Goal: Task Accomplishment & Management: Complete application form

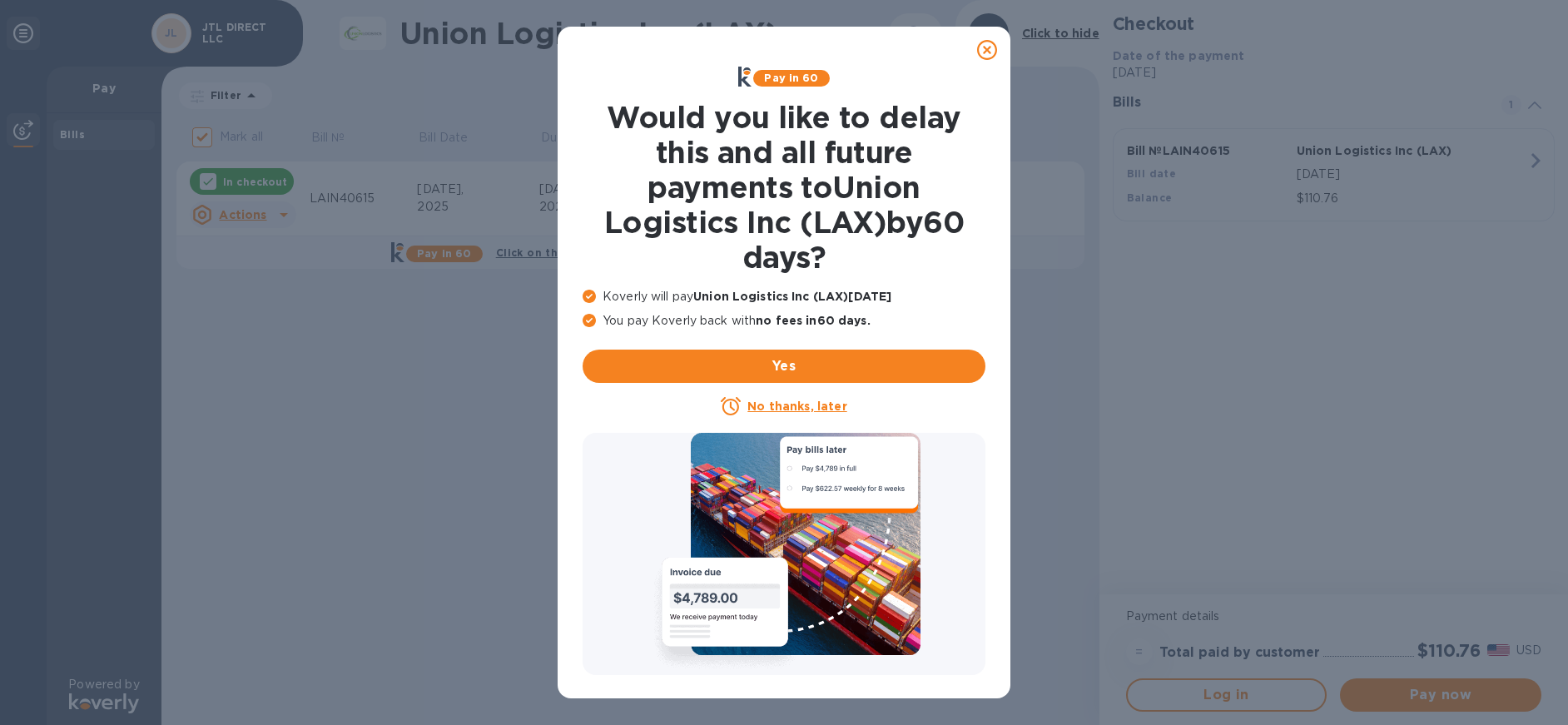
click at [986, 54] on icon at bounding box center [987, 49] width 20 height 20
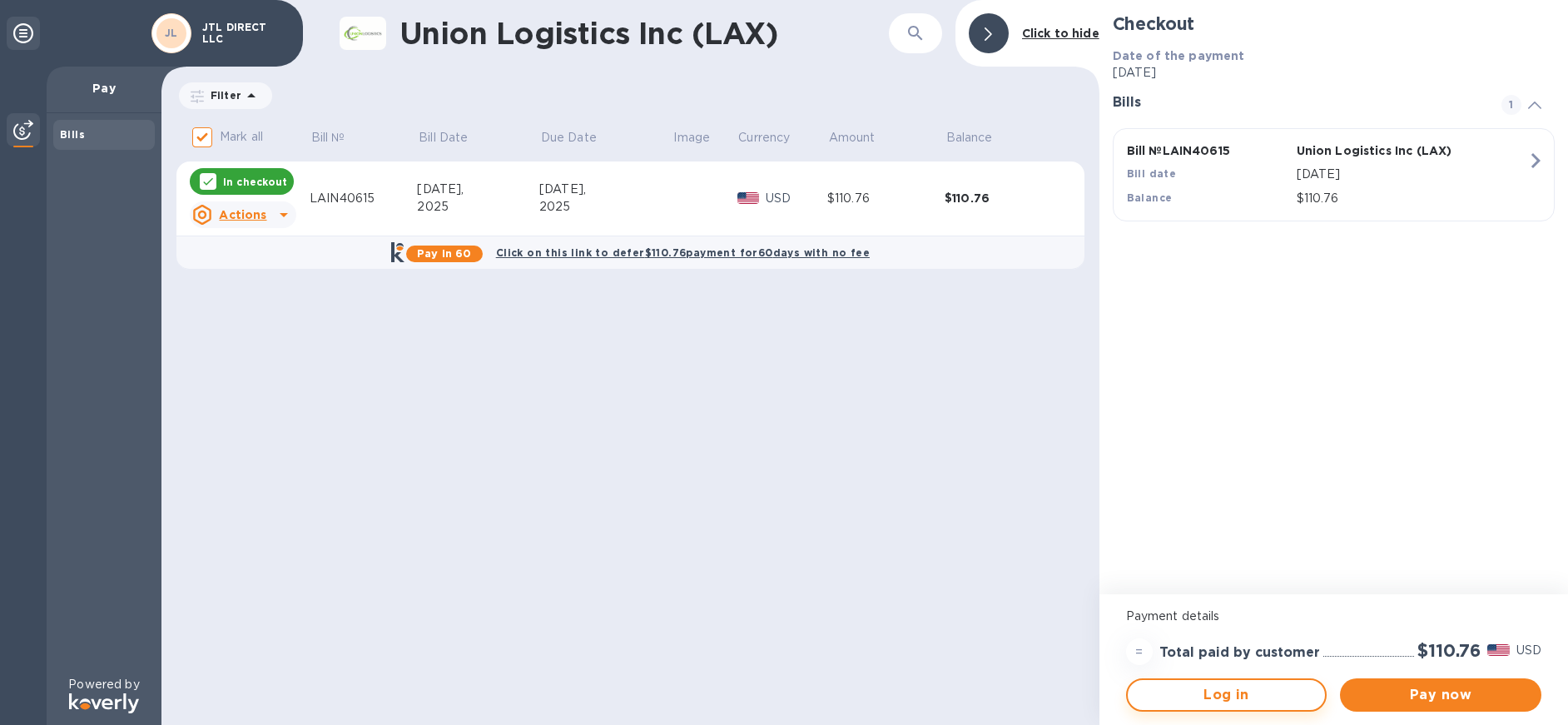
click at [1257, 696] on span "Log in" at bounding box center [1227, 694] width 172 height 20
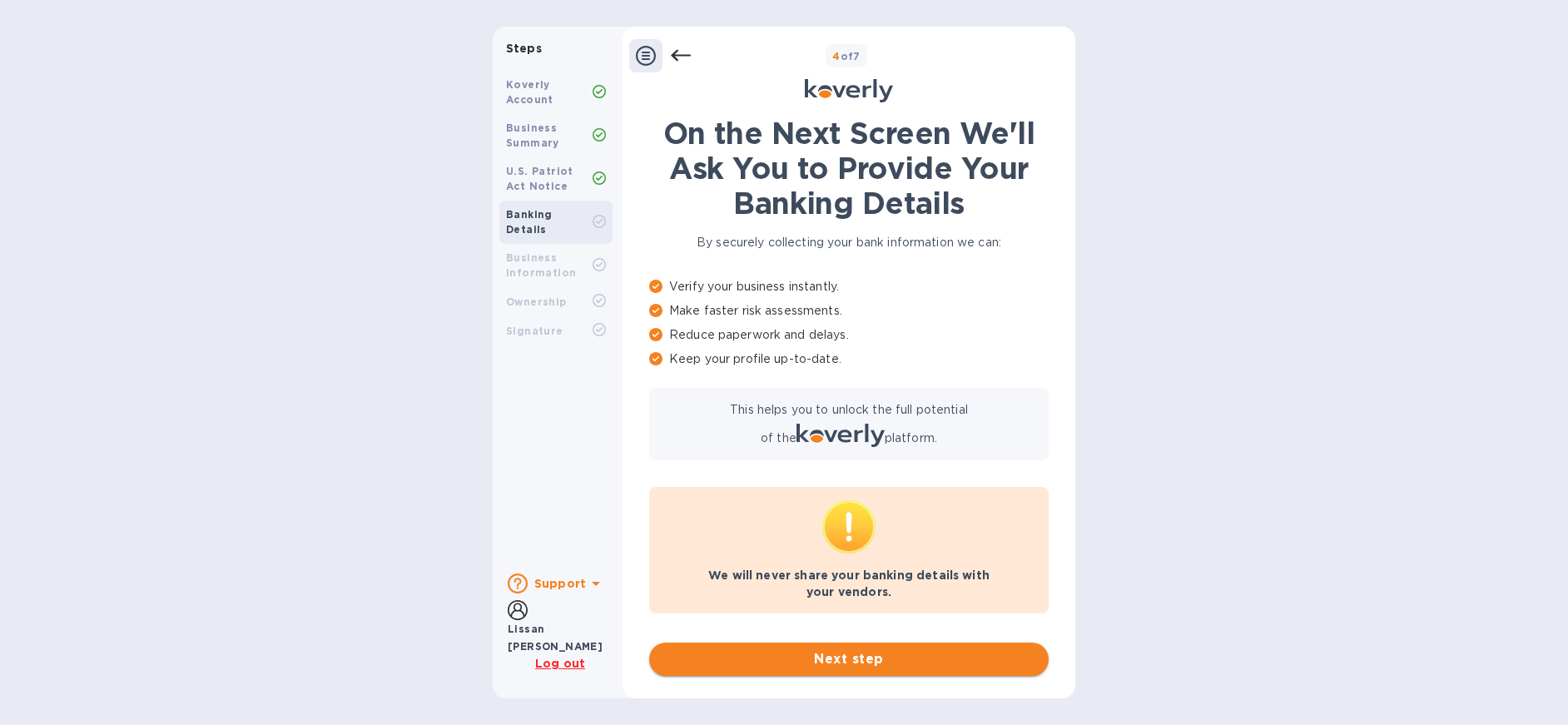
click at [906, 672] on button "Next step" at bounding box center [849, 658] width 399 height 34
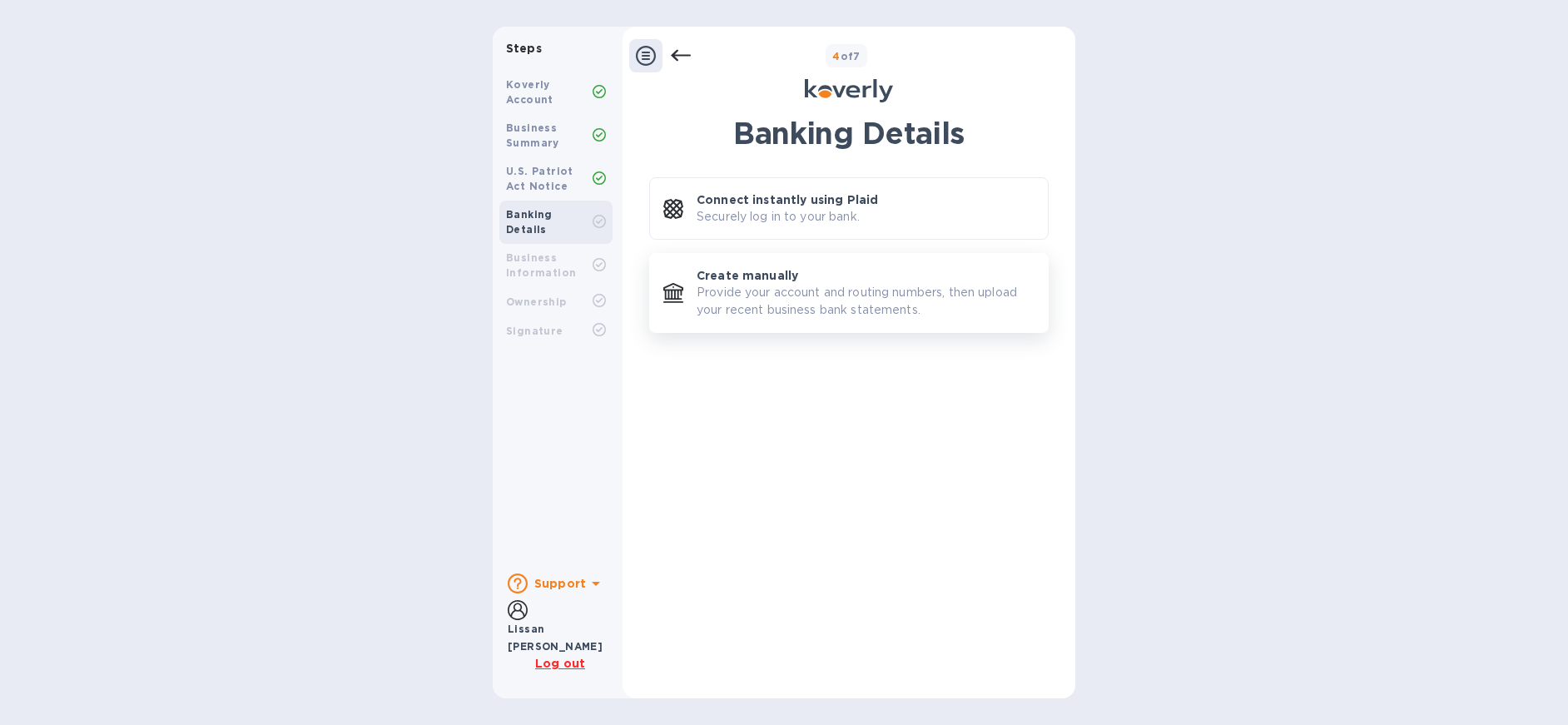
click at [914, 305] on p "Provide your account and routing numbers, then upload your recent business bank…" at bounding box center [865, 301] width 338 height 35
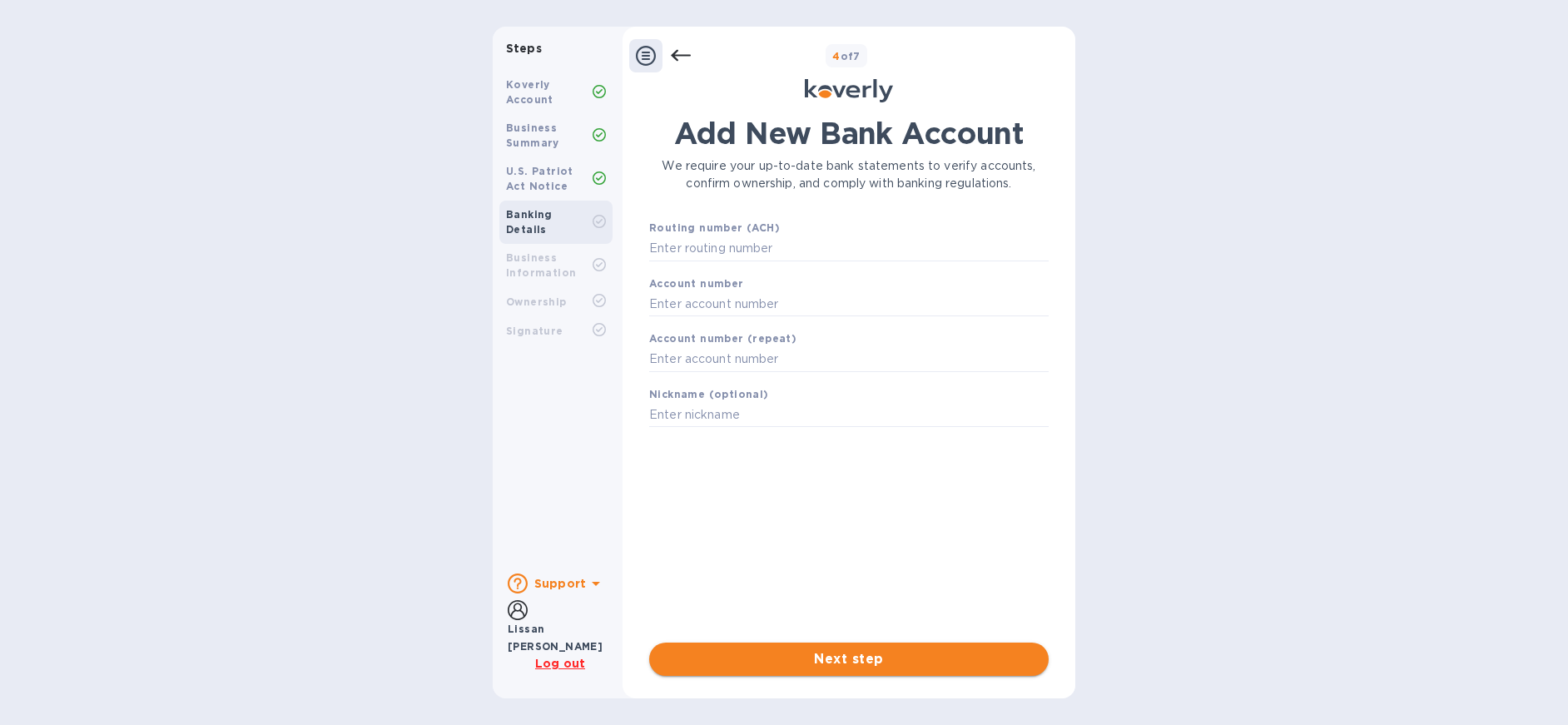
click at [897, 653] on span "Next step" at bounding box center [849, 658] width 373 height 20
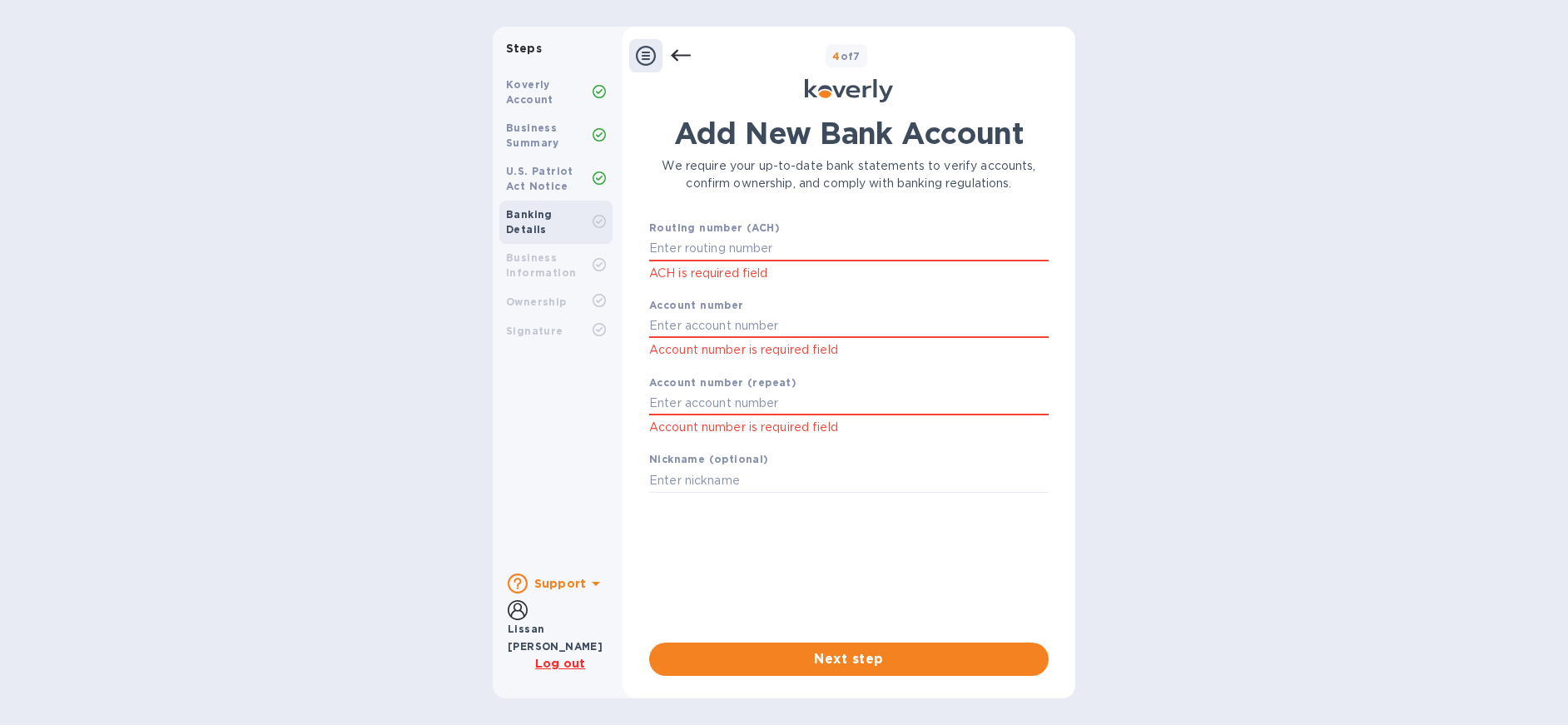
click at [685, 53] on icon at bounding box center [681, 55] width 20 height 20
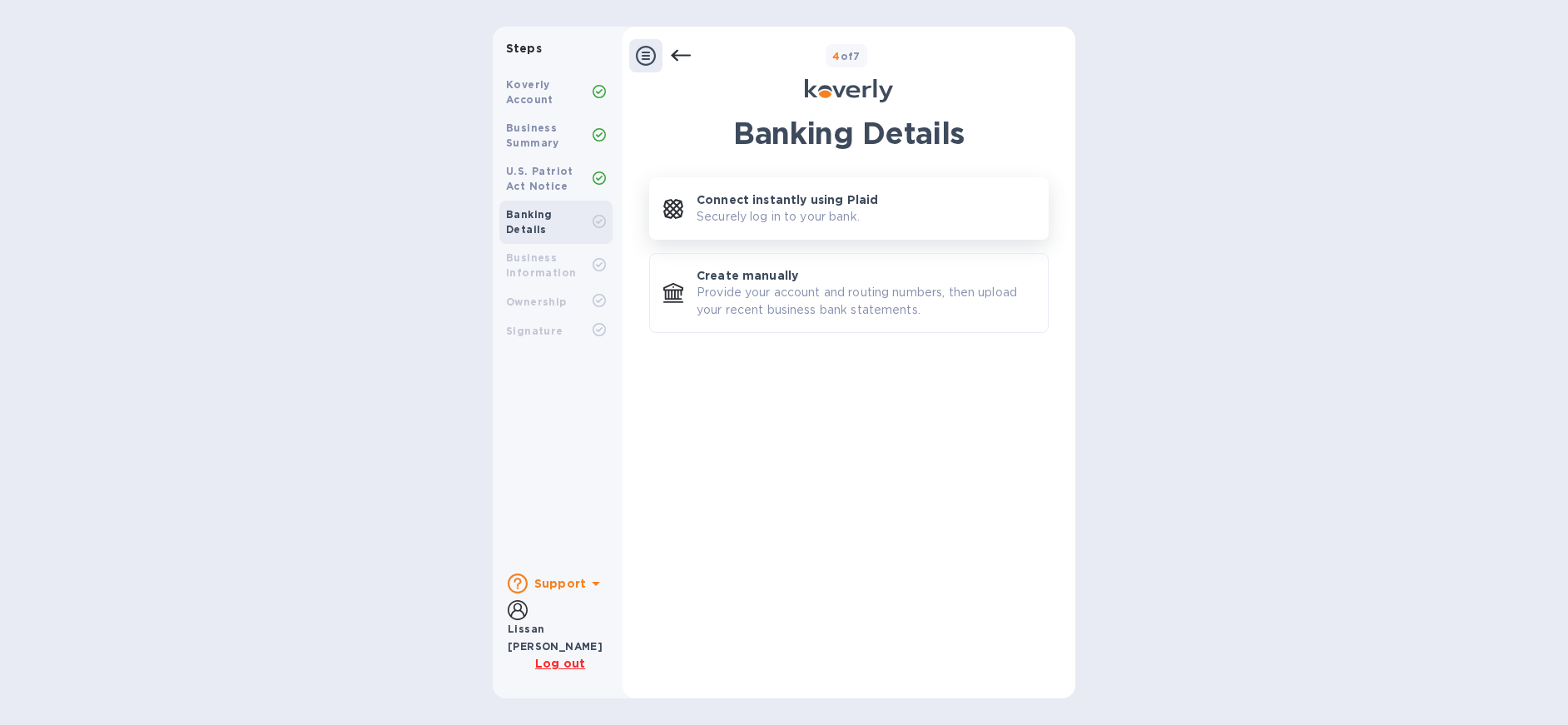
click at [793, 219] on p "Securely log in to your bank." at bounding box center [777, 217] width 163 height 17
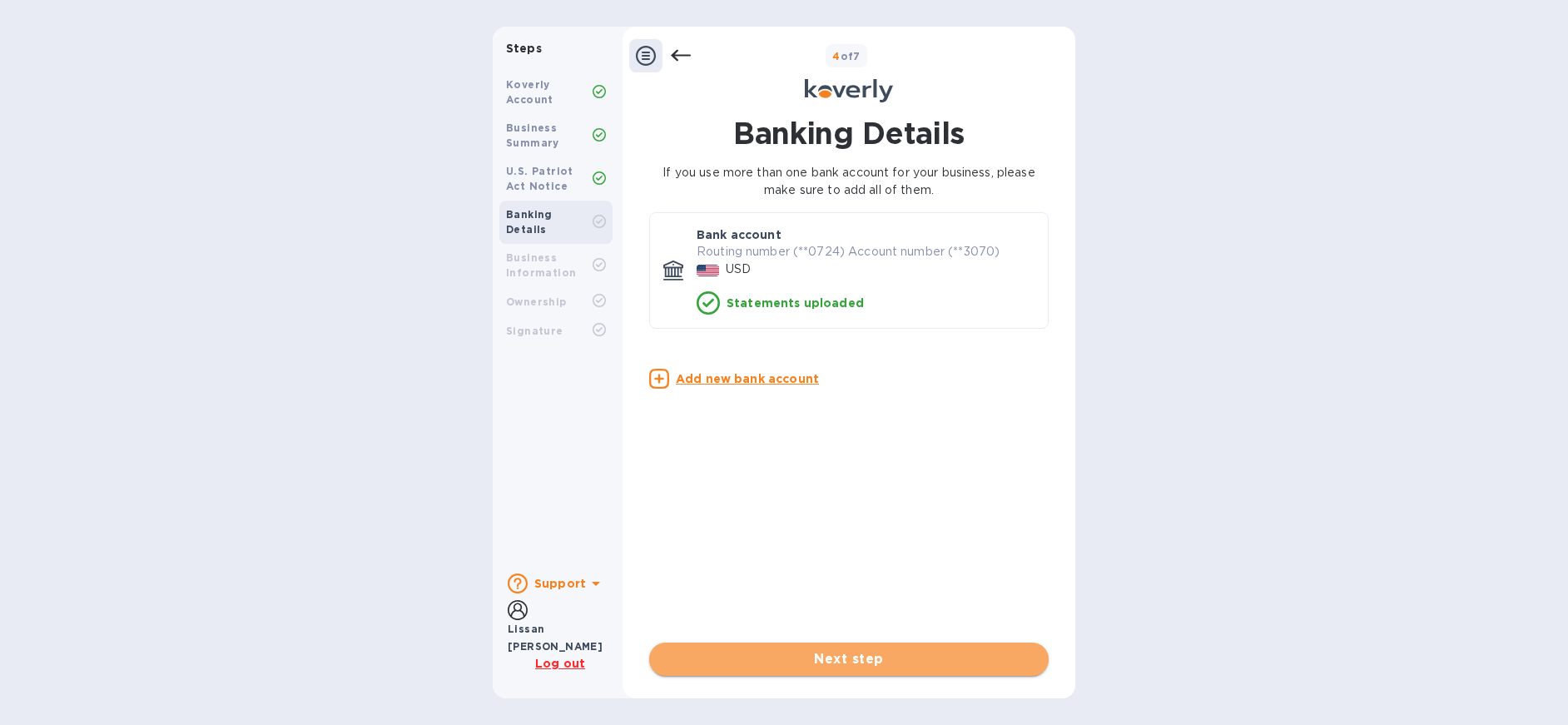
click at [867, 662] on span "Next step" at bounding box center [849, 658] width 373 height 20
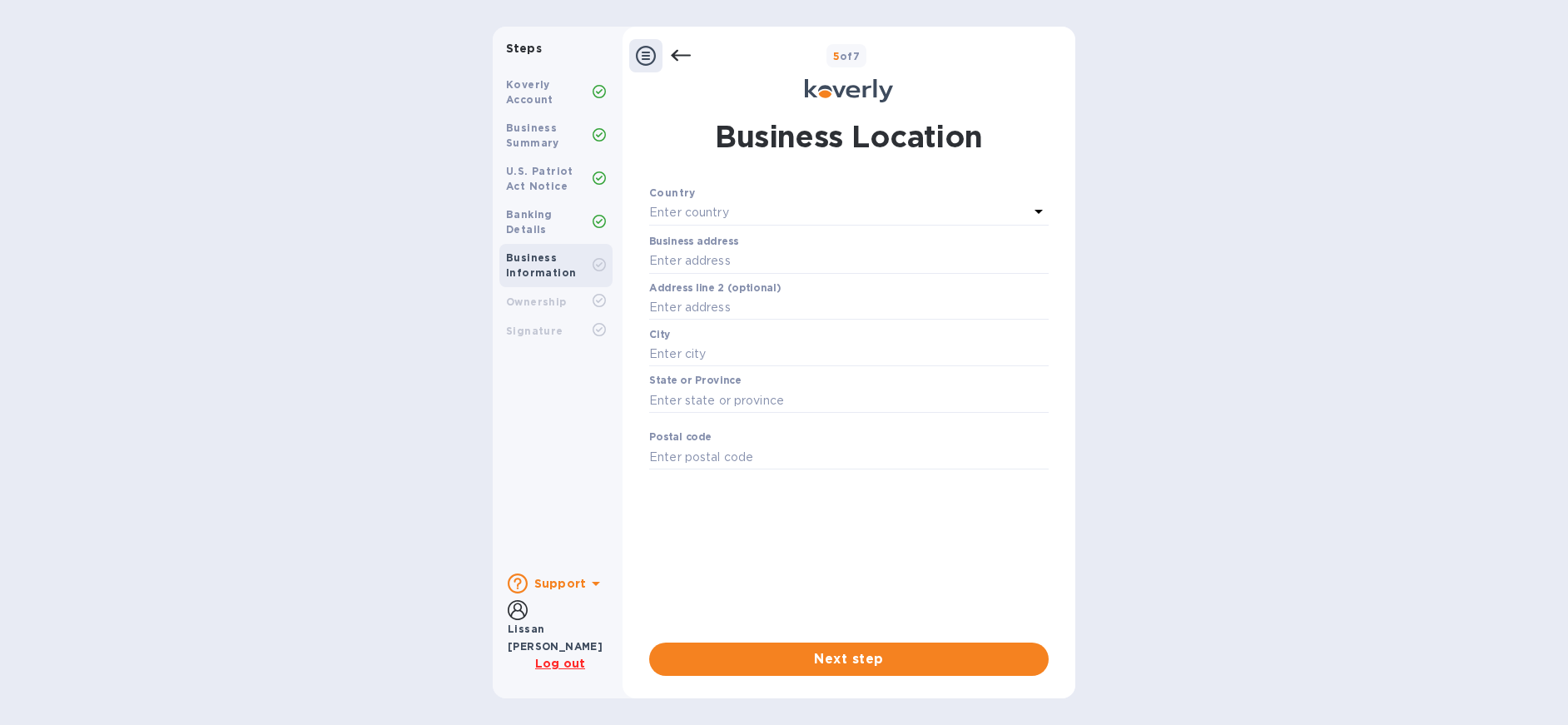
click at [680, 216] on p "Enter country" at bounding box center [689, 212] width 80 height 17
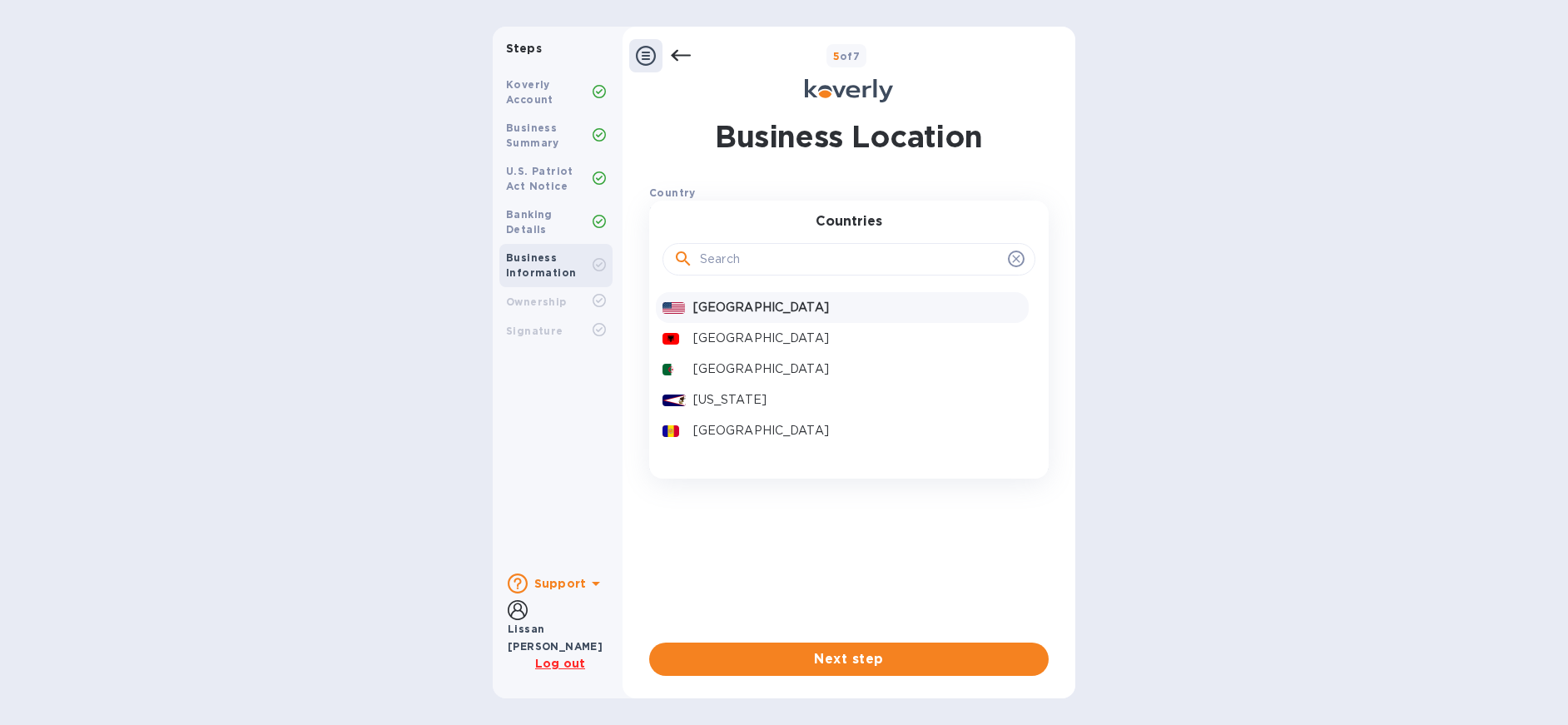
click at [719, 309] on p "United States" at bounding box center [857, 308] width 329 height 17
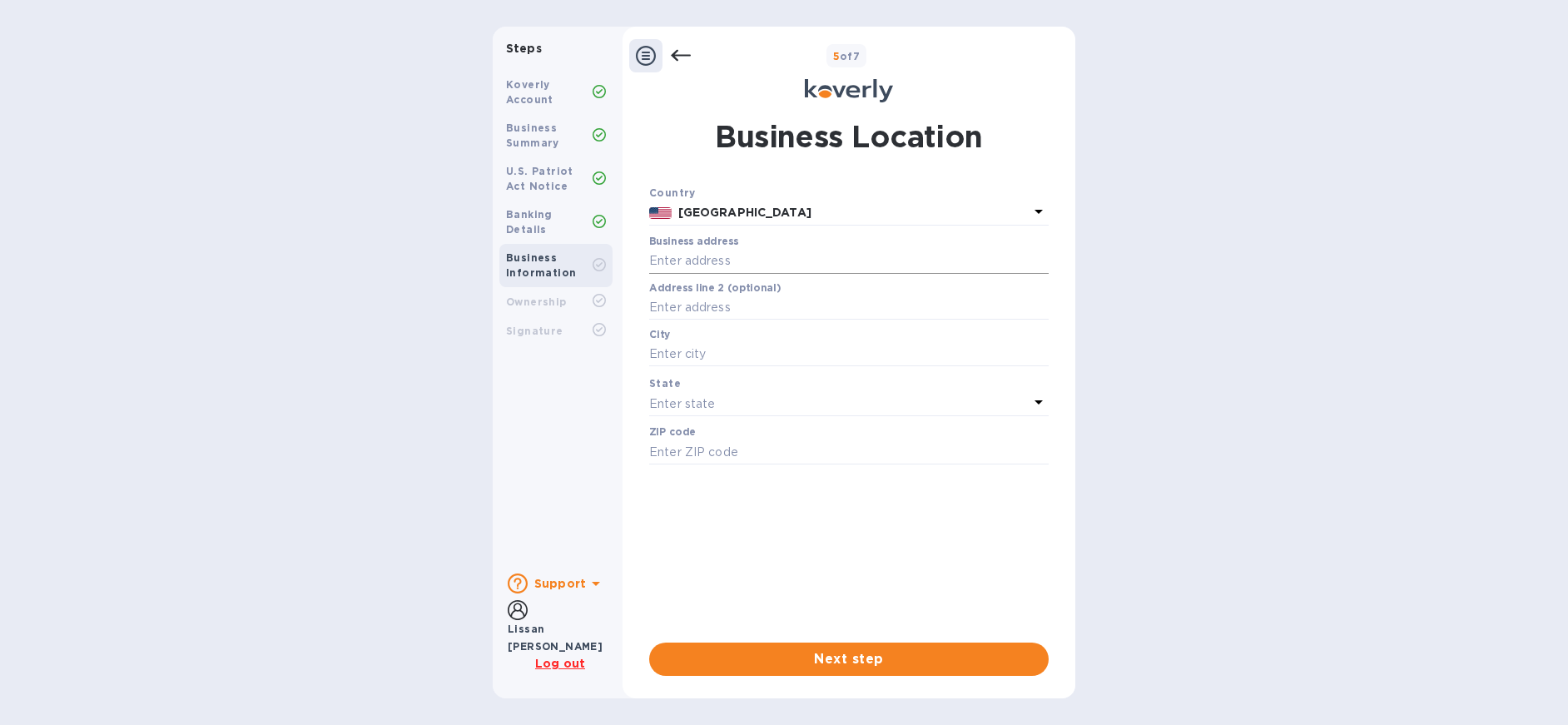
click at [726, 269] on input "text" at bounding box center [849, 261] width 399 height 25
click at [893, 264] on input "text" at bounding box center [849, 261] width 399 height 25
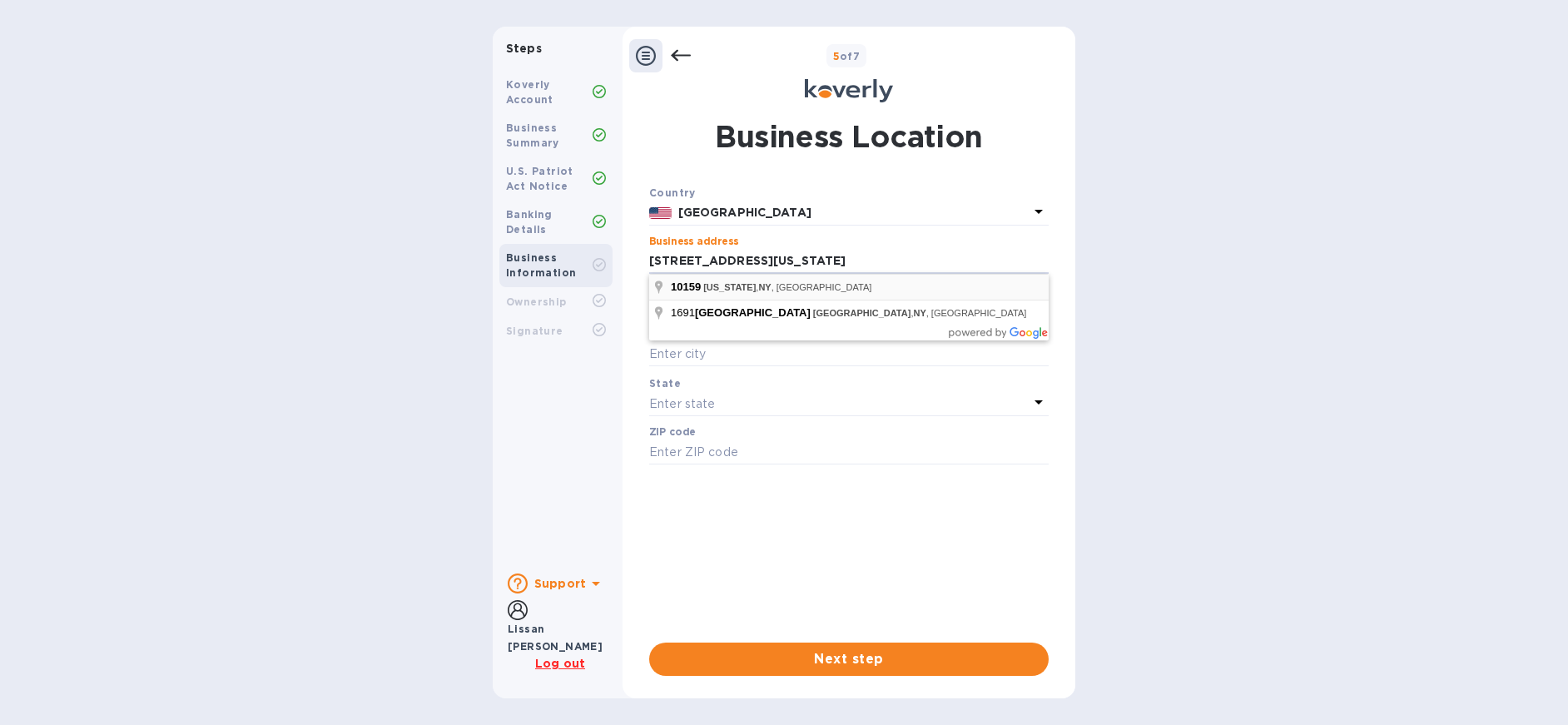
type input "NY New York"
type input "New York"
type input "10159"
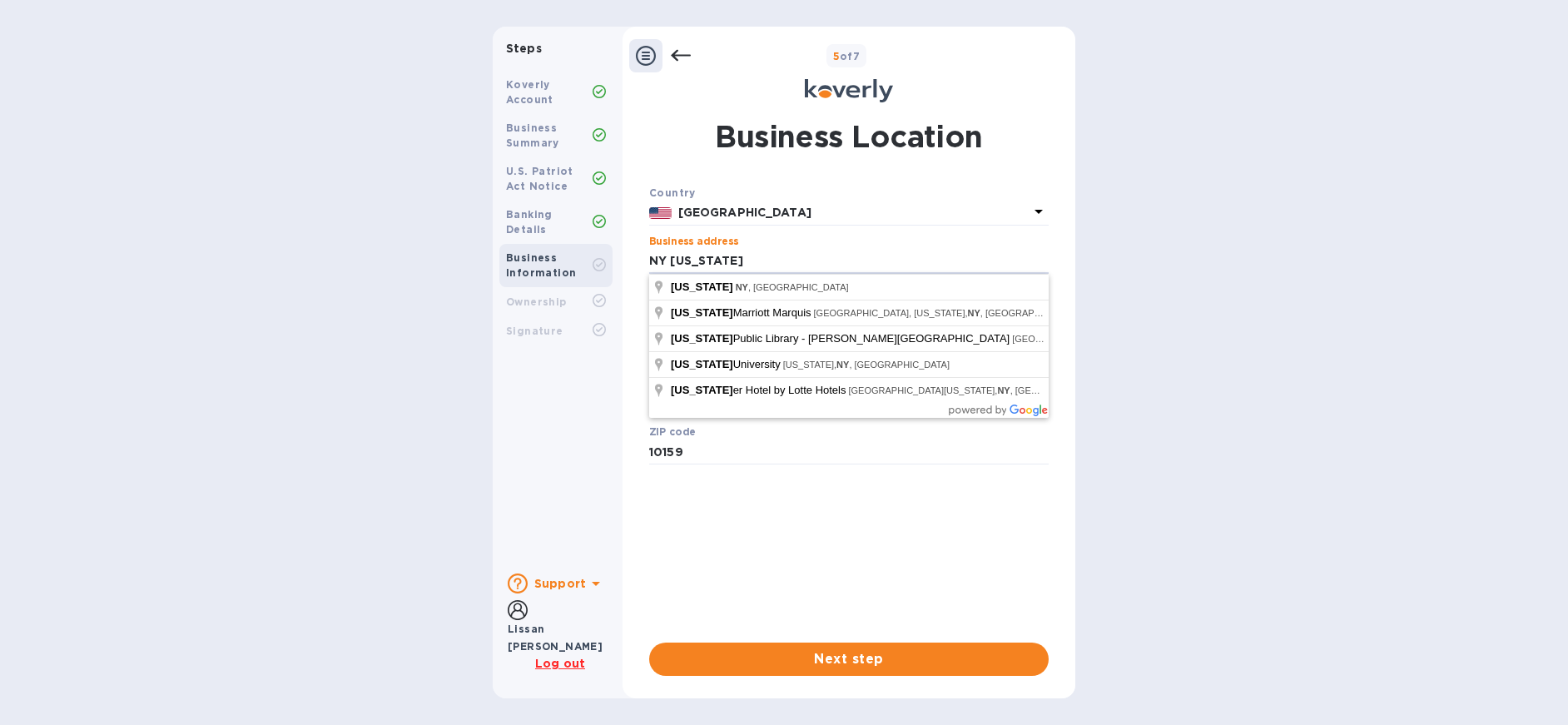
drag, startPoint x: 772, startPoint y: 262, endPoint x: 635, endPoint y: 258, distance: 137.1
click at [635, 258] on div "Business Location Country United States Business address NY New York ​ Address …" at bounding box center [849, 396] width 436 height 580
type input "P. O. Box 1691"
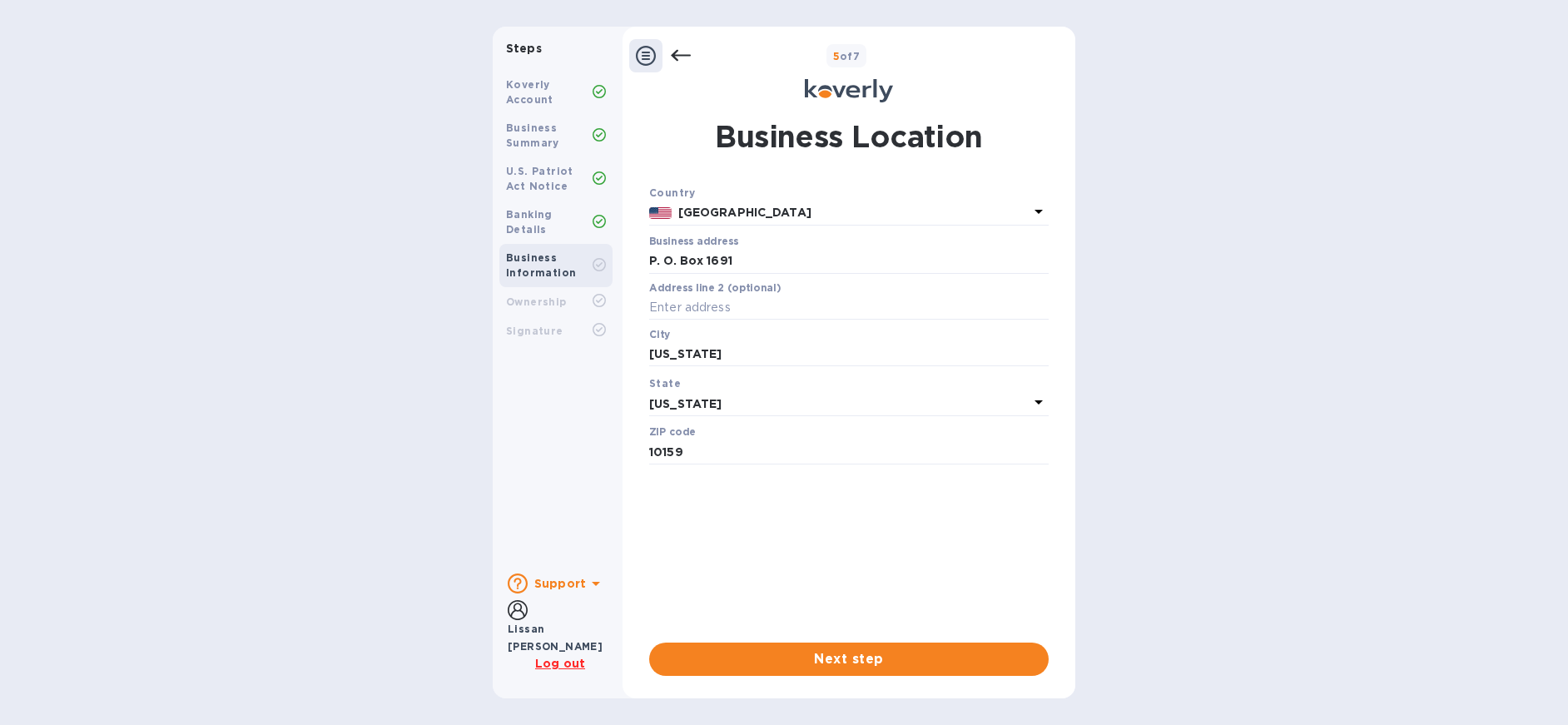
click at [900, 246] on div "Business address P. O. Box 1691 ​" at bounding box center [849, 265] width 399 height 60
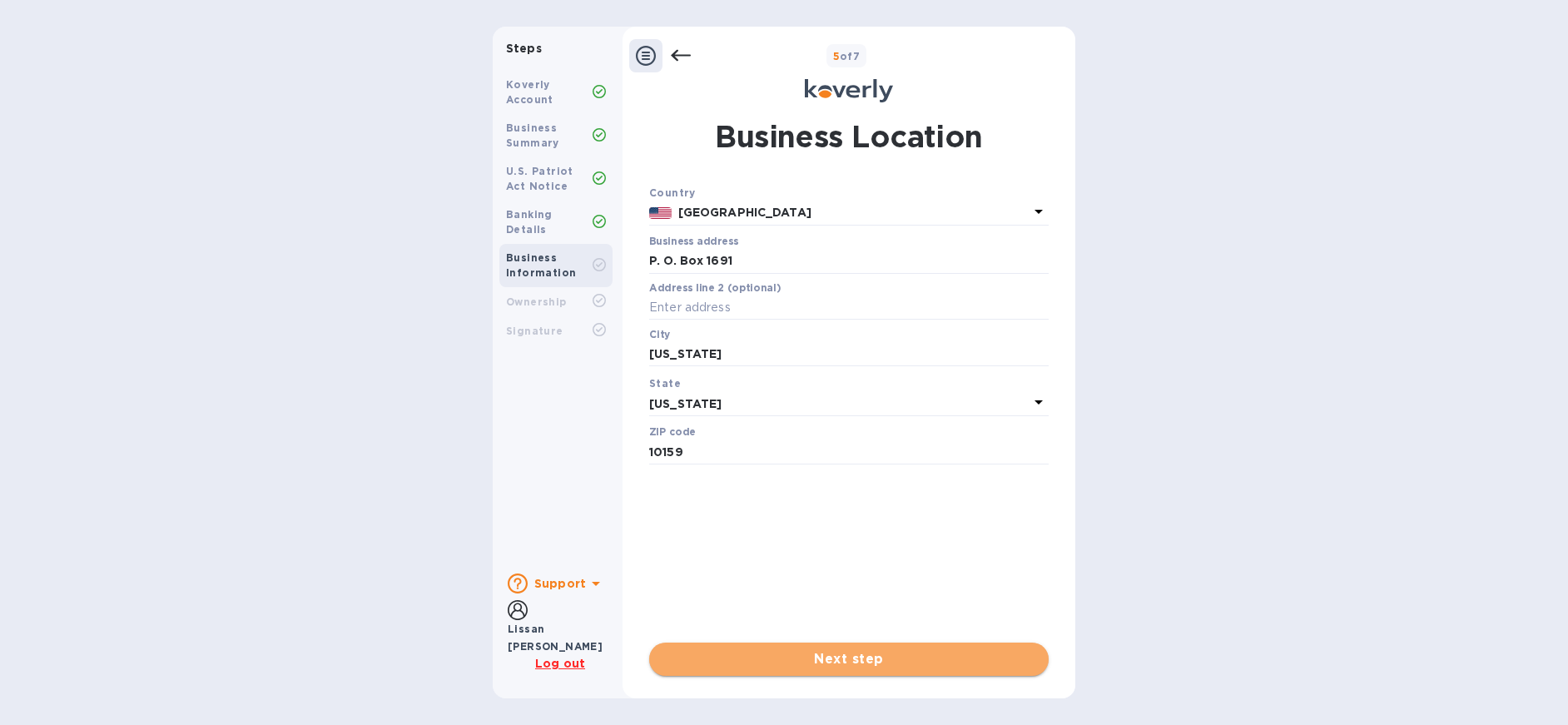
click at [881, 666] on span "Next step" at bounding box center [849, 658] width 373 height 20
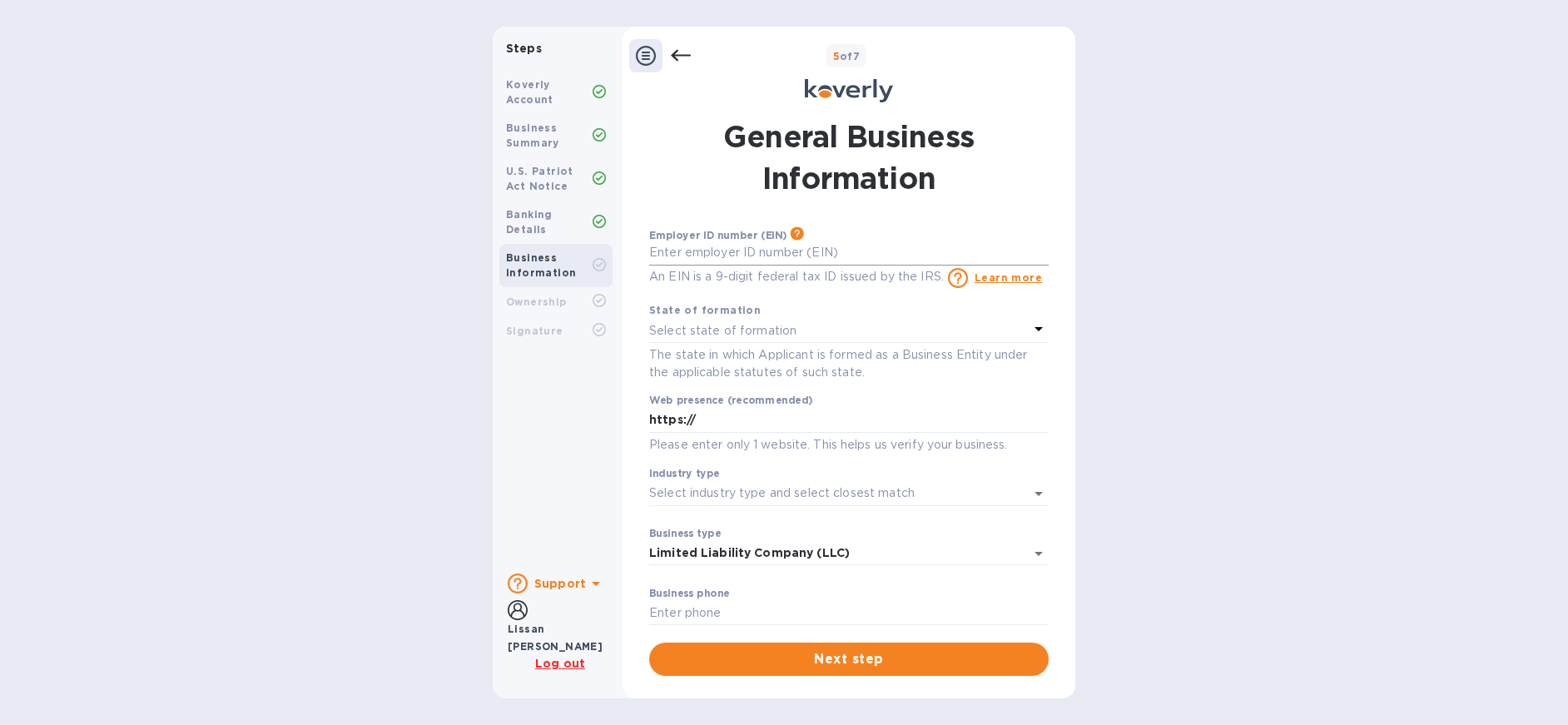
click at [719, 243] on input "text" at bounding box center [849, 253] width 399 height 25
type input "***47"
click at [803, 324] on div "Select state of formation" at bounding box center [839, 331] width 380 height 23
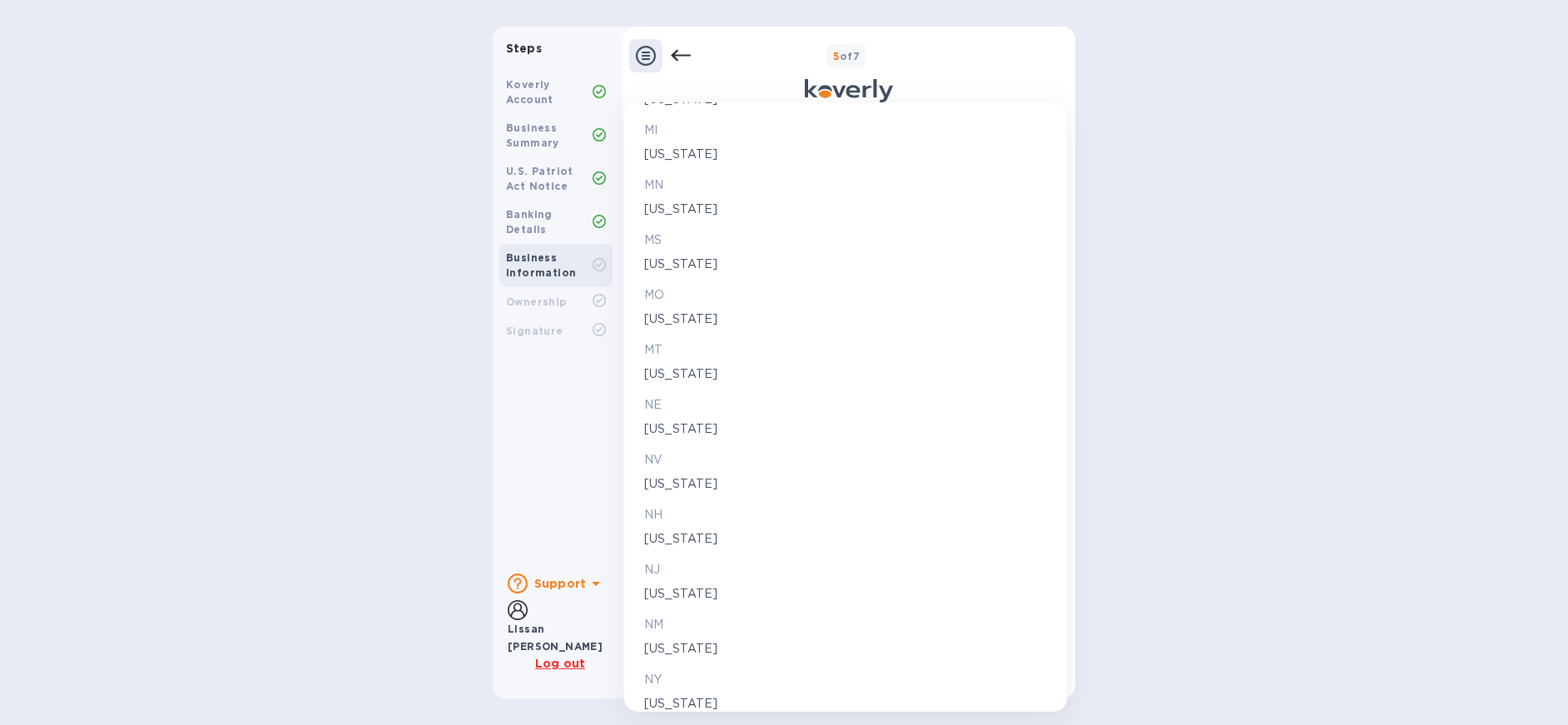
scroll to position [1660, 0]
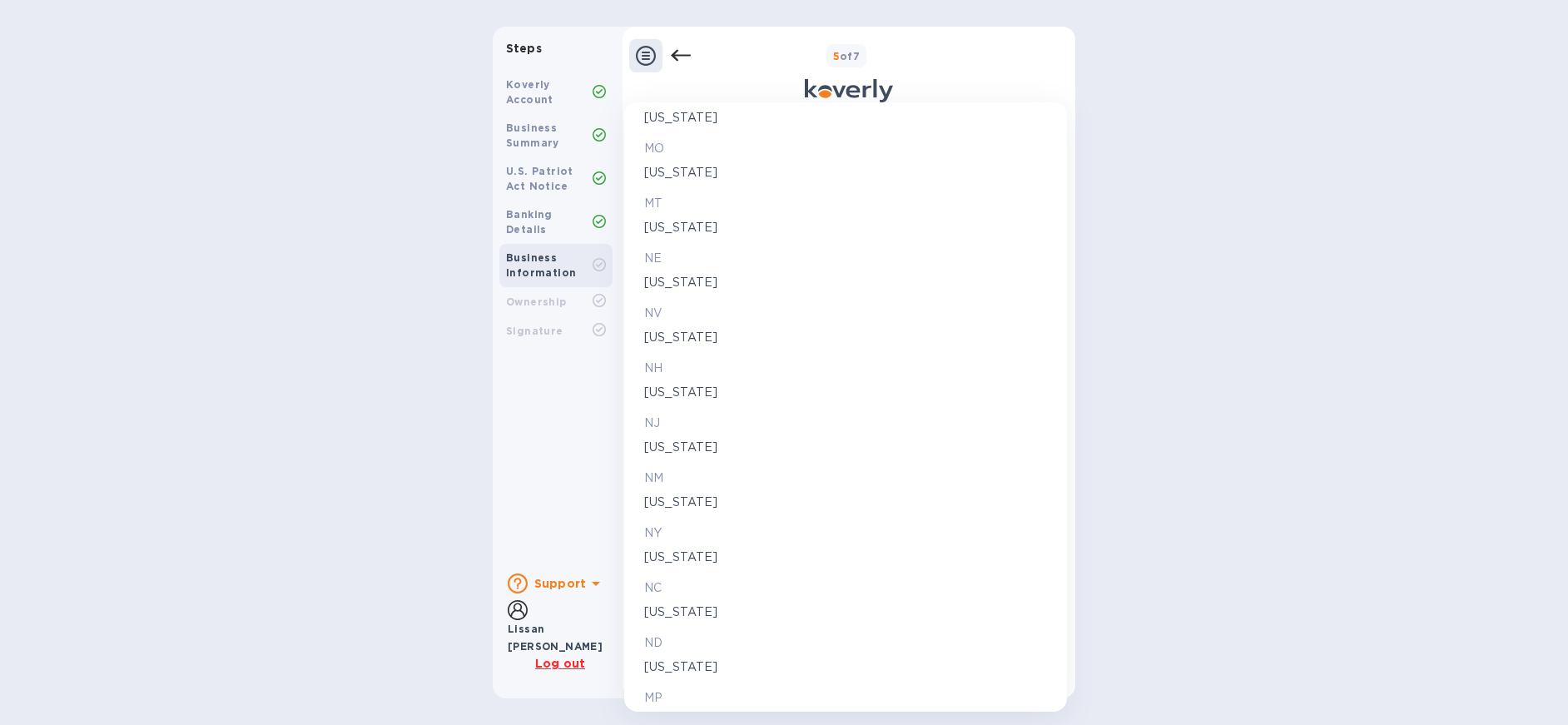
click at [688, 558] on p "New York" at bounding box center [846, 557] width 403 height 17
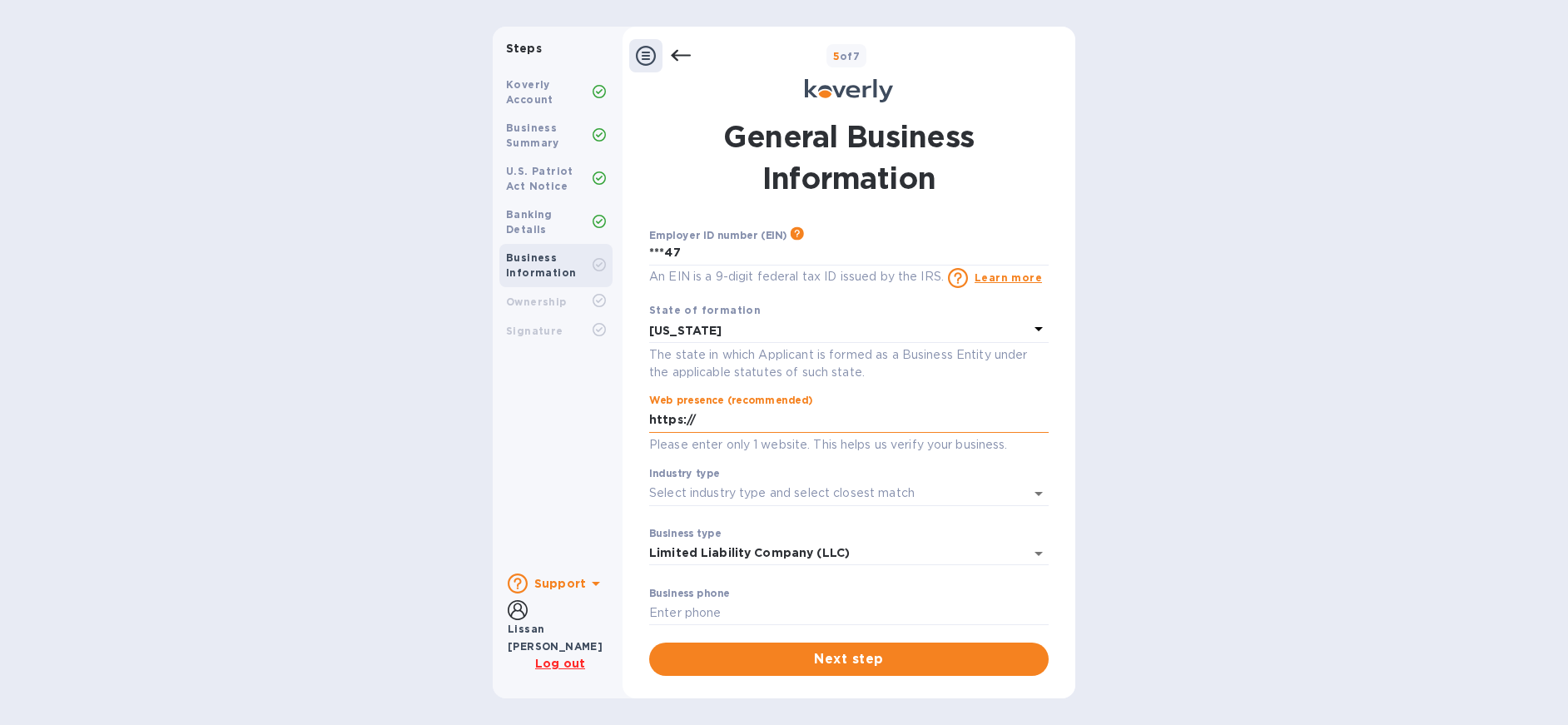
click at [856, 423] on input "https://" at bounding box center [849, 420] width 399 height 25
click at [1017, 485] on button "Clear" at bounding box center [1017, 494] width 23 height 23
type input "https://jtldirect.com"
click at [1033, 502] on icon "Open" at bounding box center [1039, 493] width 20 height 20
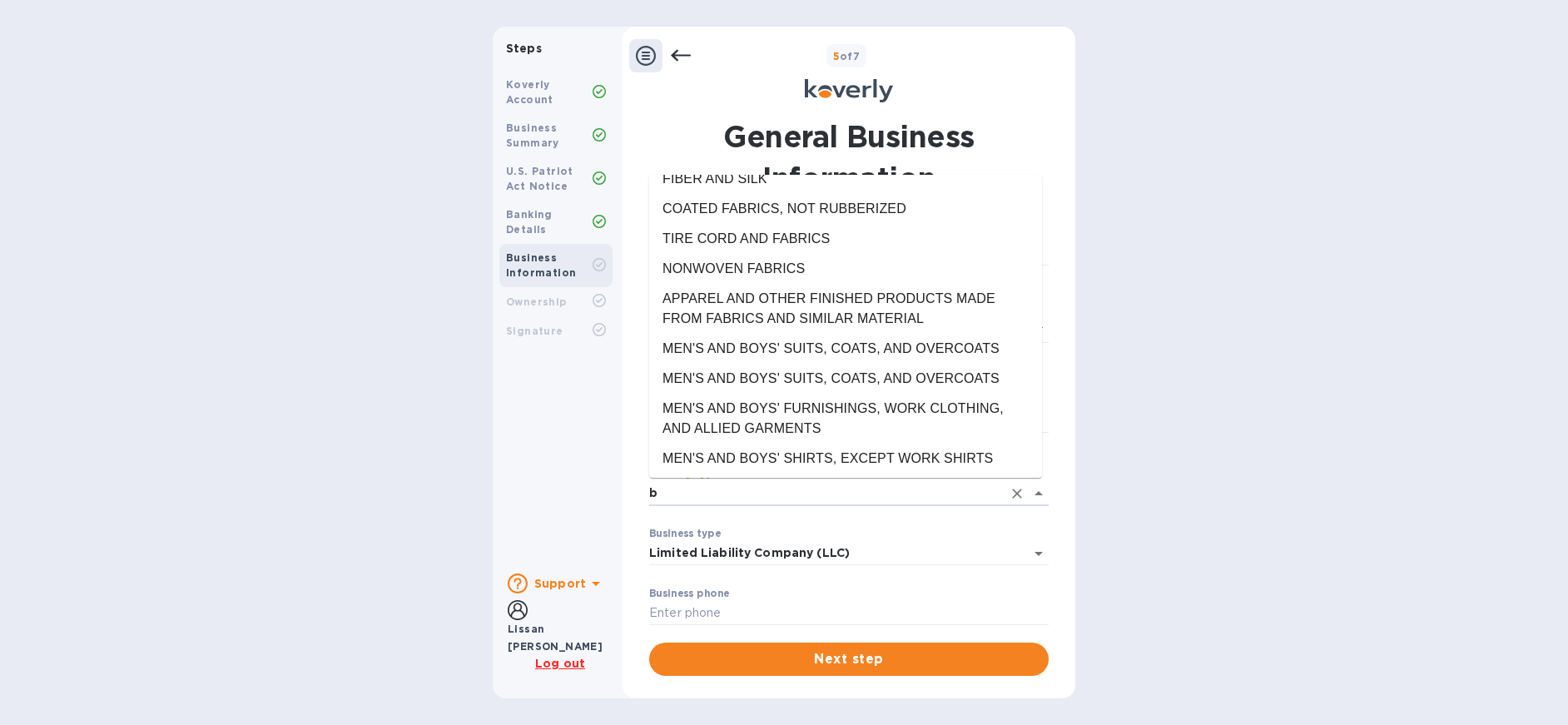
scroll to position [0, 0]
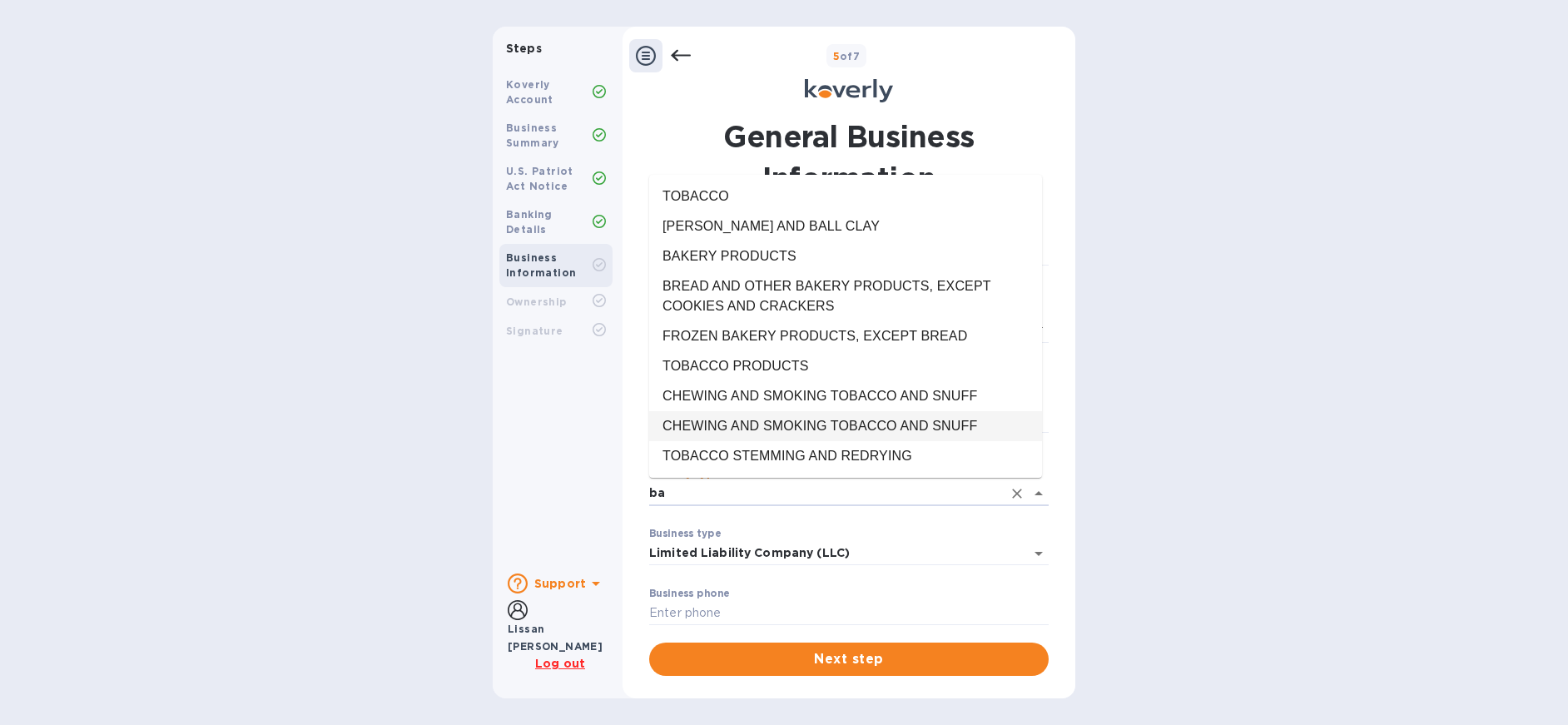
type input "b"
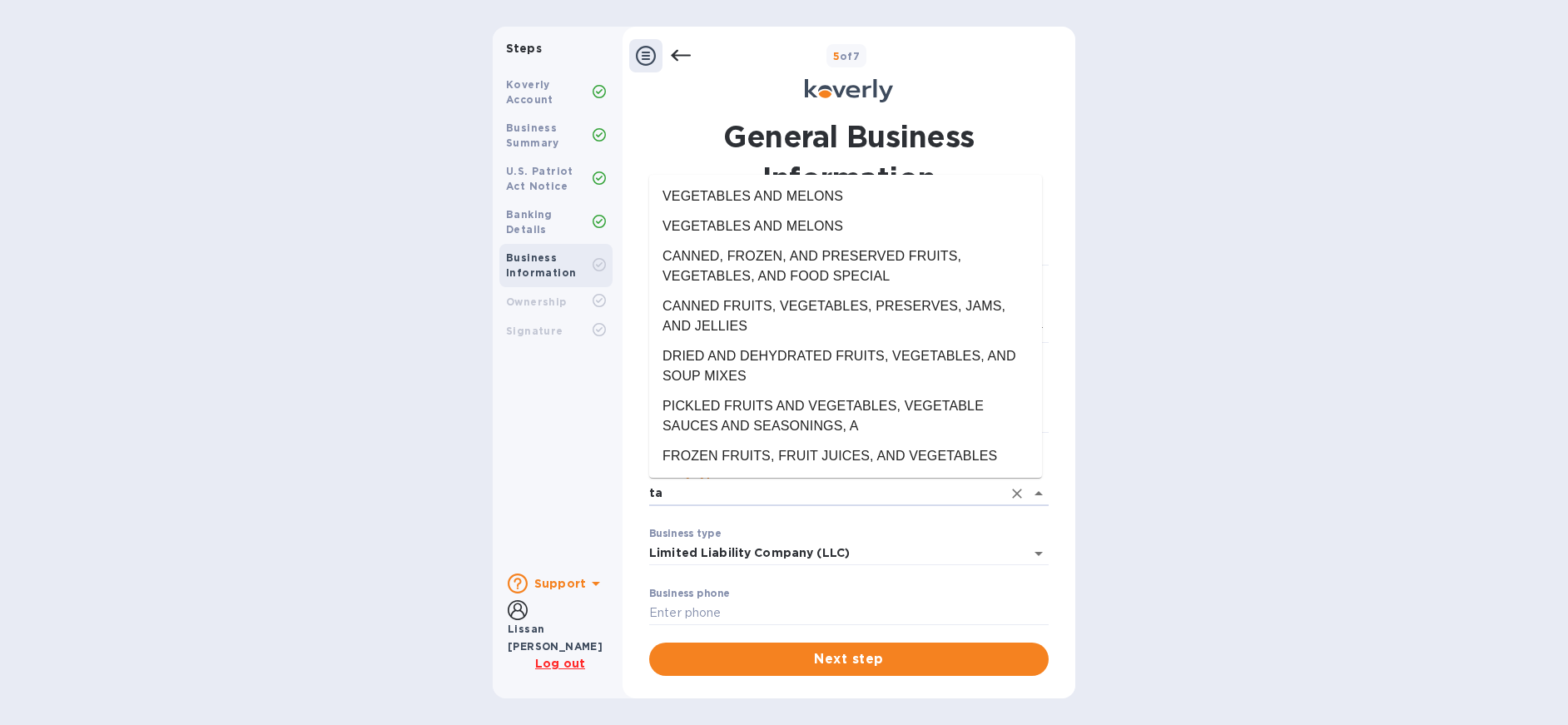
type input "t"
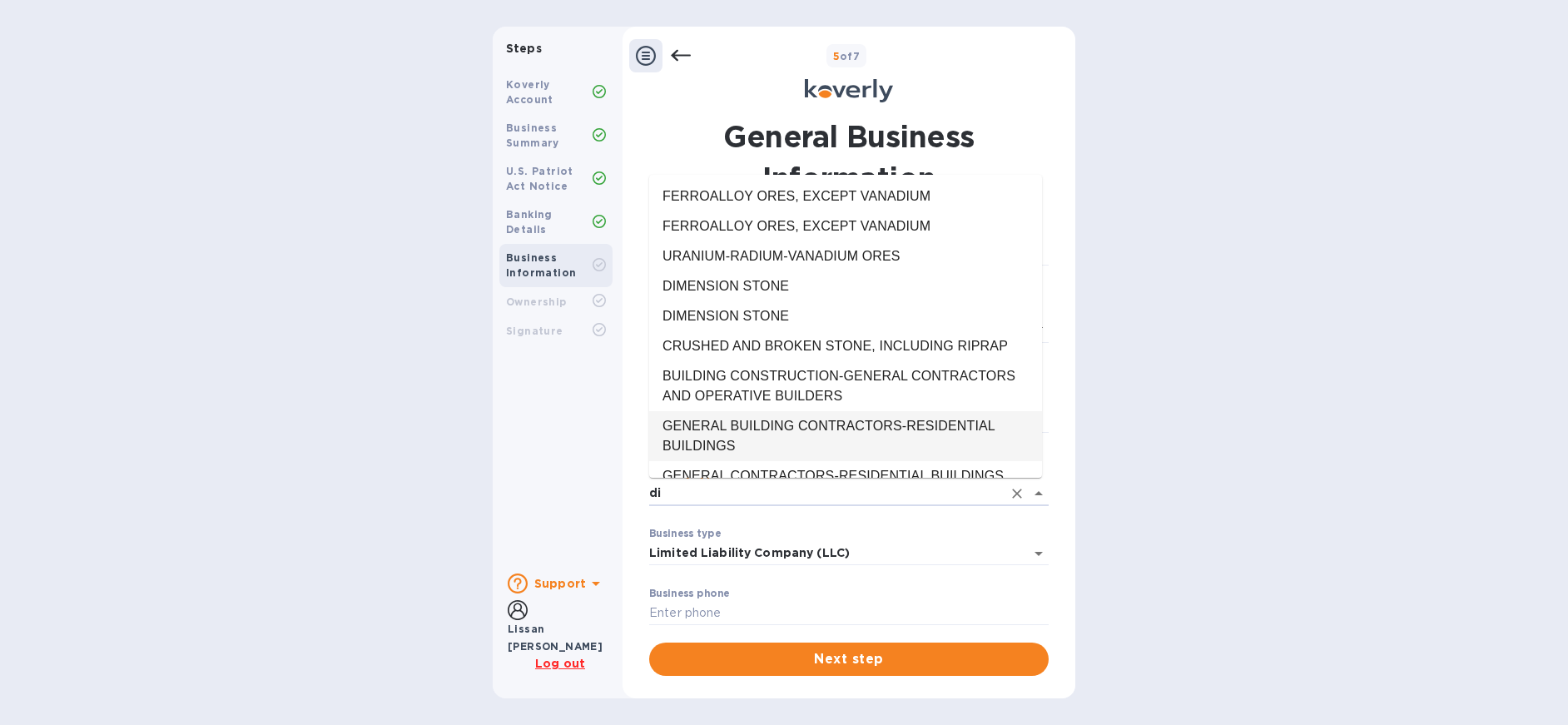
type input "d"
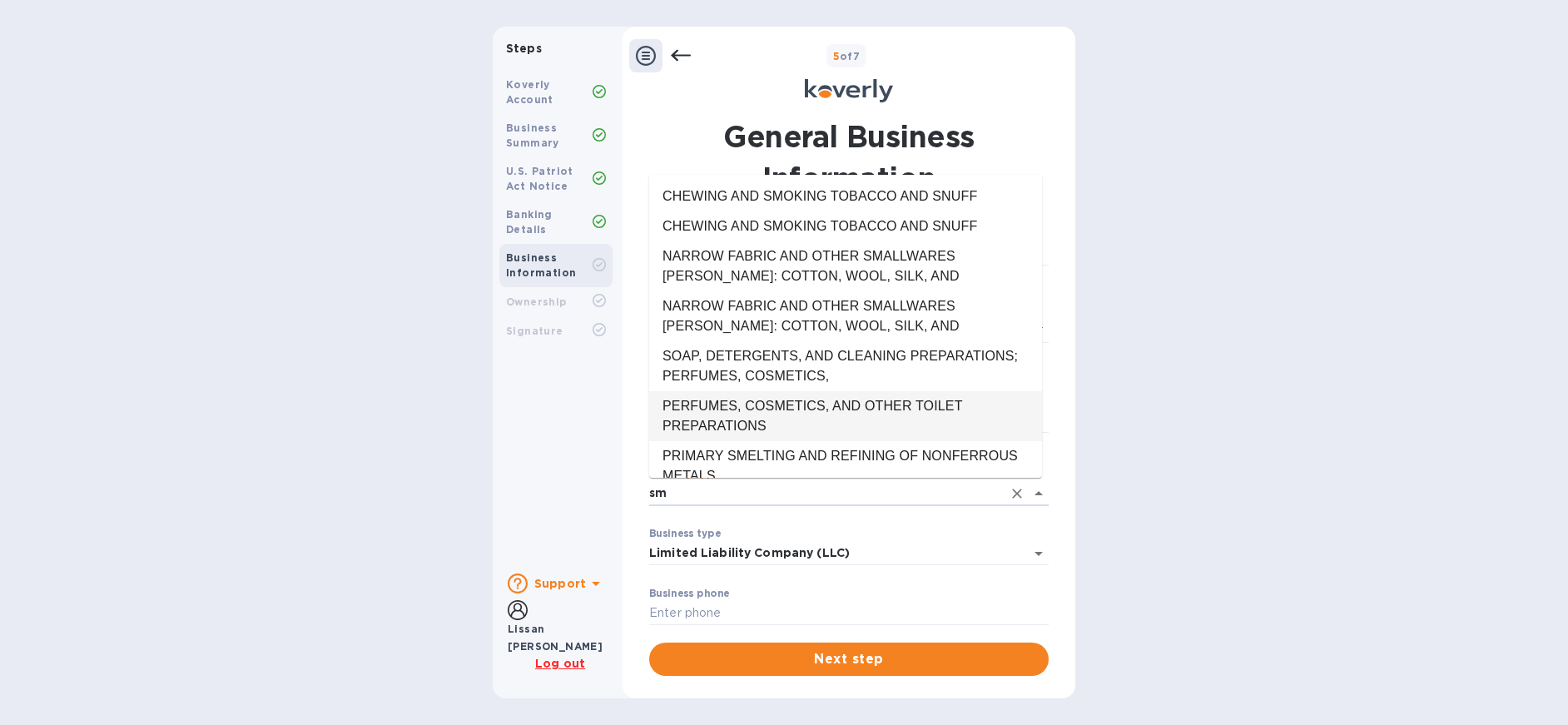
type input "s"
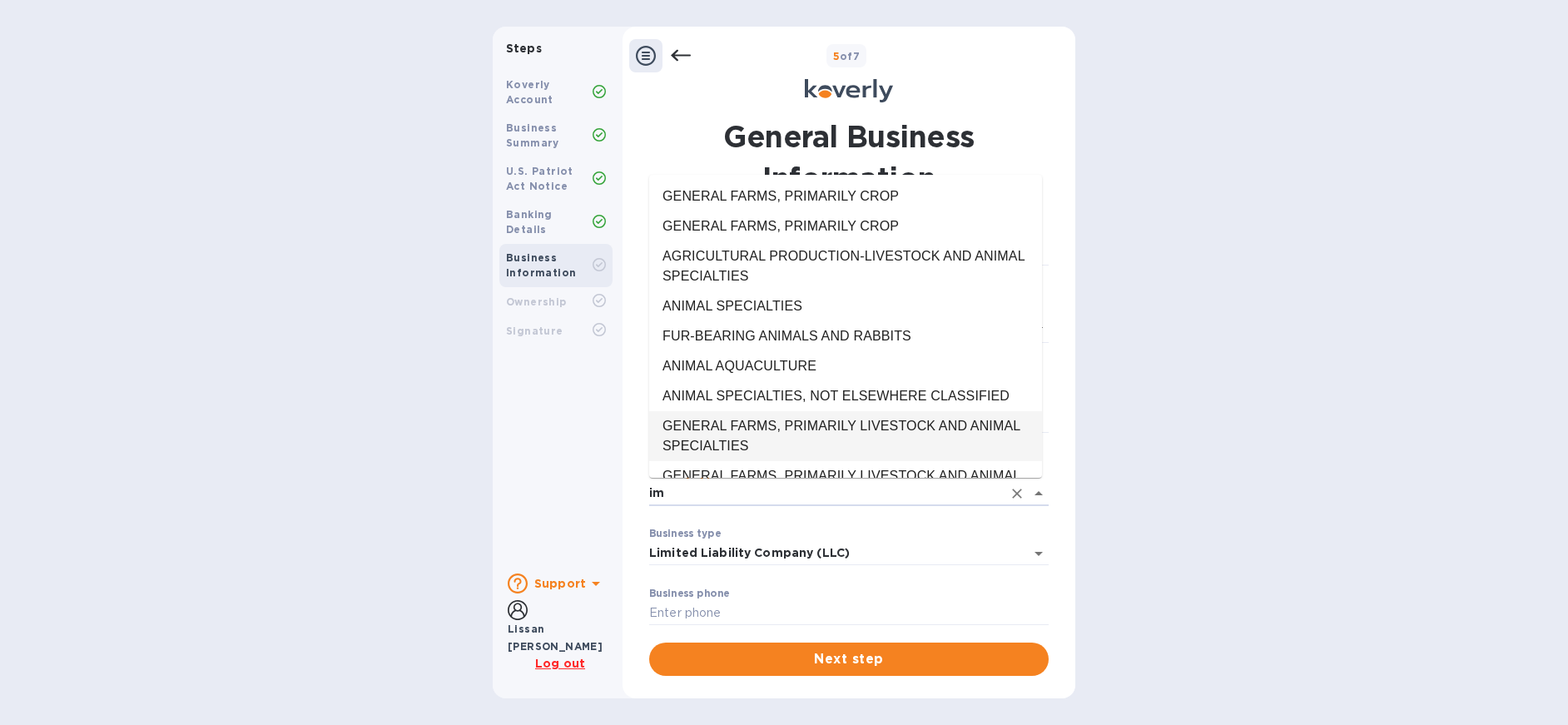
type input "i"
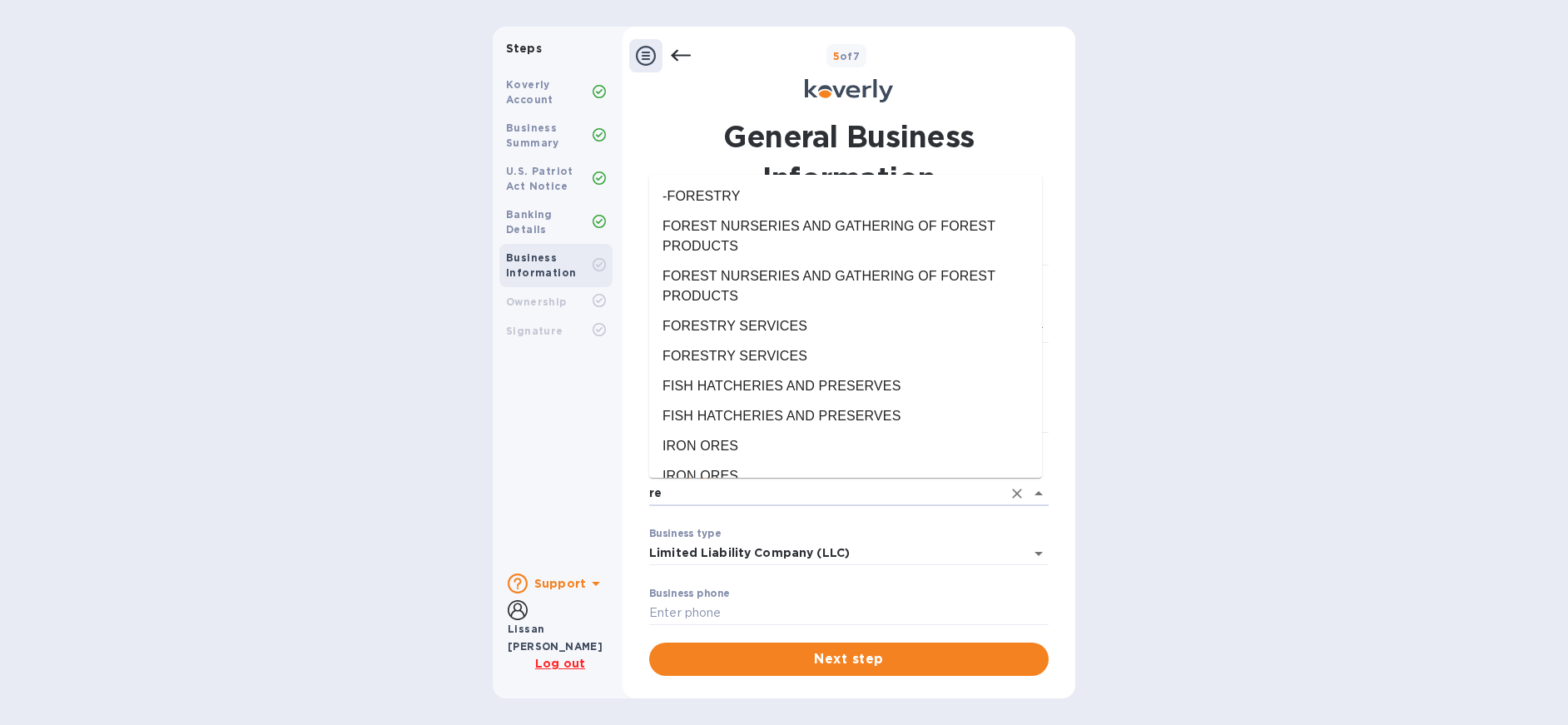
type input "r"
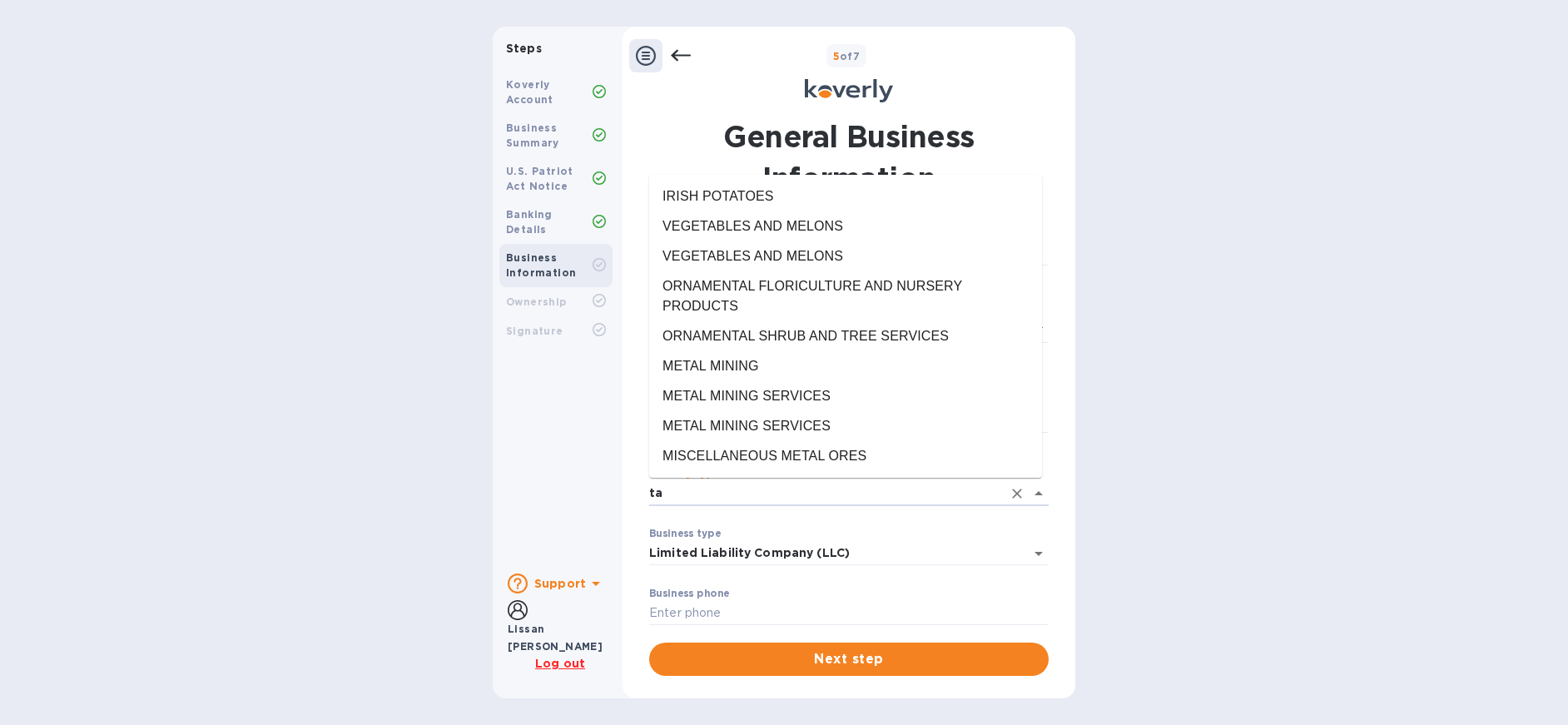
type input "t"
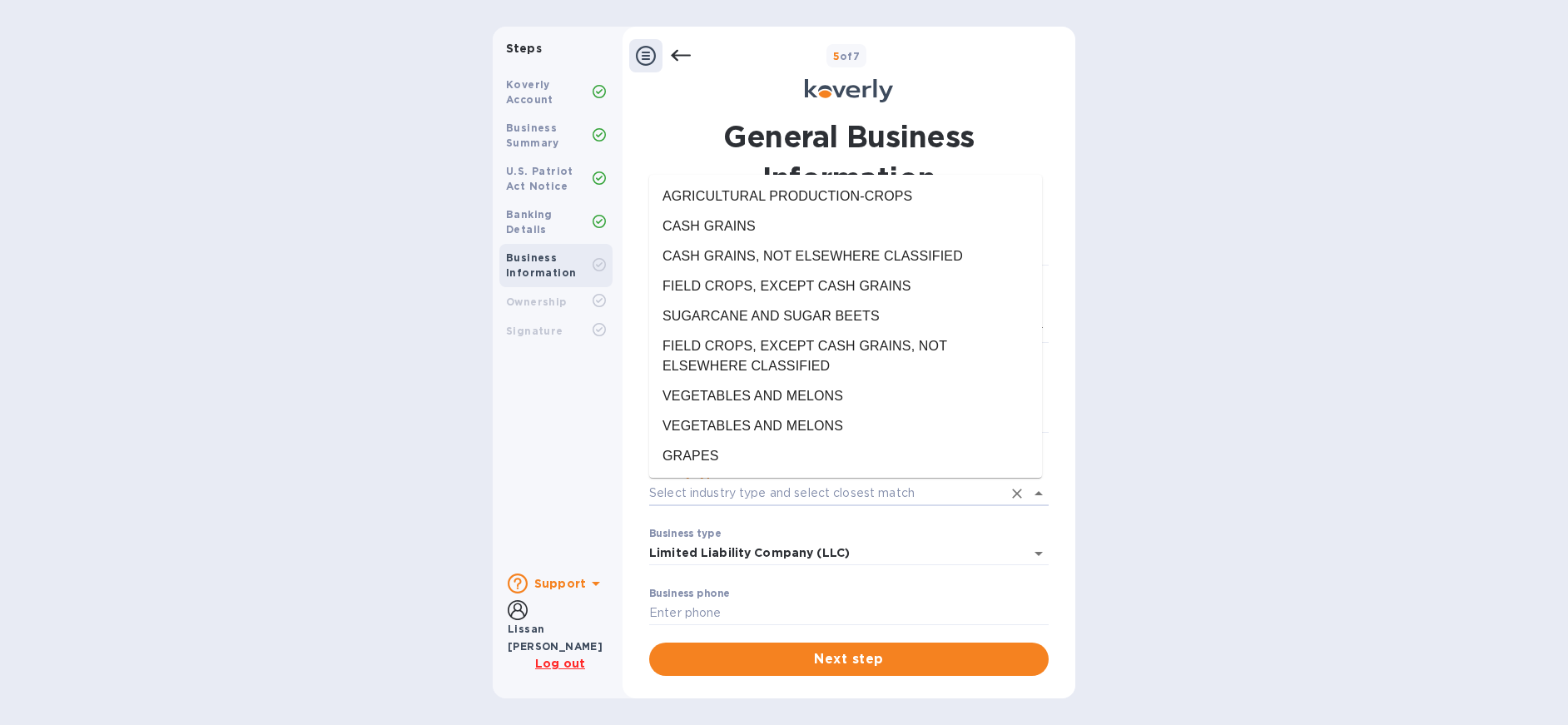
type input "g"
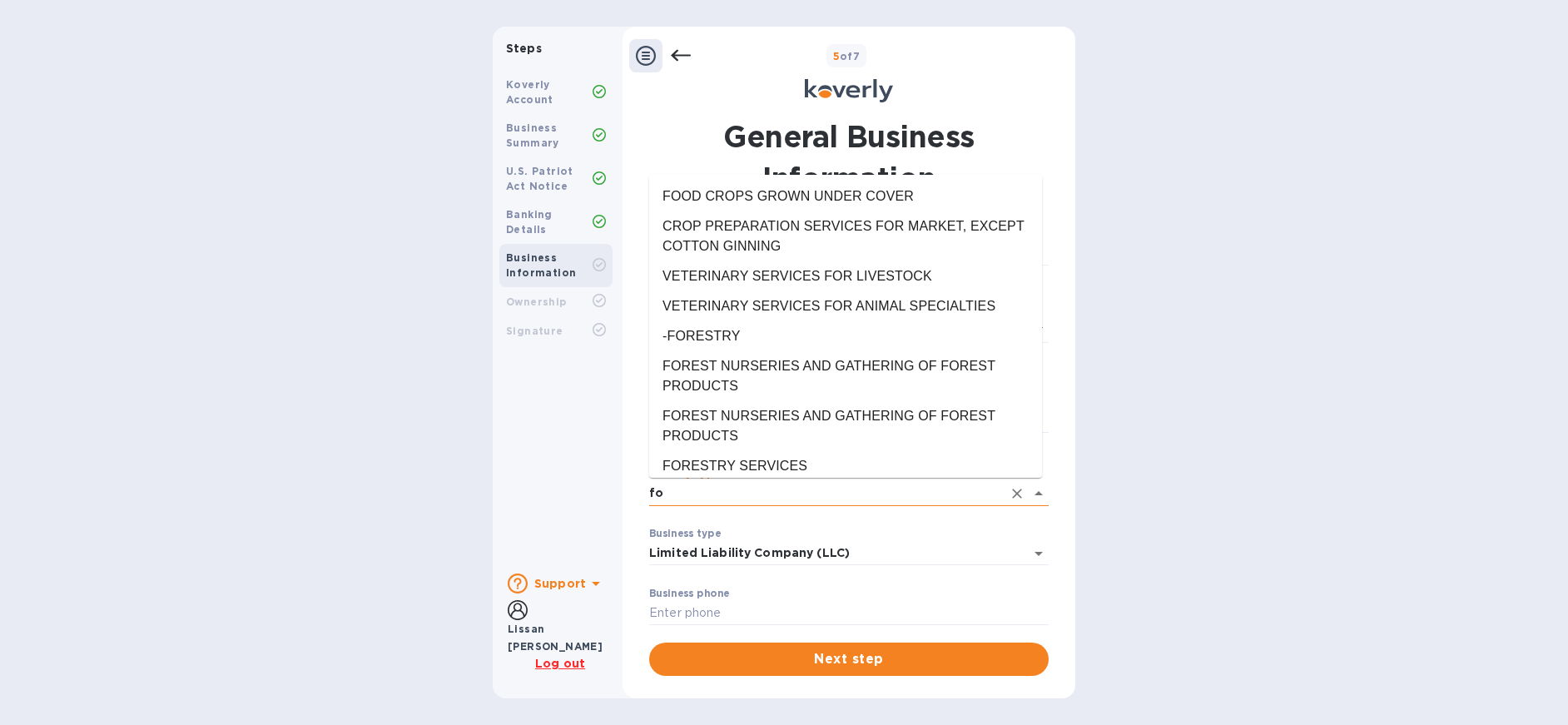
type input "f"
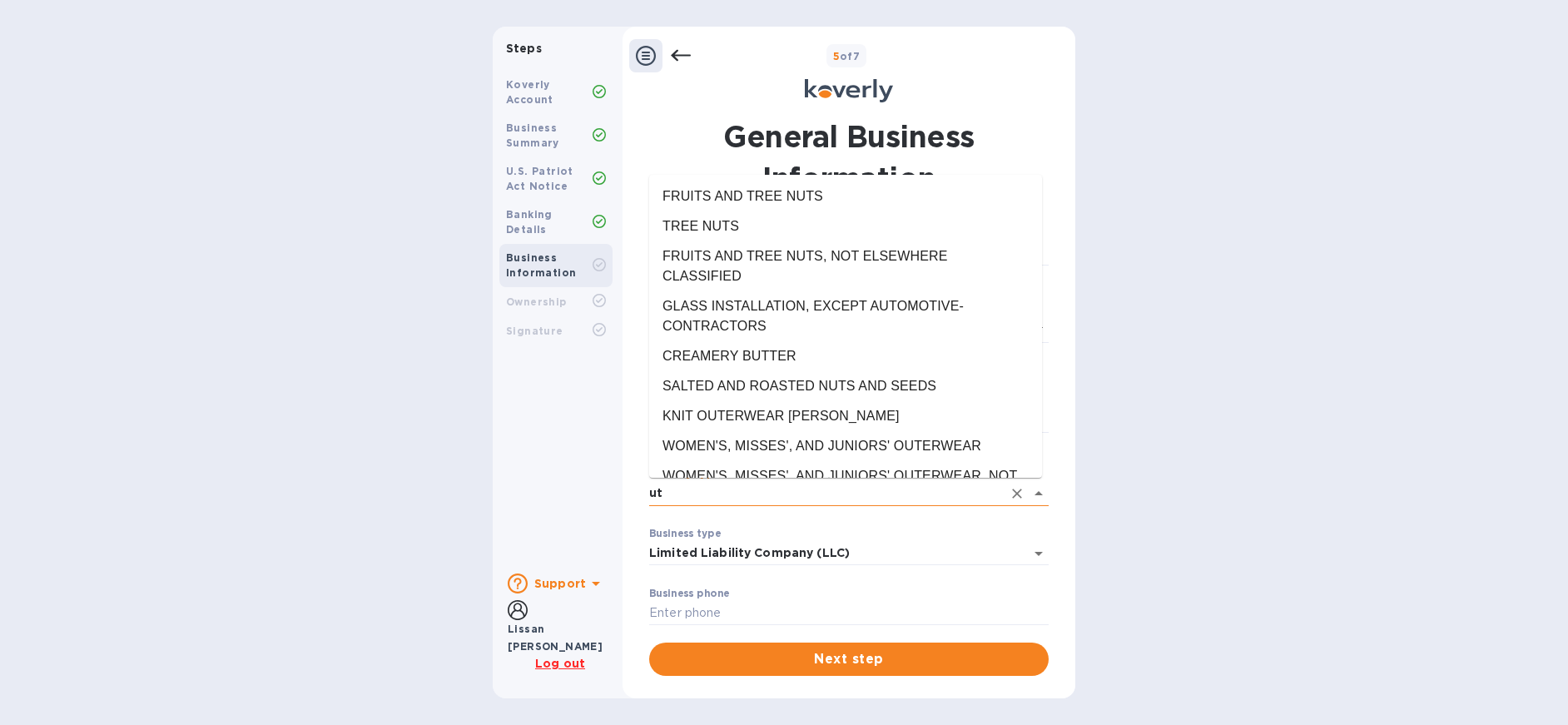
type input "u"
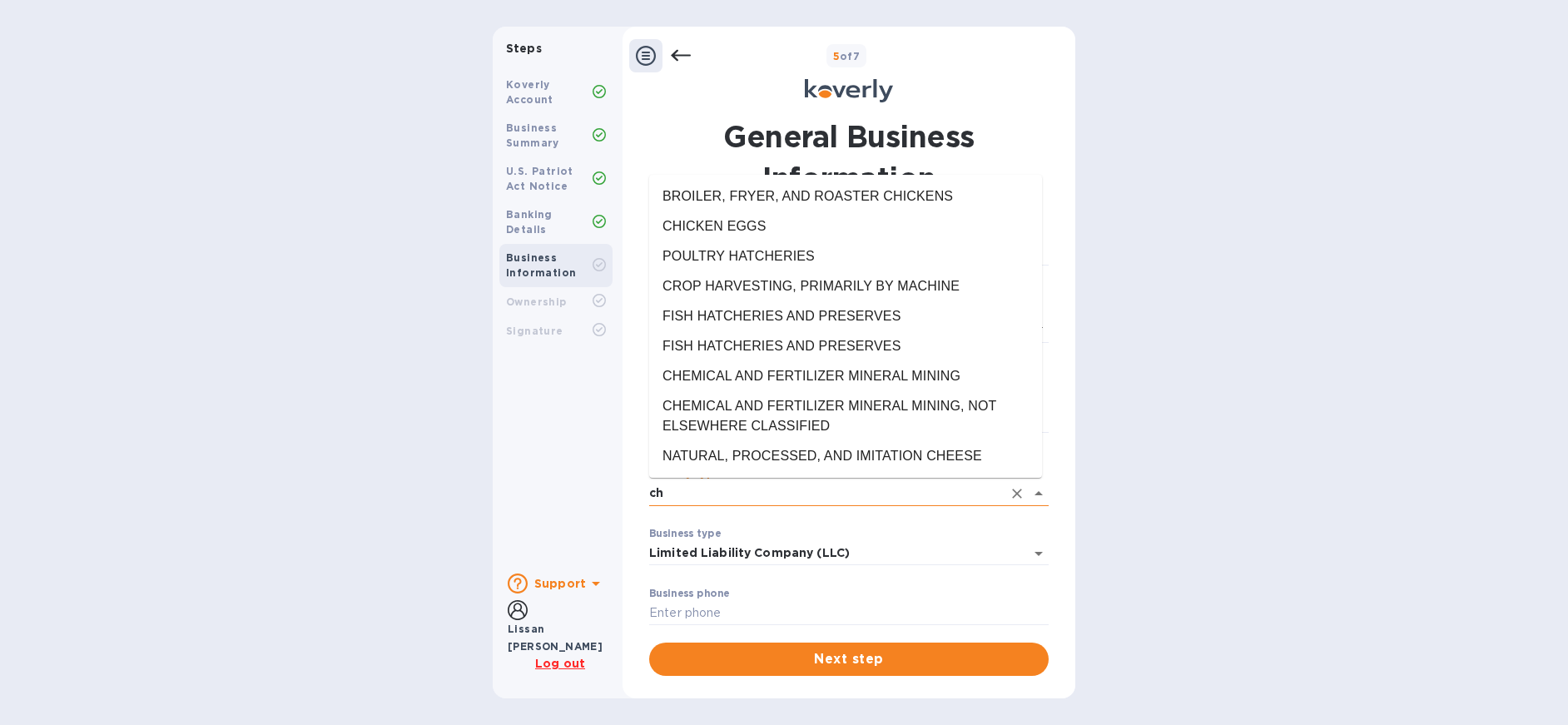
type input "c"
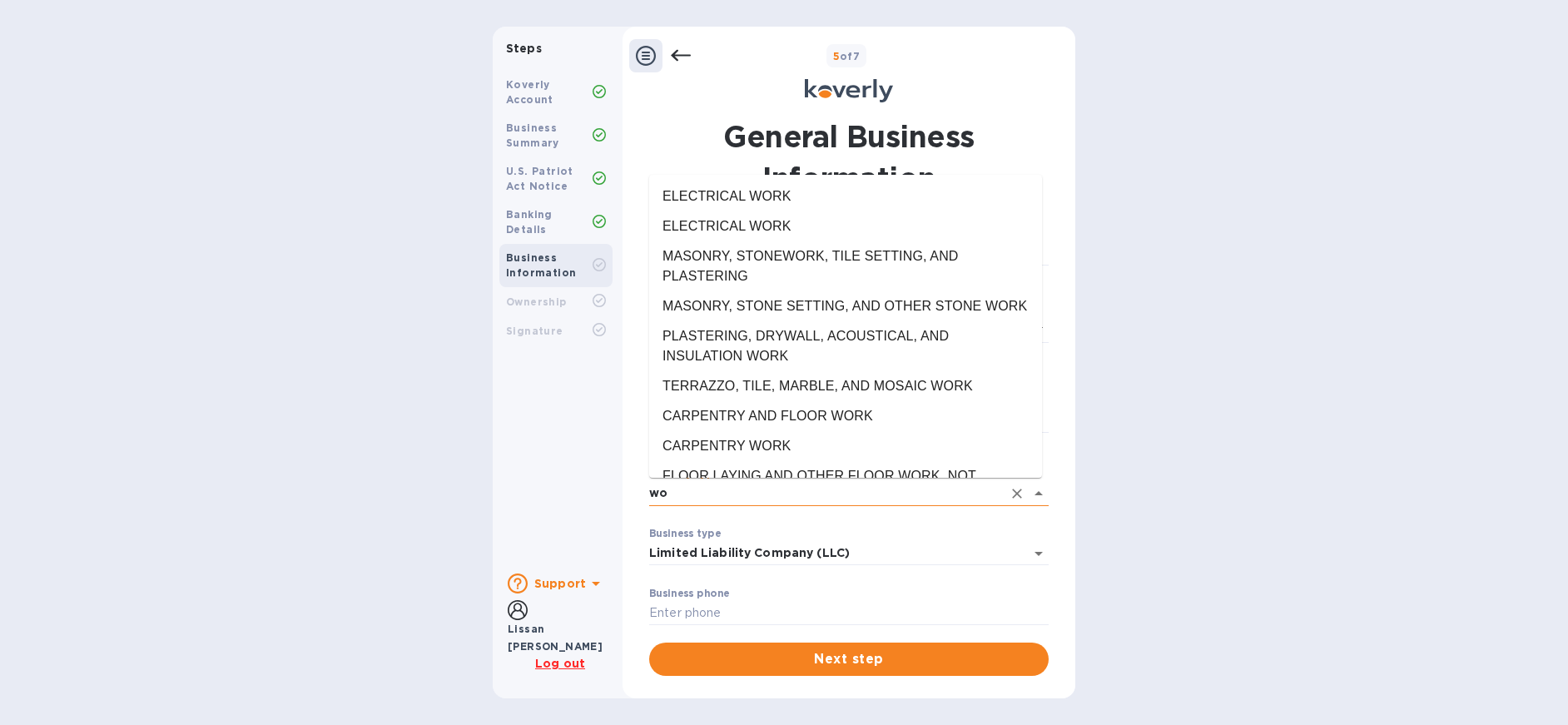
type input "w"
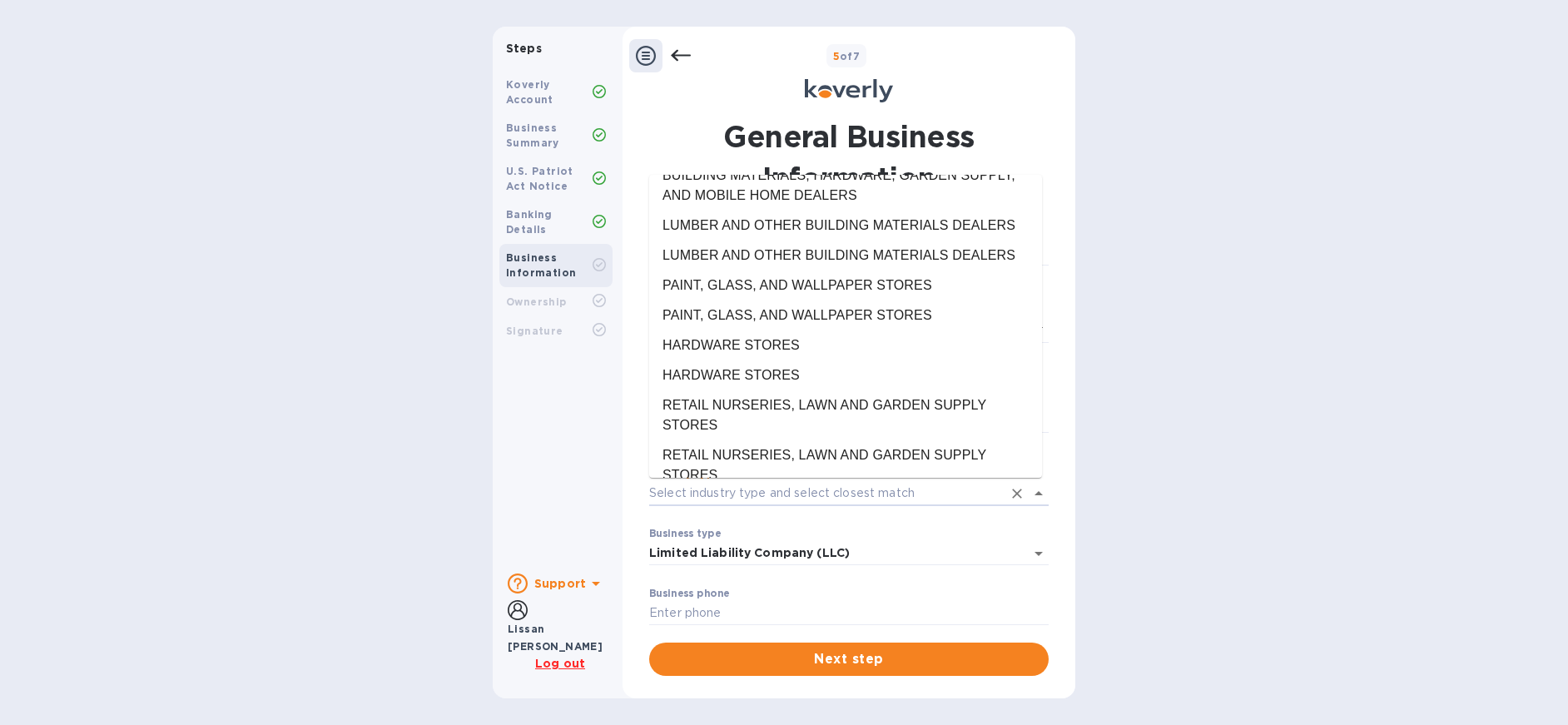
scroll to position [35961, 0]
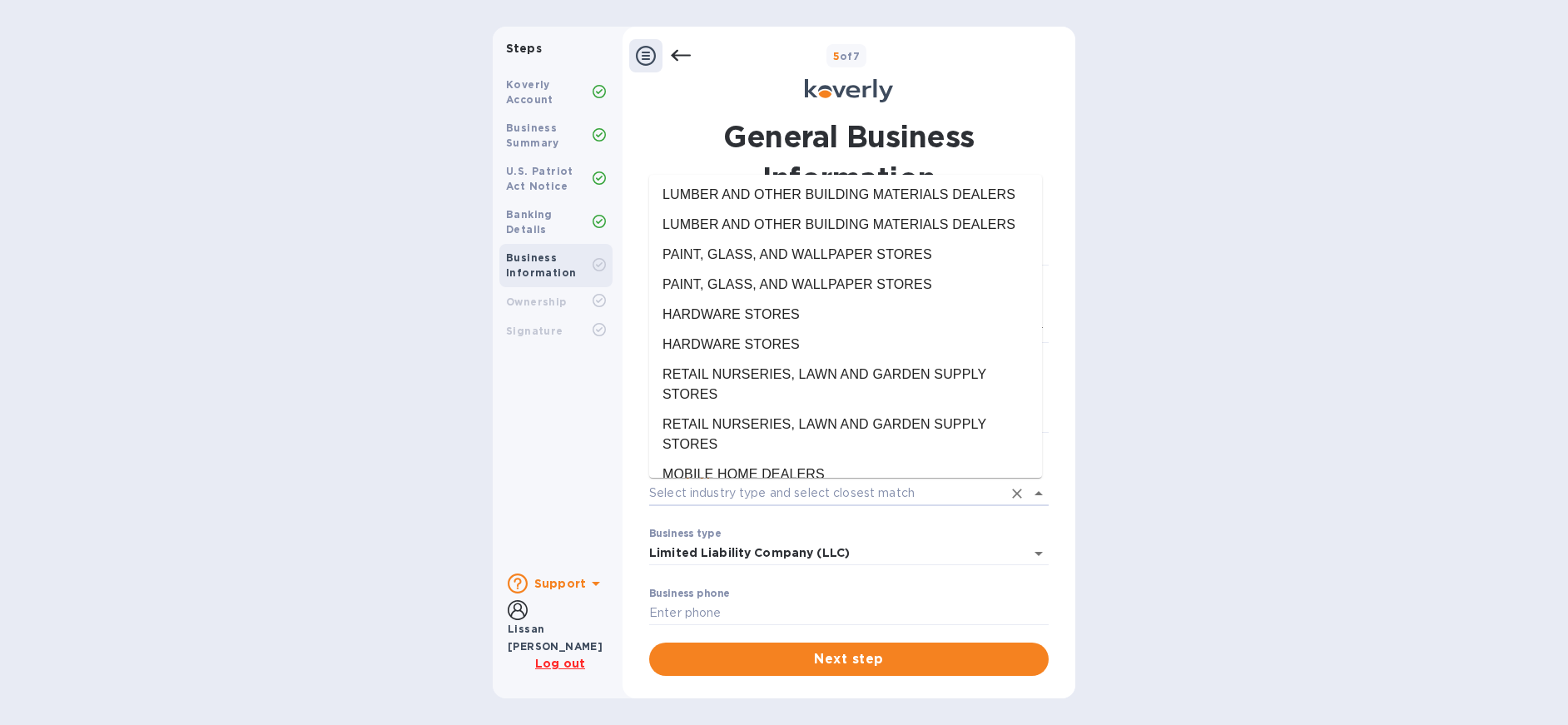
type input "MISCELLANEOUS NONDURABLE GOODS"
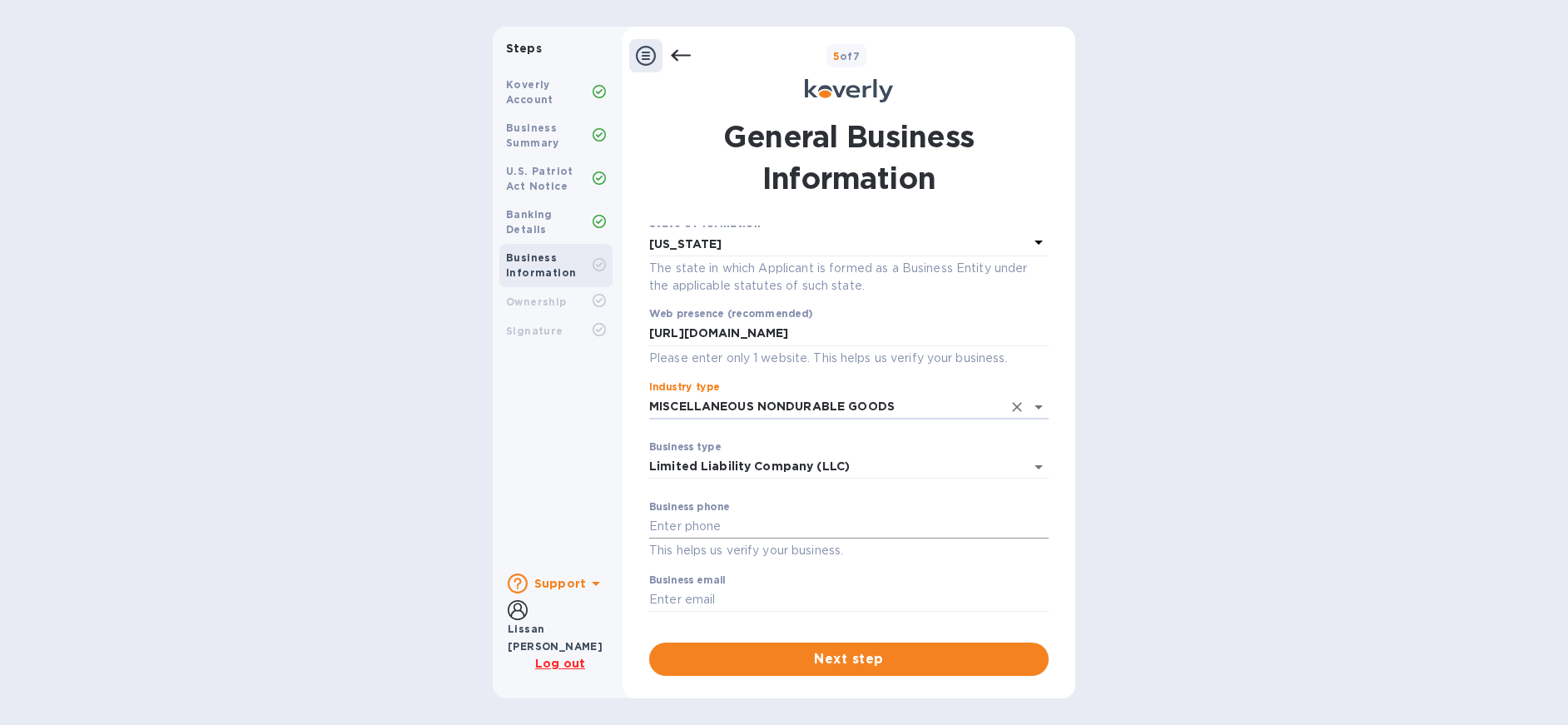
scroll to position [91, 0]
click at [680, 522] on input "text" at bounding box center [849, 523] width 399 height 25
type input "518-430-7480"
click at [775, 588] on input "text" at bounding box center [849, 596] width 399 height 25
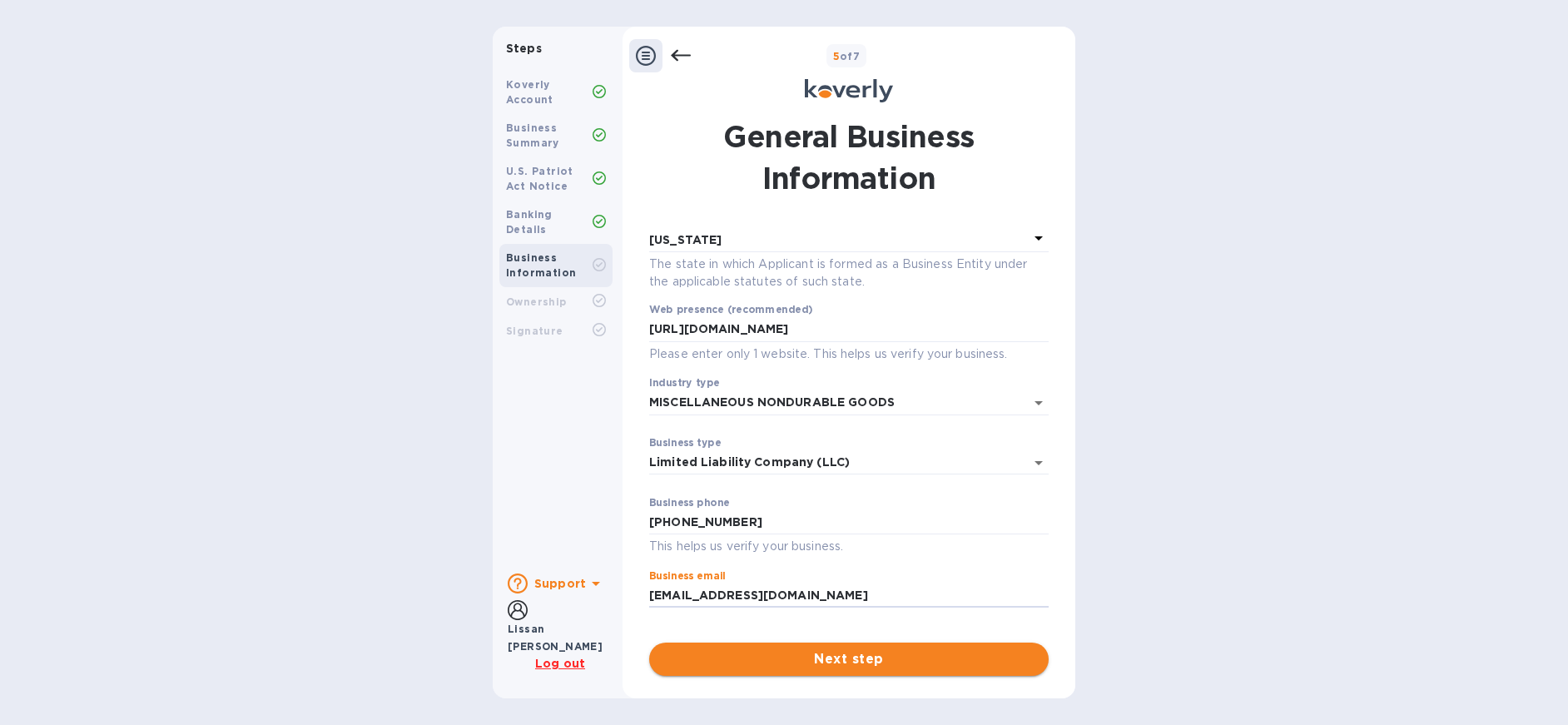
type input "lissanteh@jtldirect.com"
click at [826, 654] on span "Next step" at bounding box center [849, 658] width 373 height 20
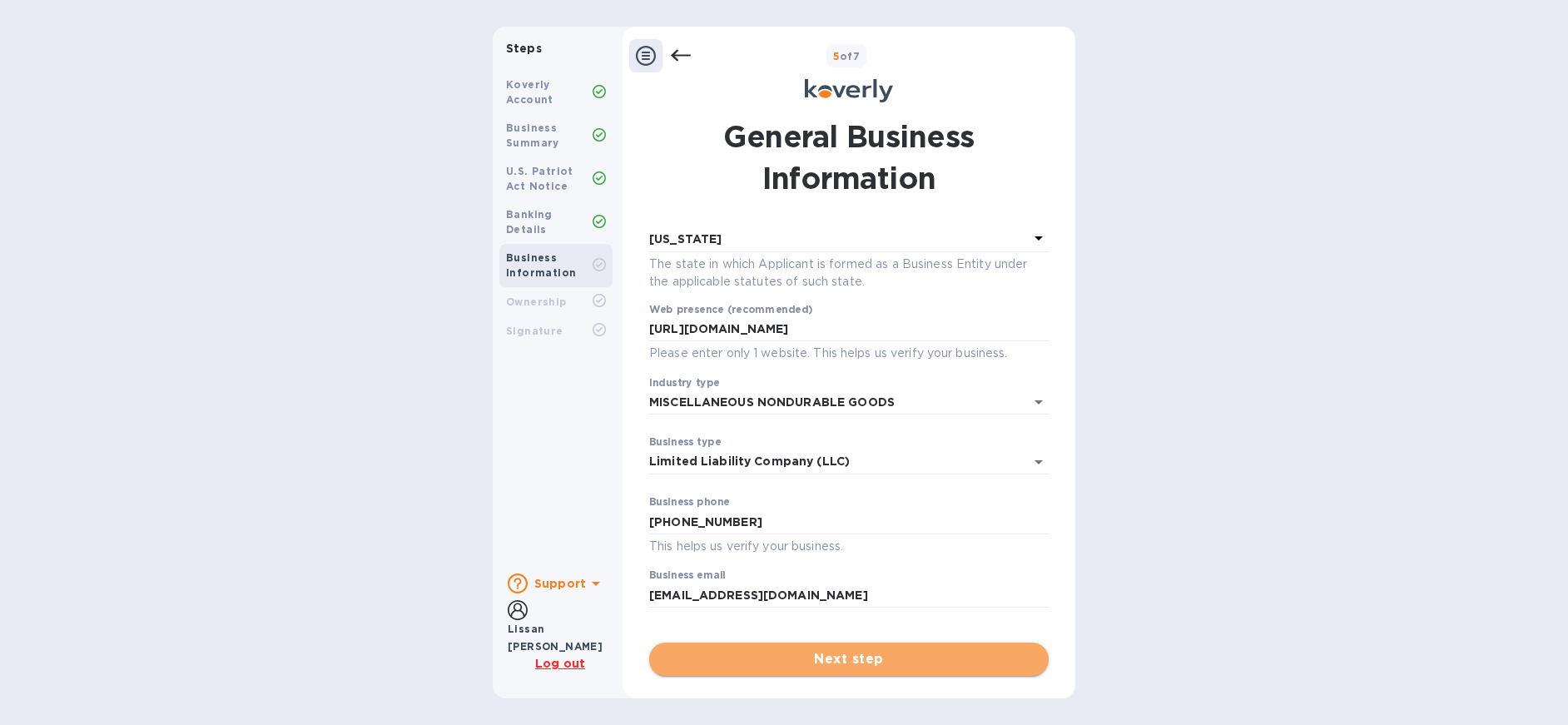
click at [895, 658] on span "Next step" at bounding box center [849, 658] width 373 height 20
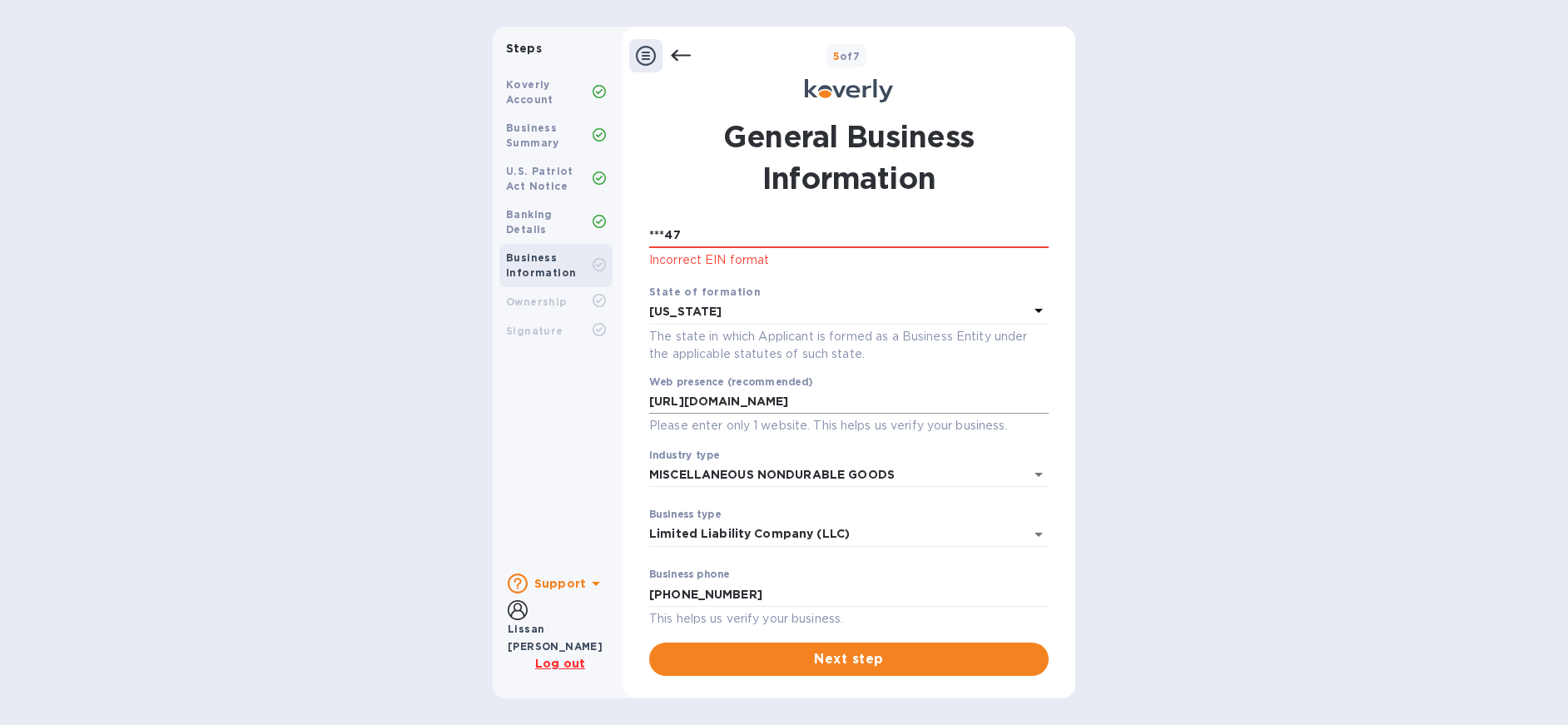
scroll to position [0, 0]
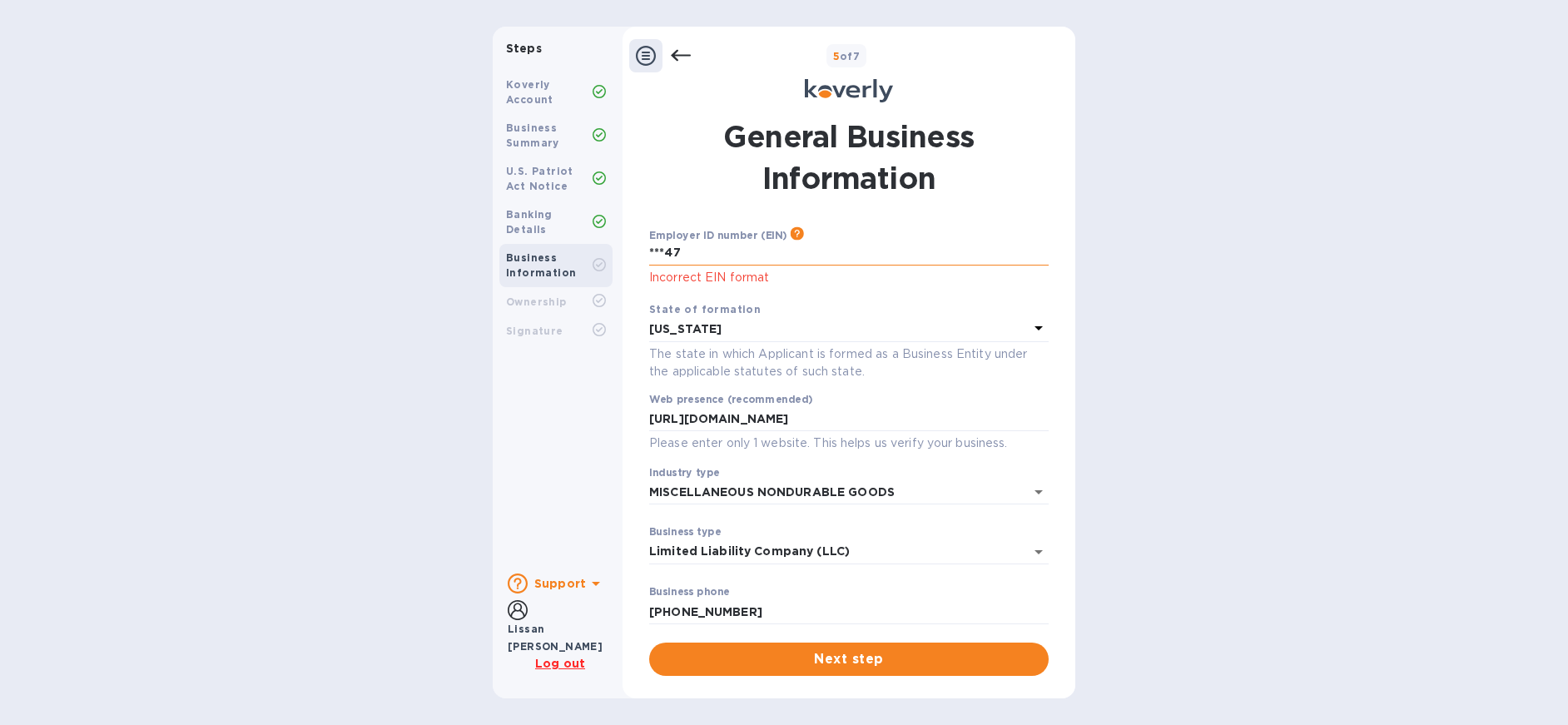
click at [769, 253] on input "***47" at bounding box center [849, 253] width 399 height 25
click at [666, 253] on input "263468147" at bounding box center [849, 253] width 399 height 25
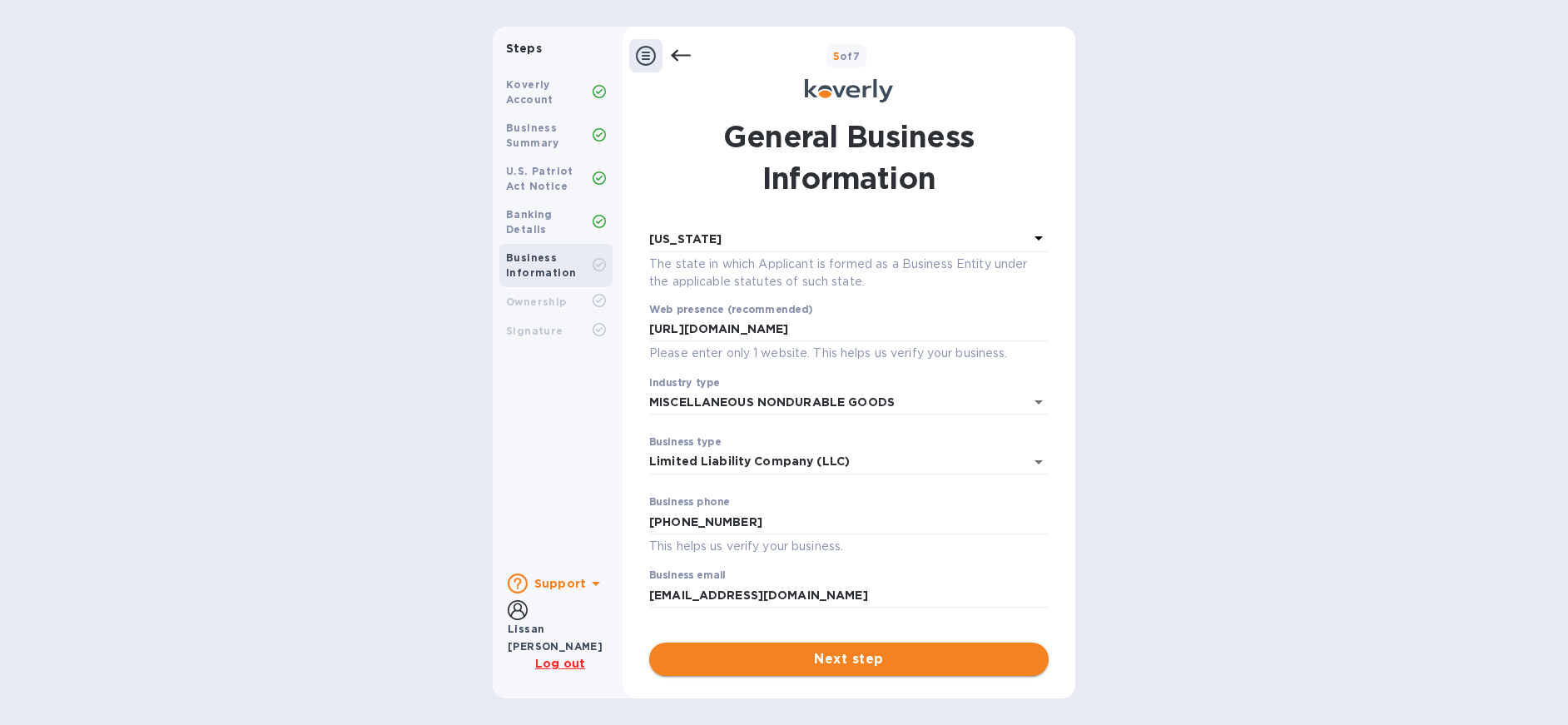
type input "***47"
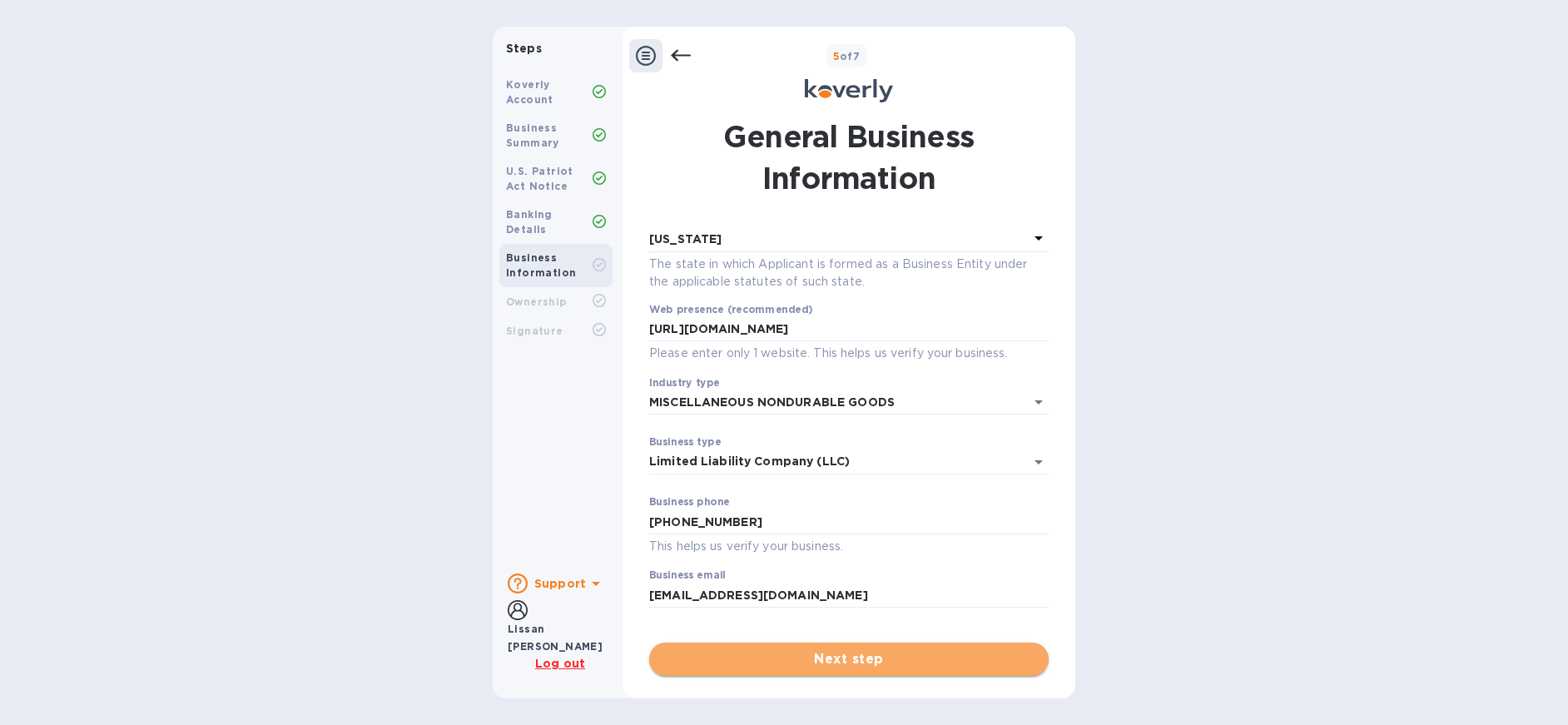
click at [863, 659] on span "Next step" at bounding box center [849, 658] width 373 height 20
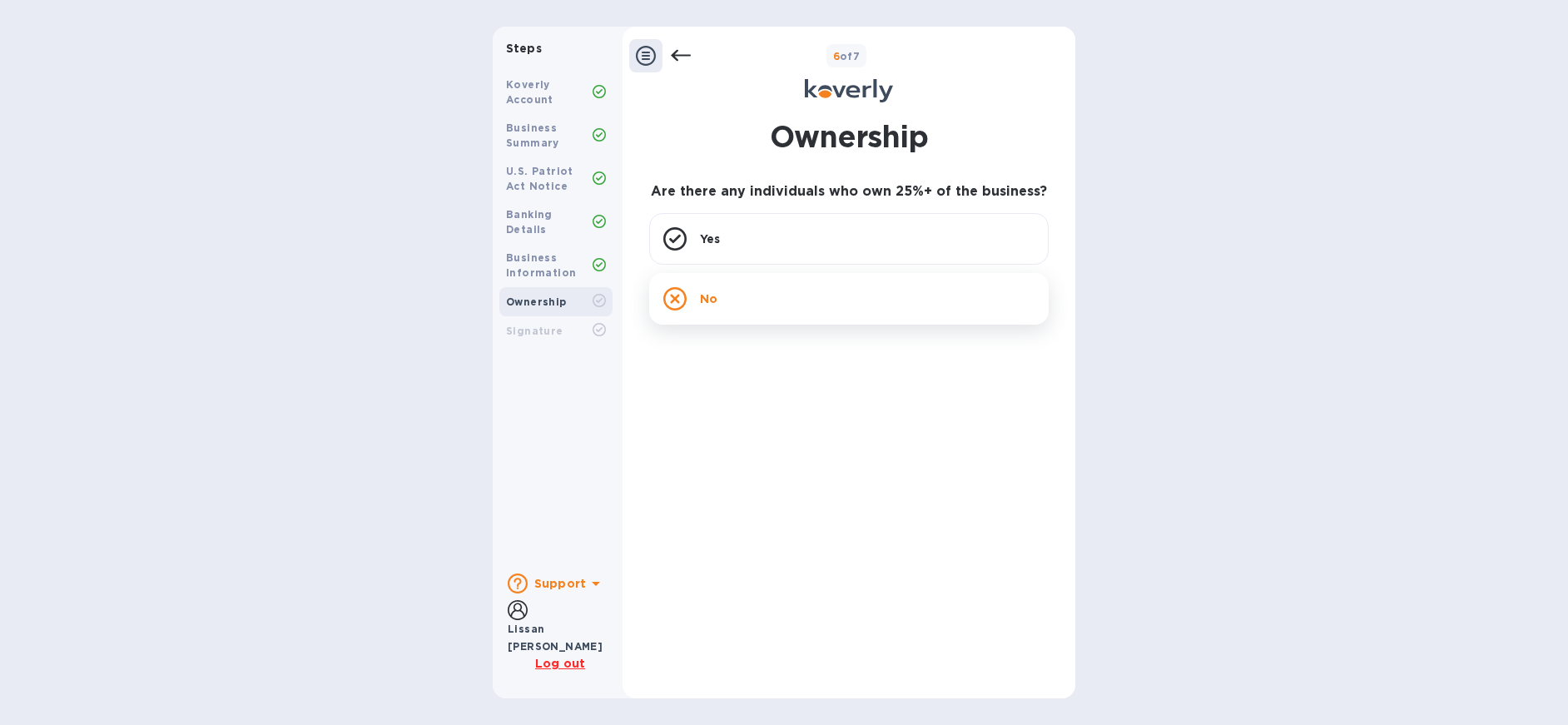
click at [909, 300] on div "No" at bounding box center [849, 299] width 399 height 52
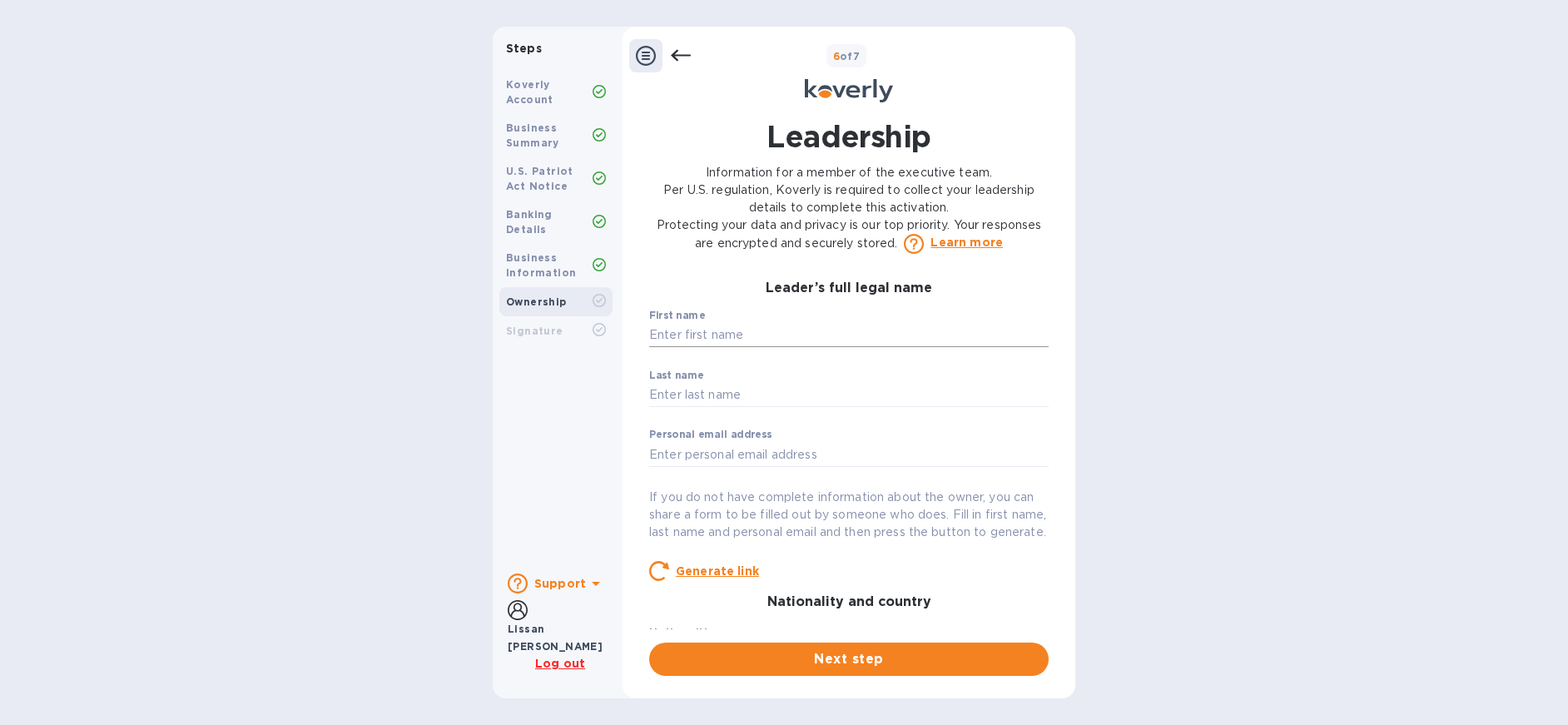
click at [806, 327] on input "text" at bounding box center [849, 336] width 399 height 25
type input "Lissan"
click at [768, 389] on input "text" at bounding box center [849, 395] width 399 height 25
type input "Chatron-Michaud"
click at [739, 458] on input "text" at bounding box center [849, 454] width 399 height 25
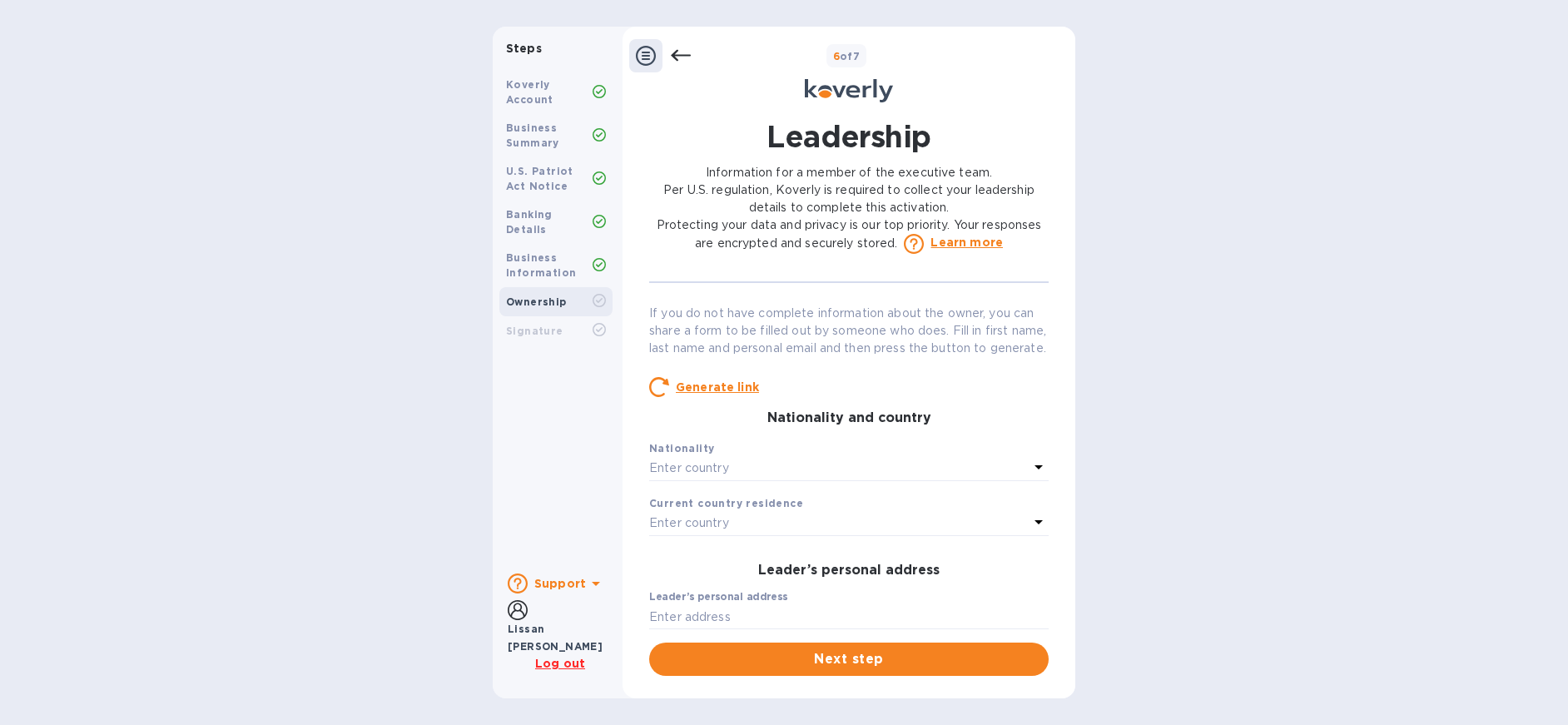
scroll to position [202, 0]
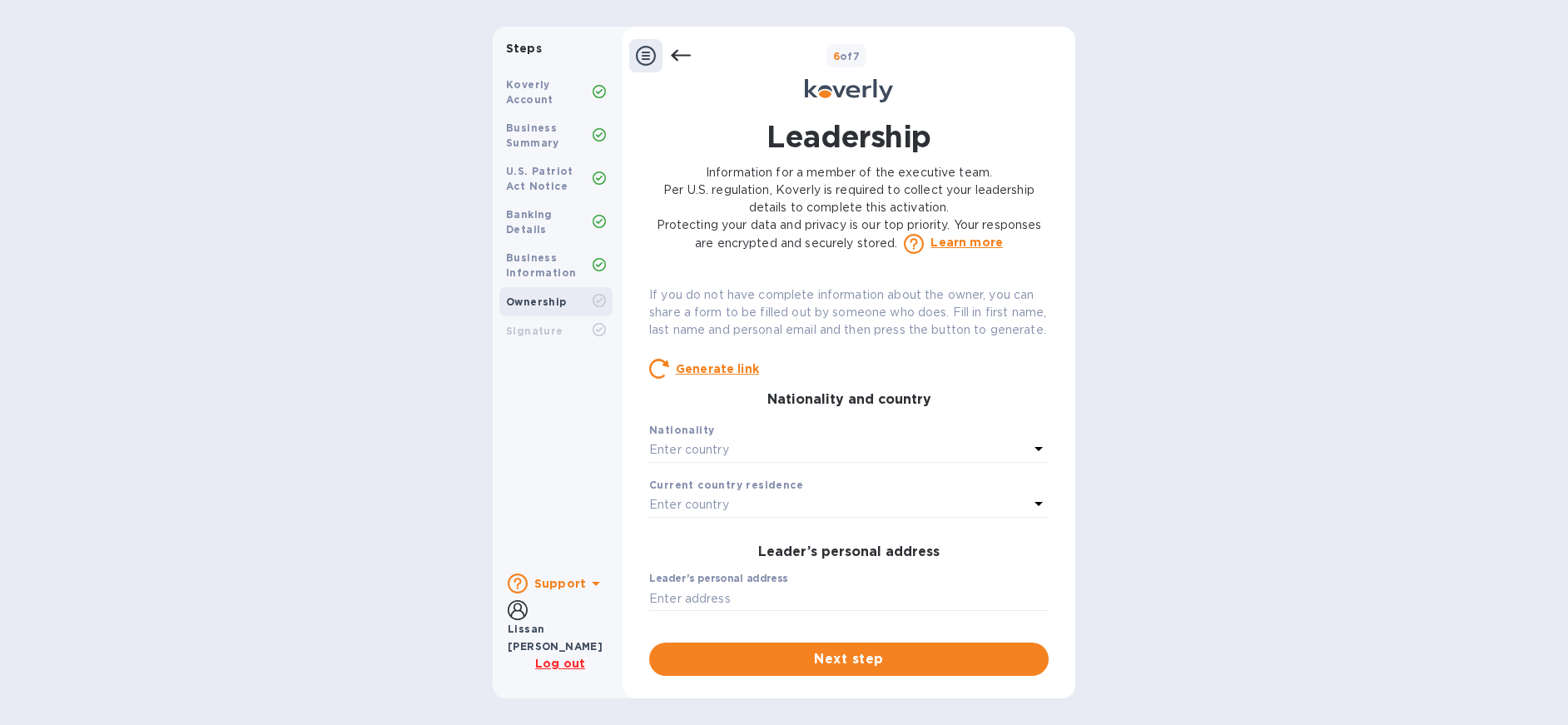
type input "lissanteh@jtldirect.com"
click at [717, 439] on div "Nationality" at bounding box center [849, 430] width 399 height 17
click at [724, 459] on p "Enter country" at bounding box center [689, 449] width 80 height 17
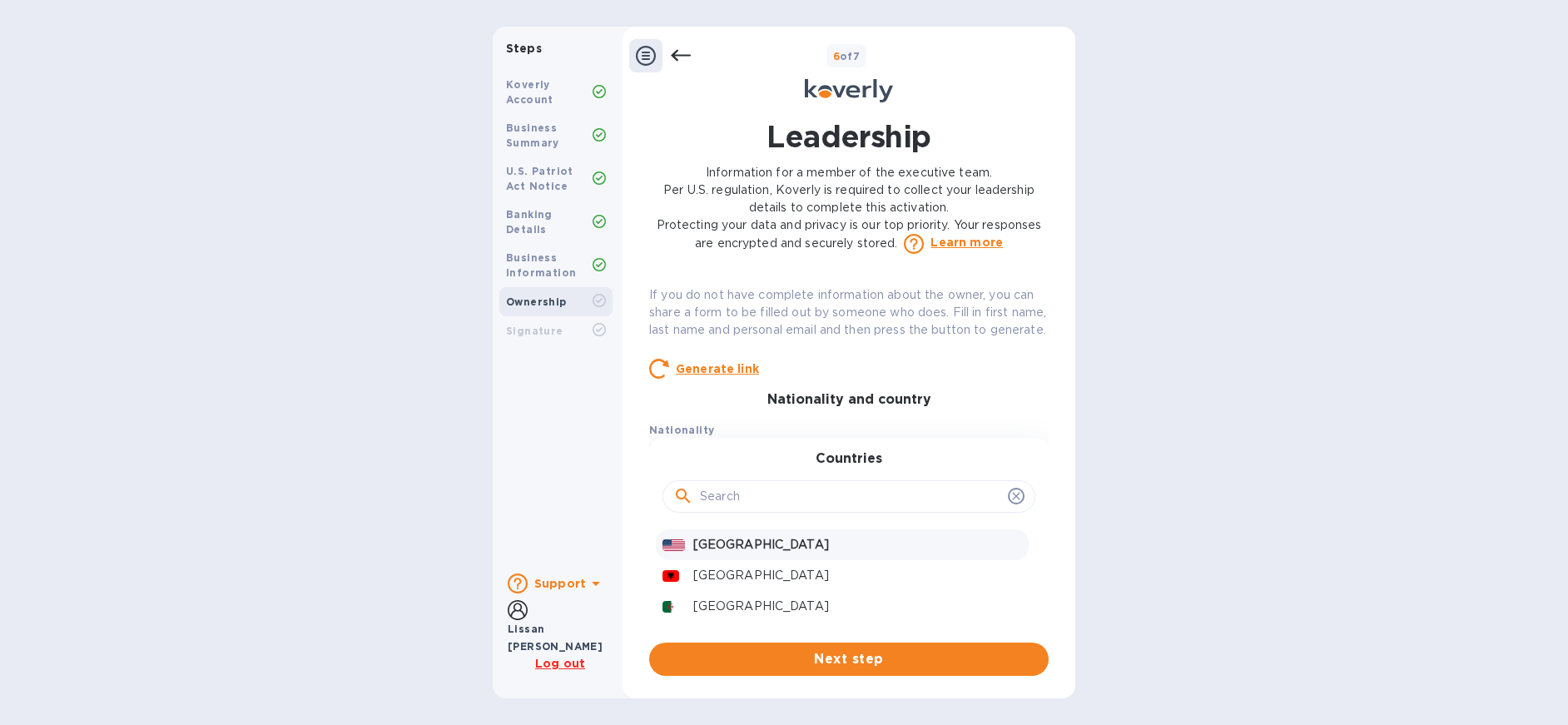
click at [812, 553] on p "United States" at bounding box center [857, 545] width 329 height 17
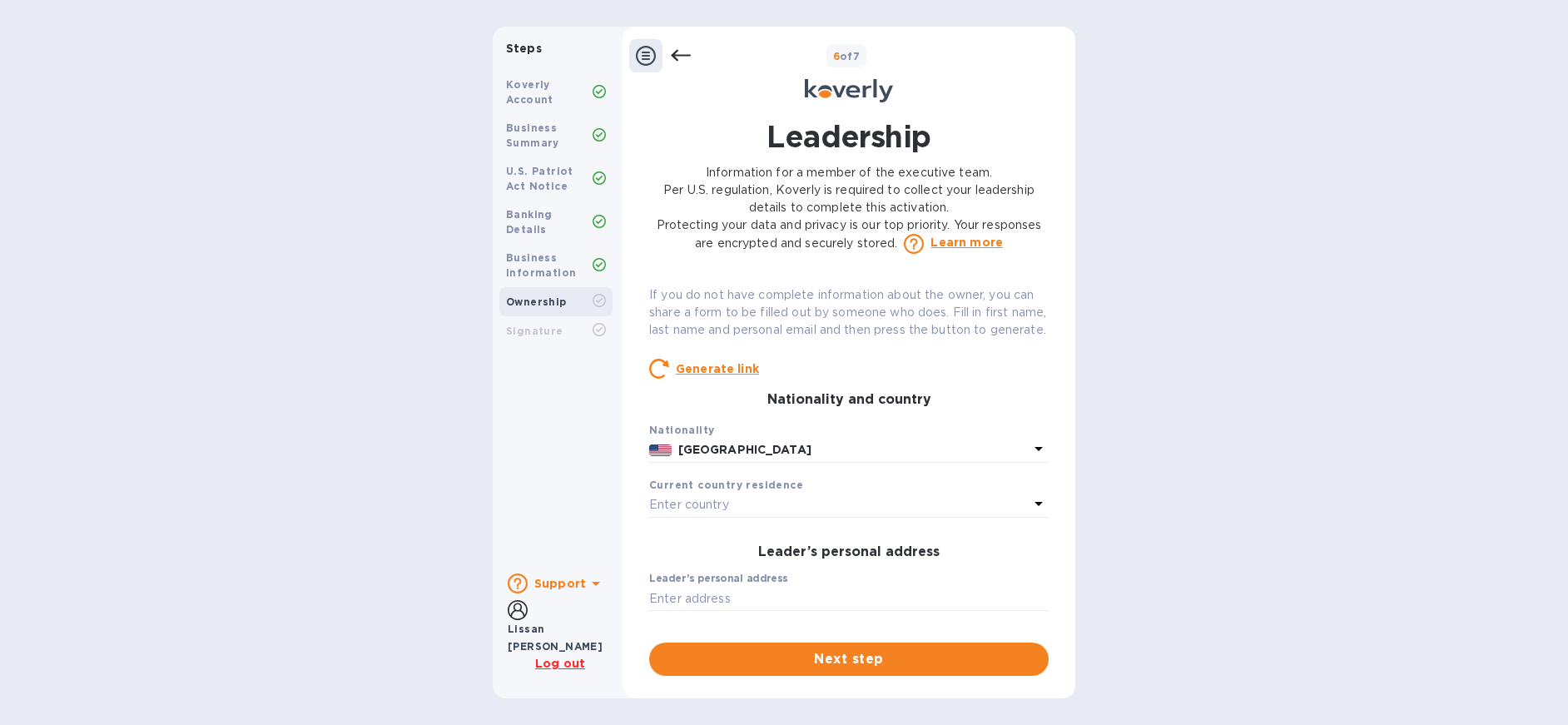
click at [782, 517] on div "Enter country" at bounding box center [839, 505] width 380 height 23
click at [785, 608] on p "United States" at bounding box center [857, 600] width 329 height 17
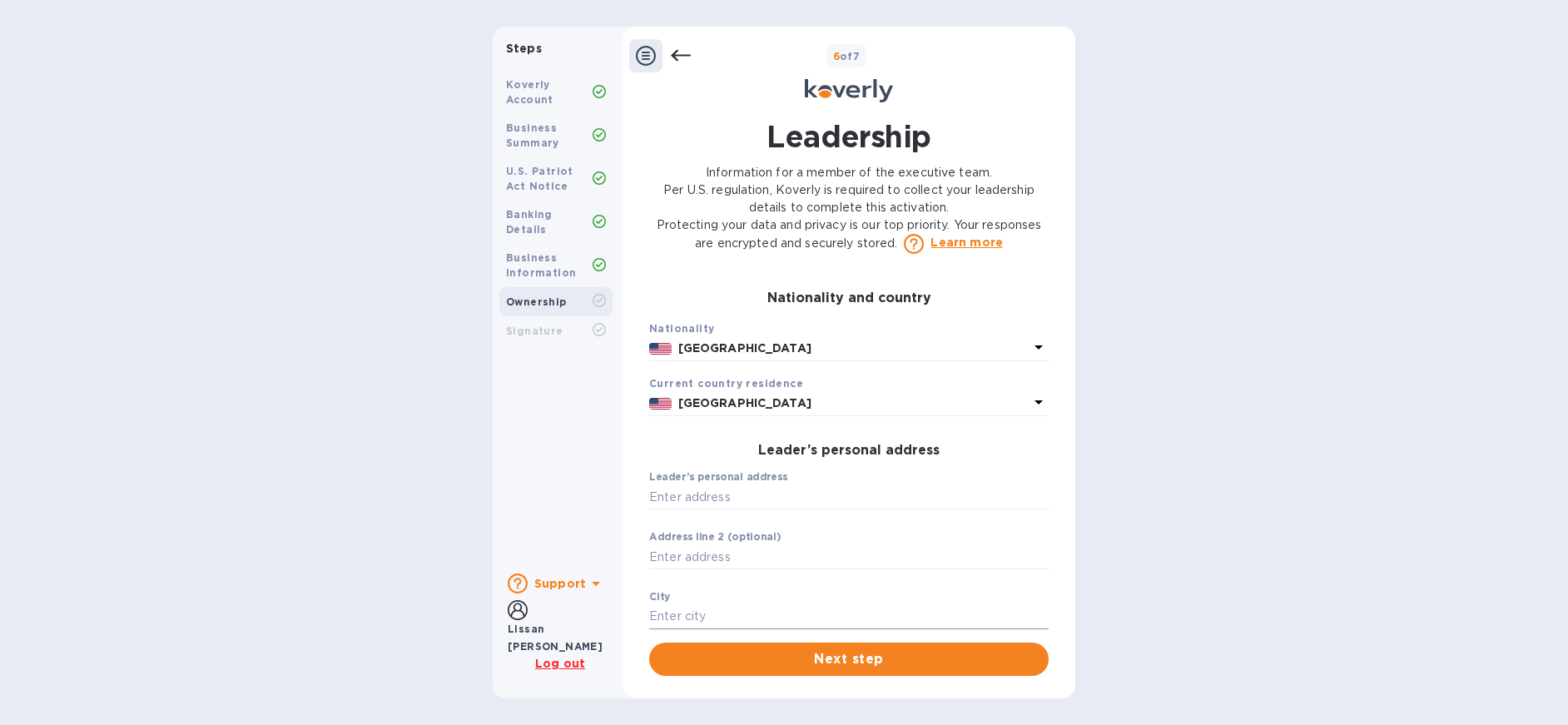
scroll to position [295, 0]
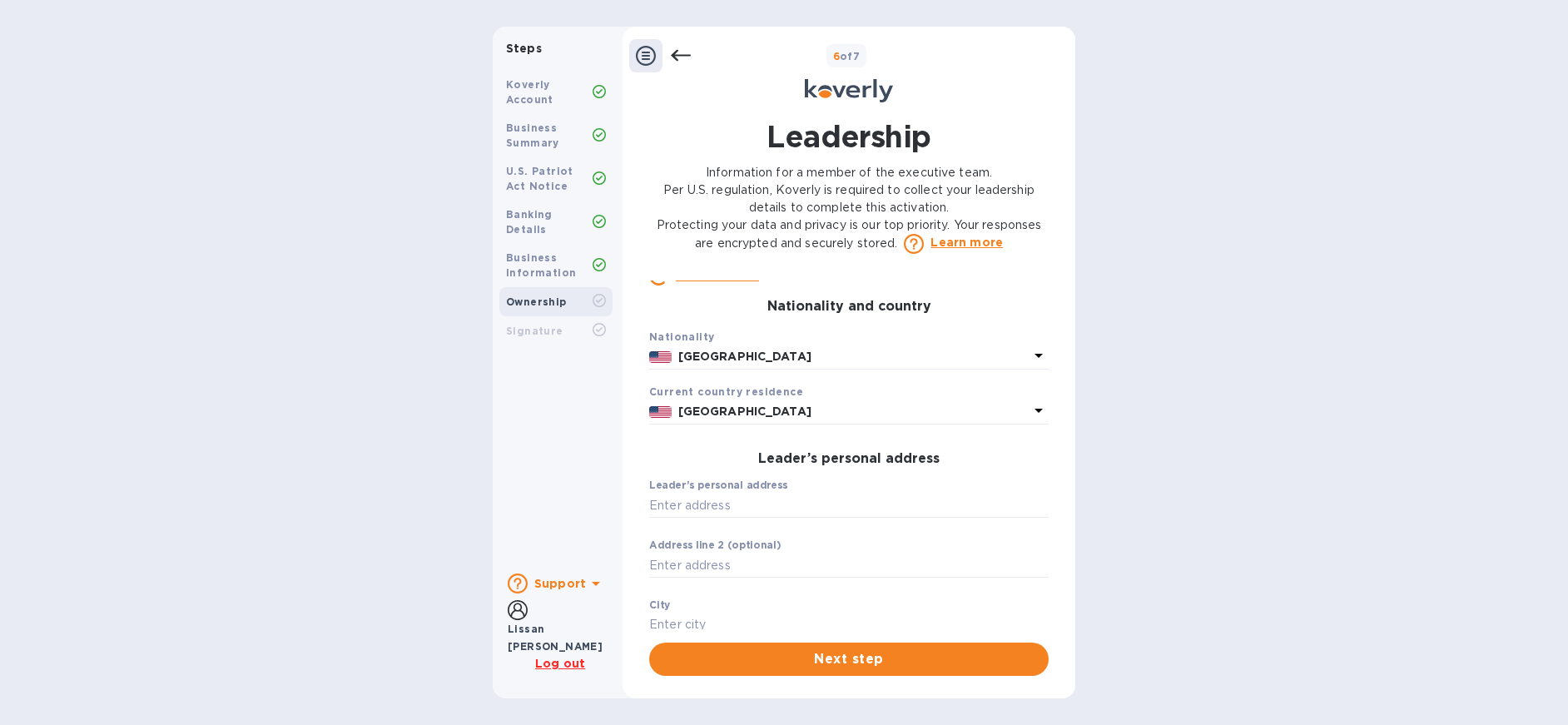
click at [788, 365] on p "United States" at bounding box center [852, 357] width 350 height 17
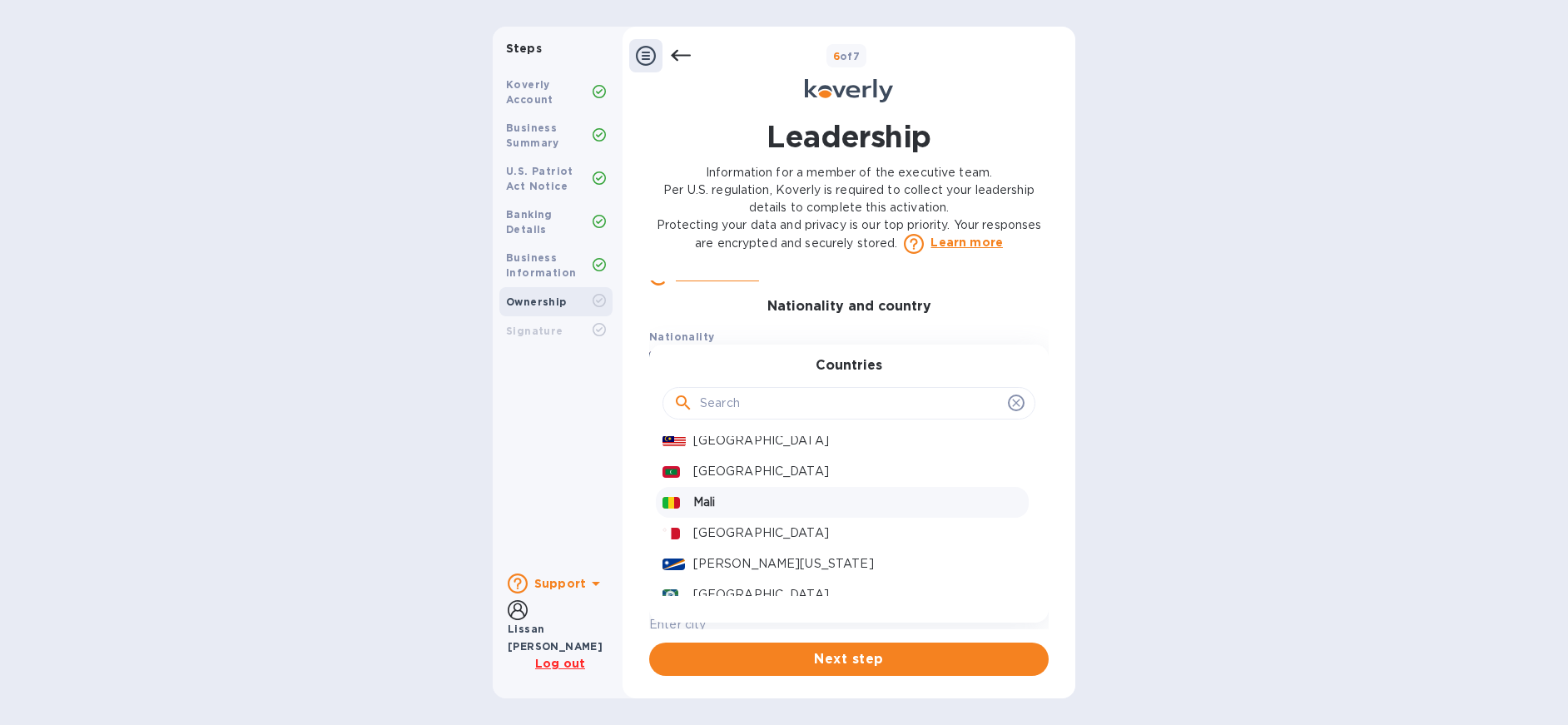
scroll to position [3548, 0]
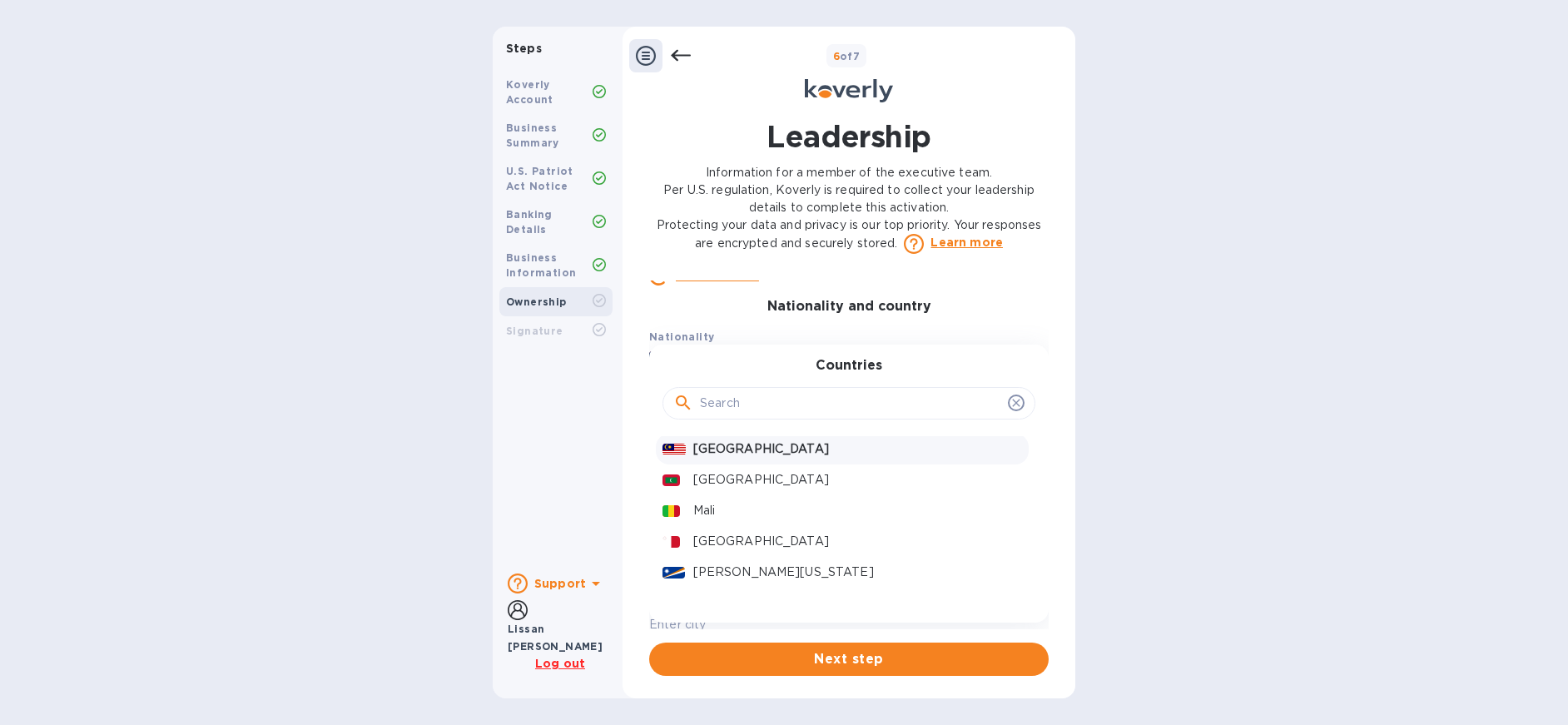
click at [766, 458] on p "Malaysia" at bounding box center [857, 449] width 329 height 17
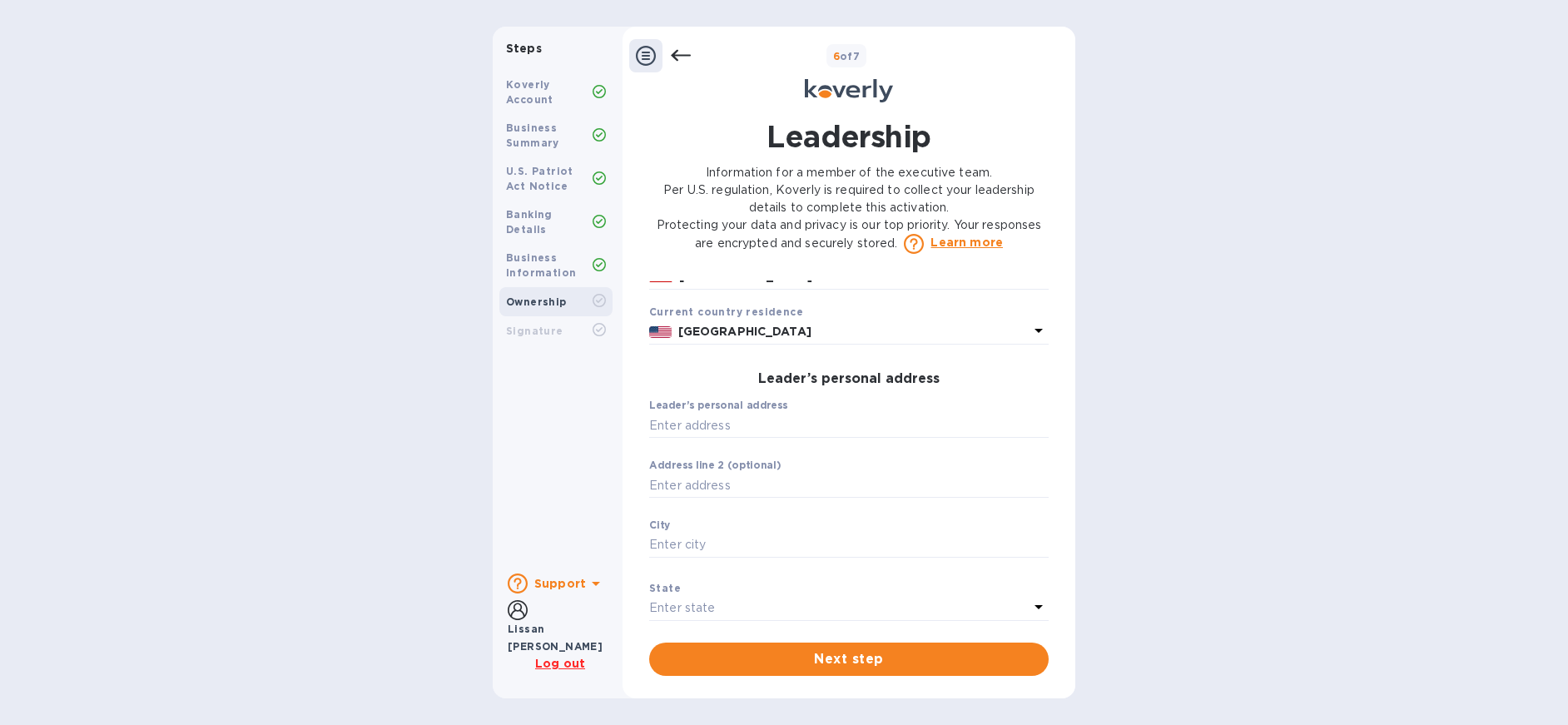
scroll to position [442, 0]
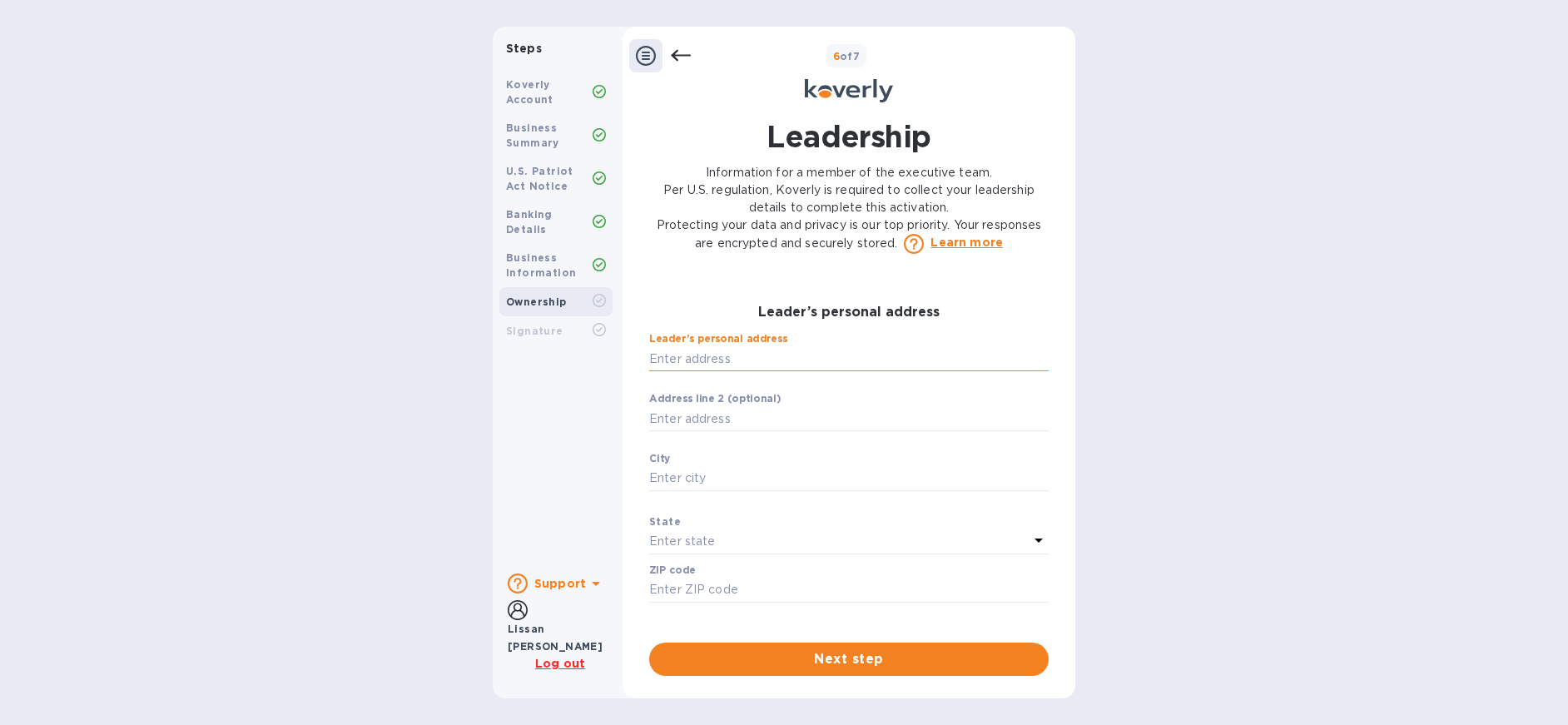
click at [798, 371] on input "text" at bounding box center [849, 359] width 399 height 25
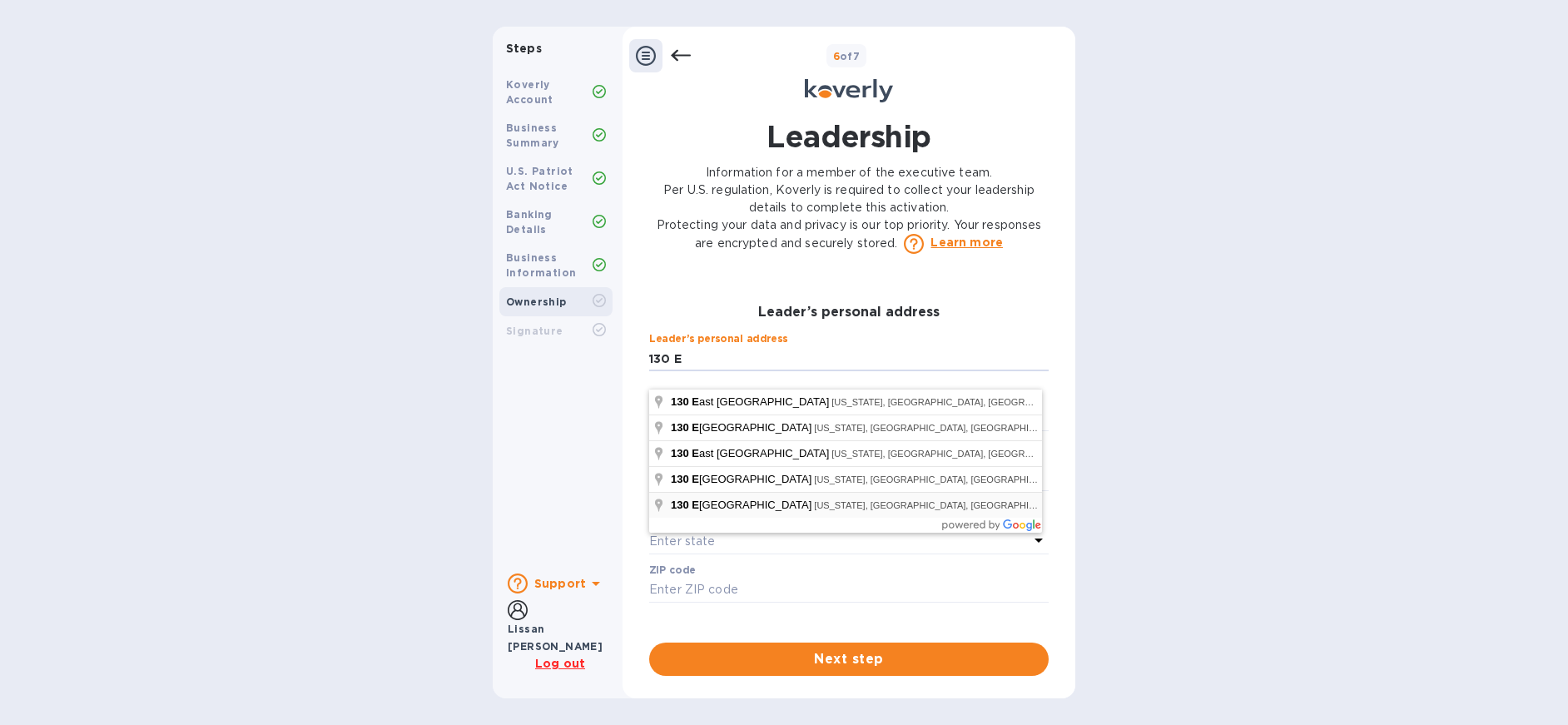
type input "130 East 18th Street"
type input "New York"
type input "10003"
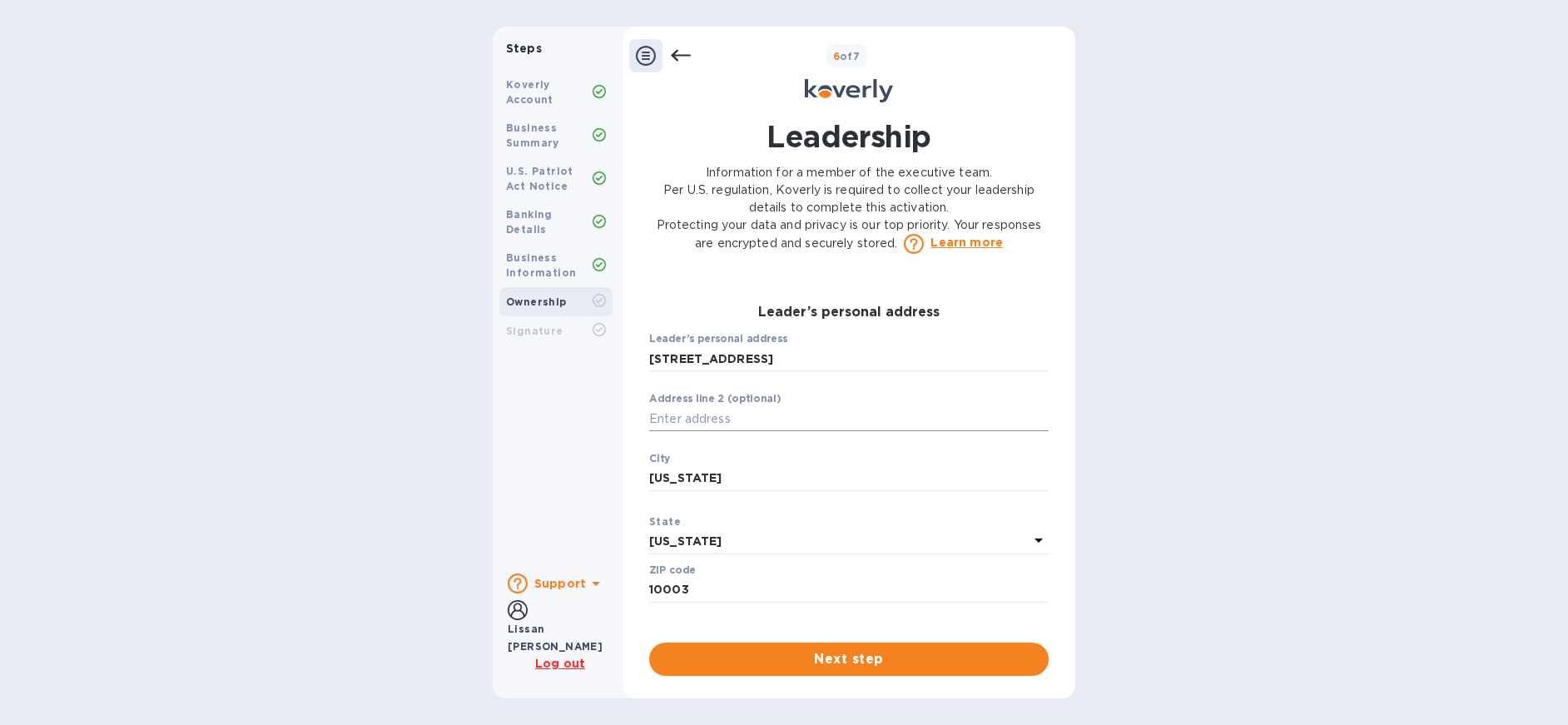
click at [777, 429] on input "text" at bounding box center [849, 418] width 399 height 25
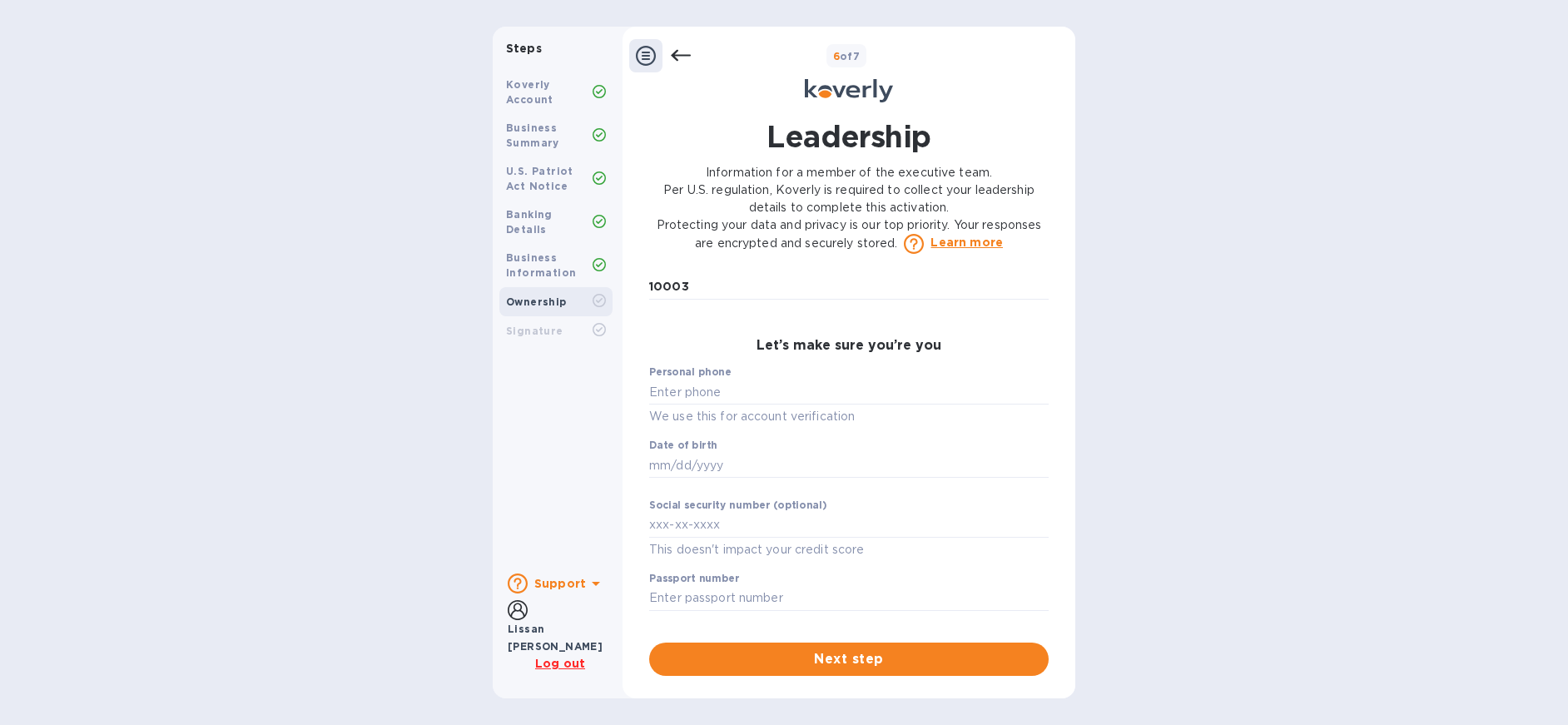
scroll to position [747, 0]
type input "Suite 1L"
click at [755, 402] on input "text" at bounding box center [849, 389] width 399 height 25
type input "***80"
click at [750, 475] on input "text" at bounding box center [849, 463] width 399 height 25
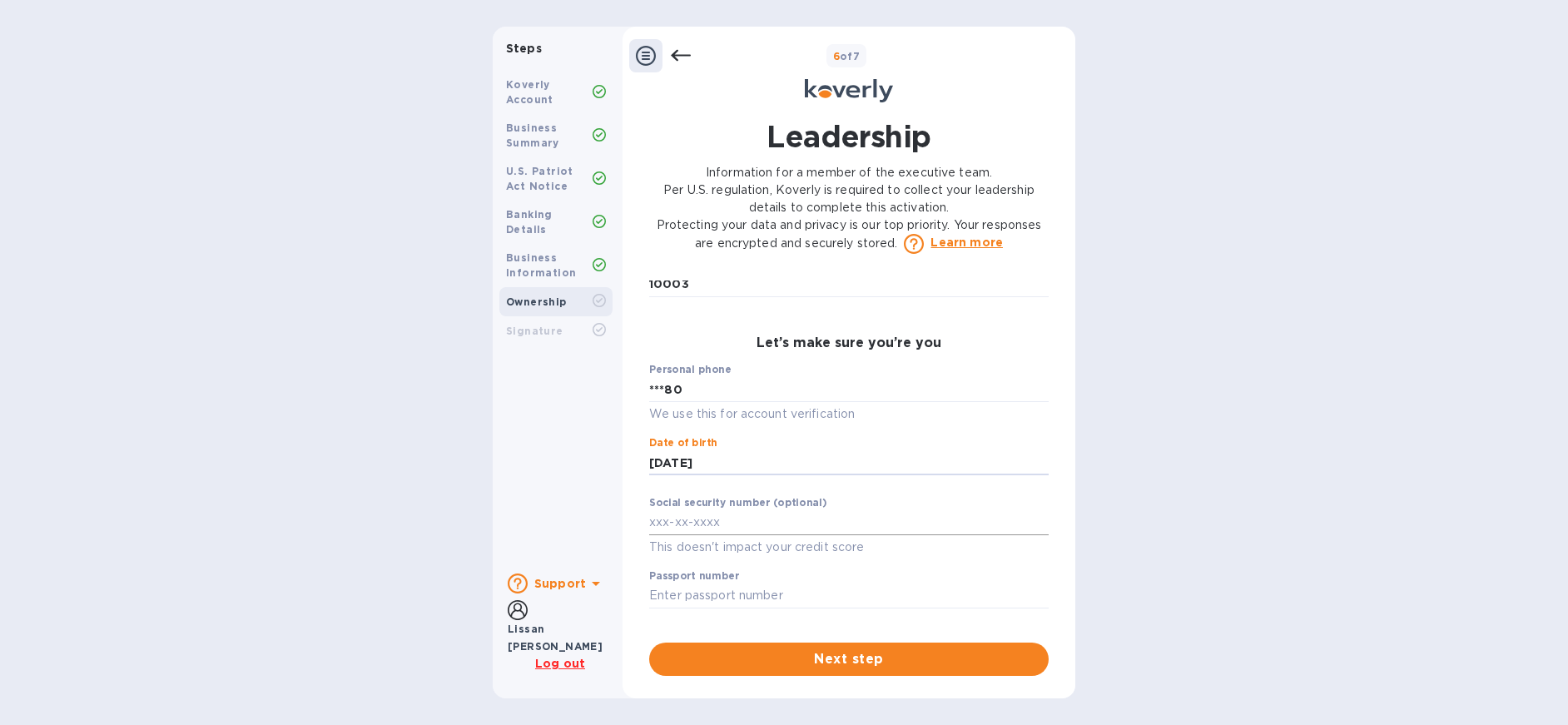
type input "***73"
click at [740, 535] on input "text" at bounding box center [849, 523] width 399 height 25
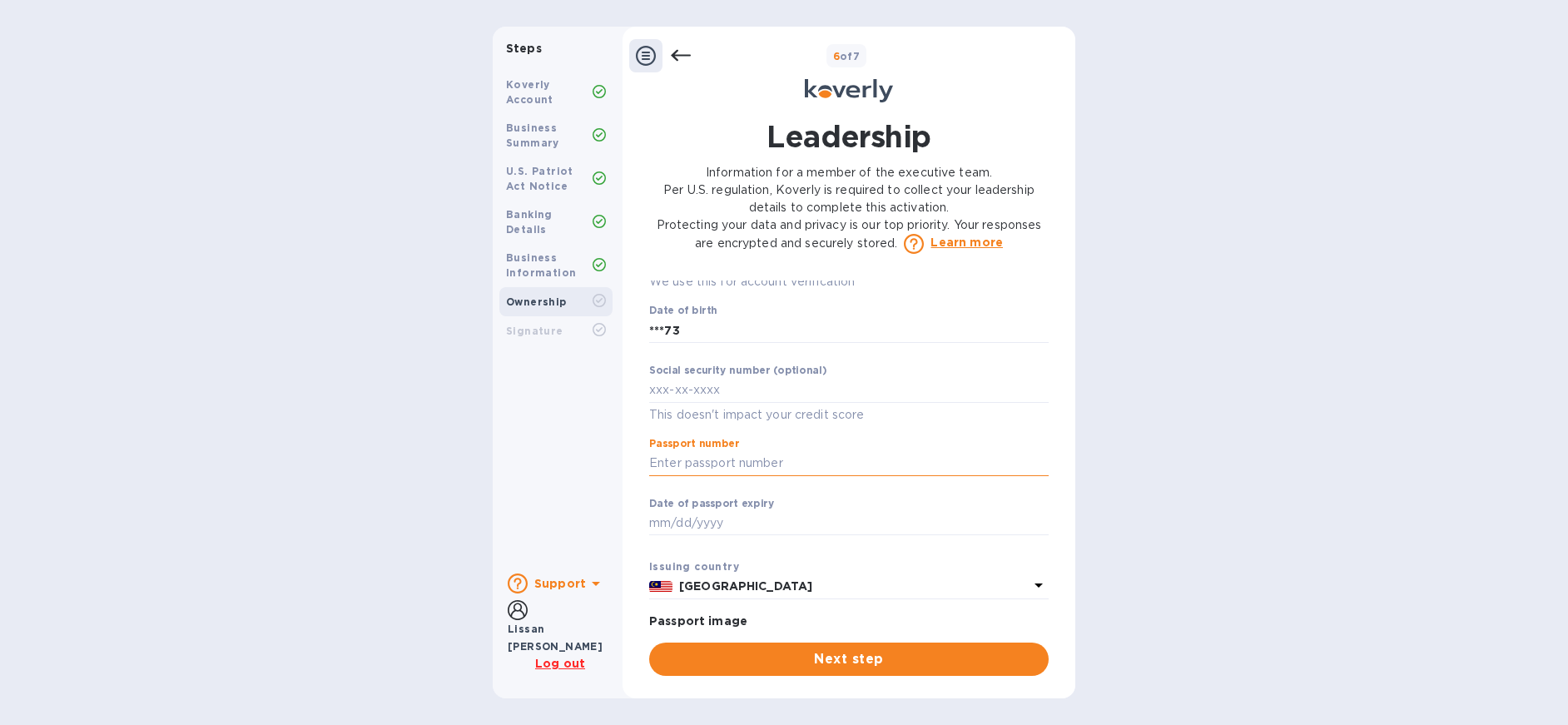
click at [860, 476] on input "text" at bounding box center [849, 464] width 399 height 25
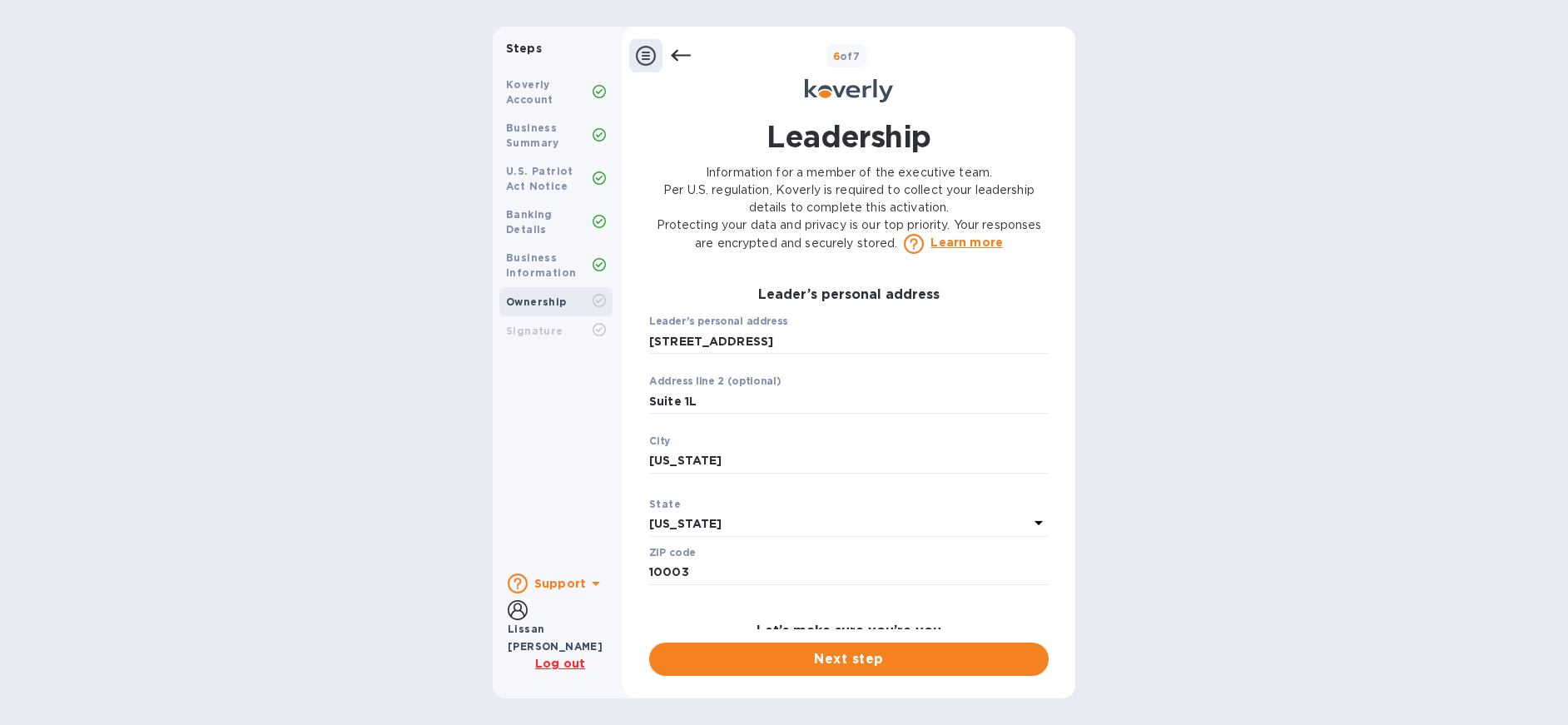
scroll to position [0, 0]
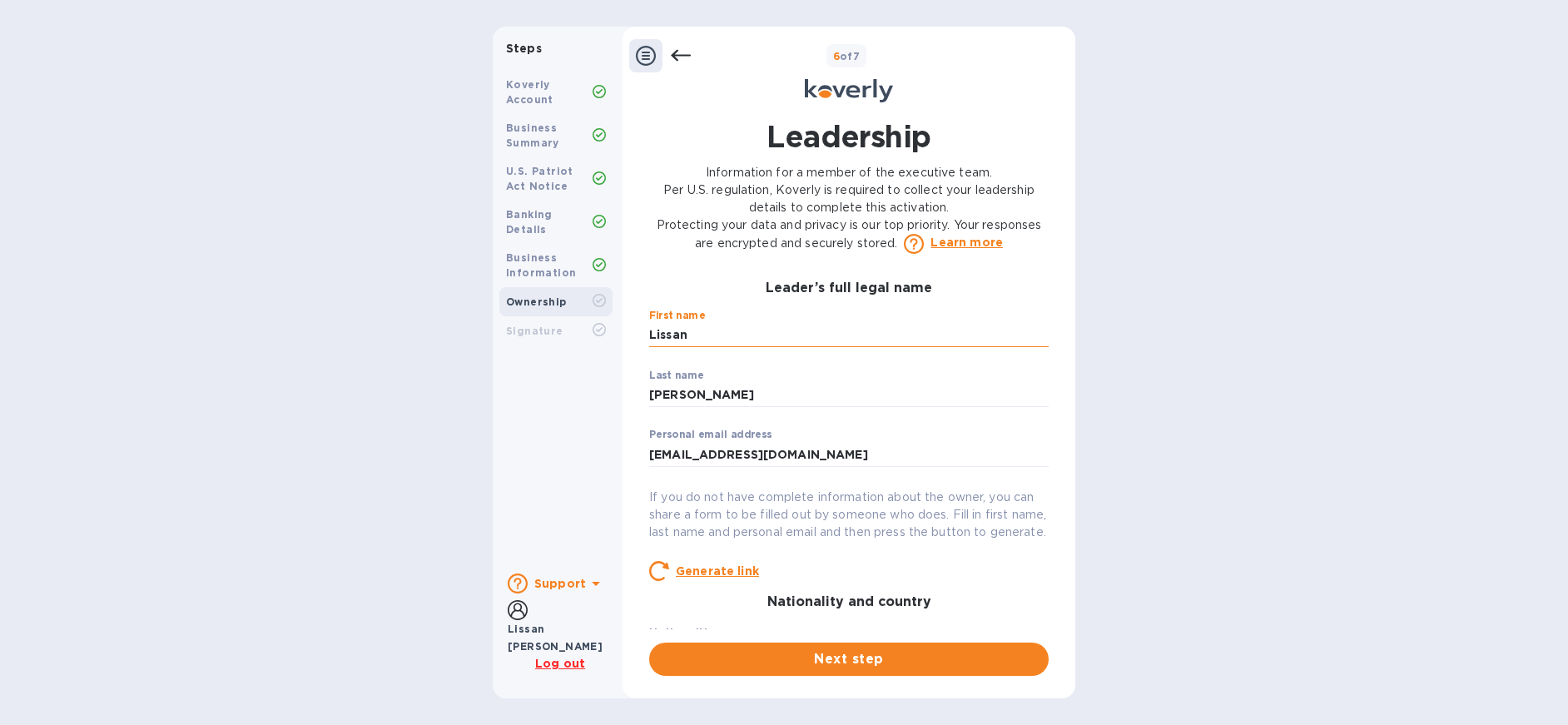
click at [666, 345] on input "Lissan" at bounding box center [849, 336] width 399 height 25
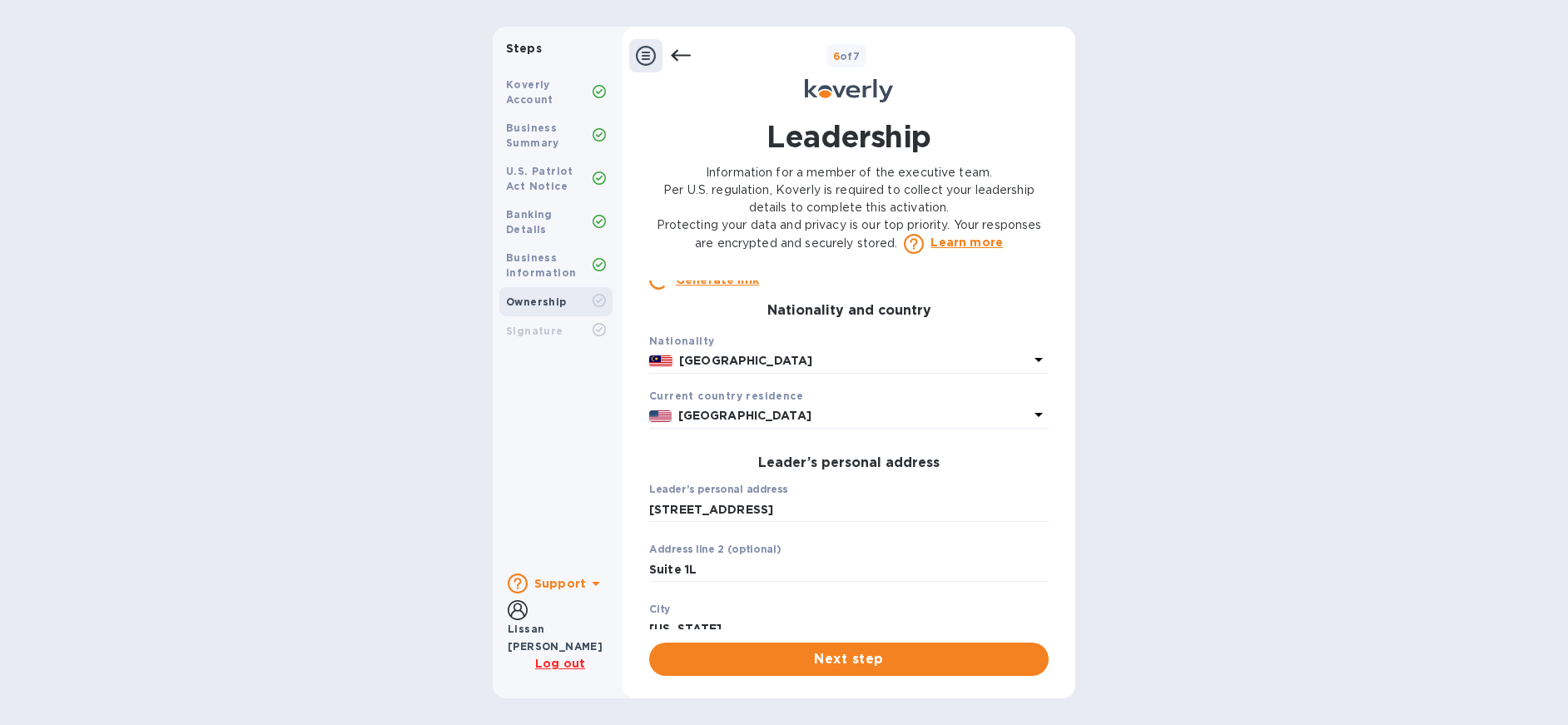
click at [1029, 369] on icon at bounding box center [1039, 360] width 20 height 20
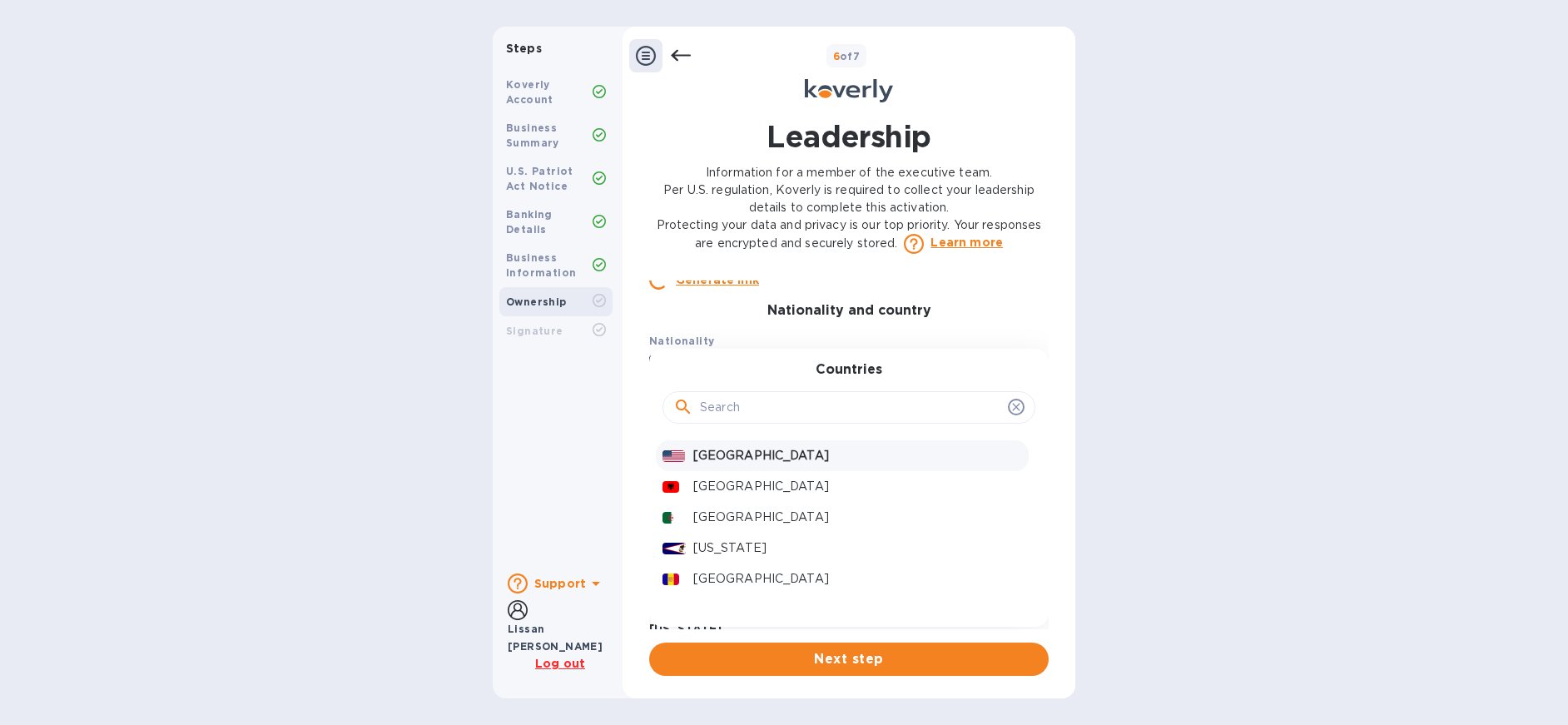
click at [800, 465] on p "United States" at bounding box center [857, 456] width 329 height 17
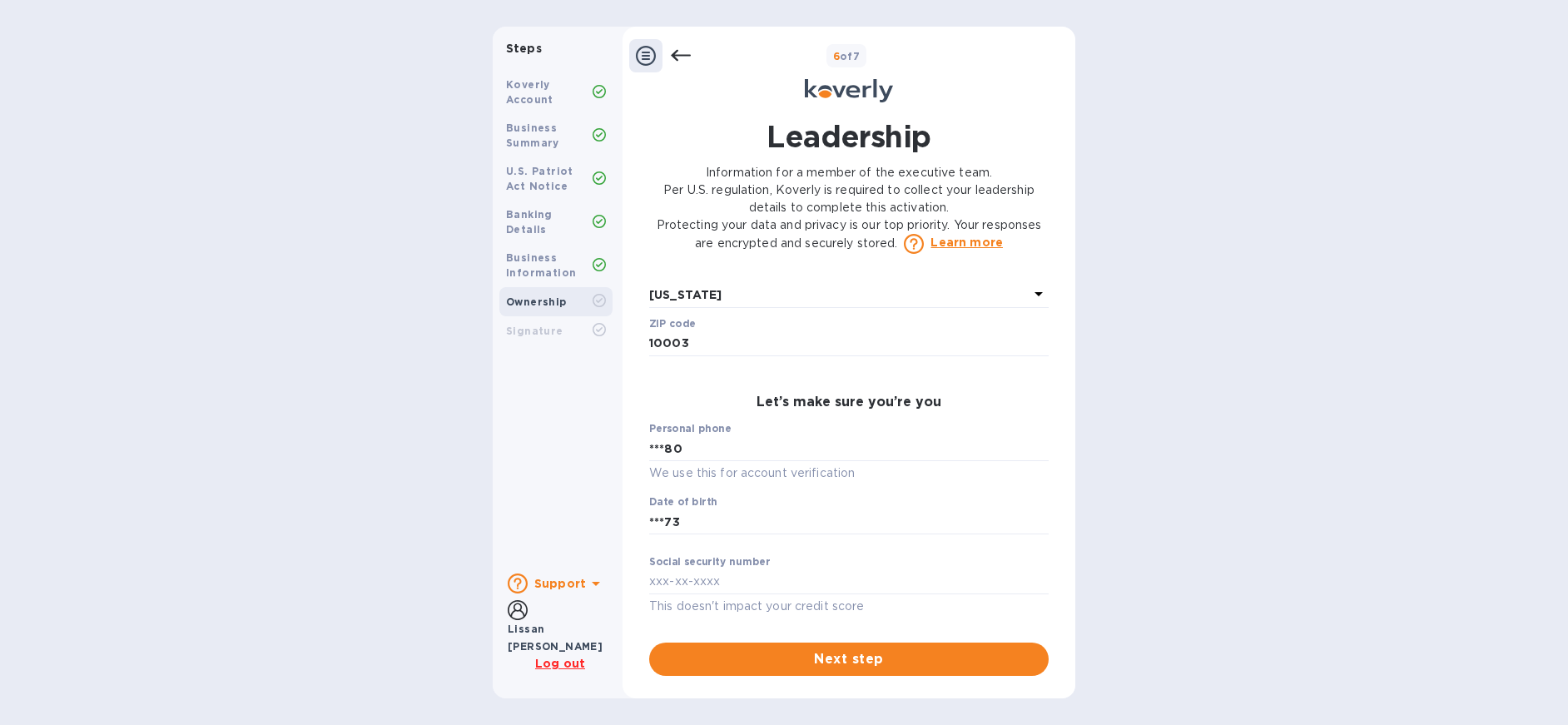
scroll to position [706, 0]
click at [897, 429] on div "Personal phone ***80 We use this for account verification" at bounding box center [849, 452] width 399 height 60
click at [872, 570] on input "text" at bounding box center [849, 581] width 399 height 25
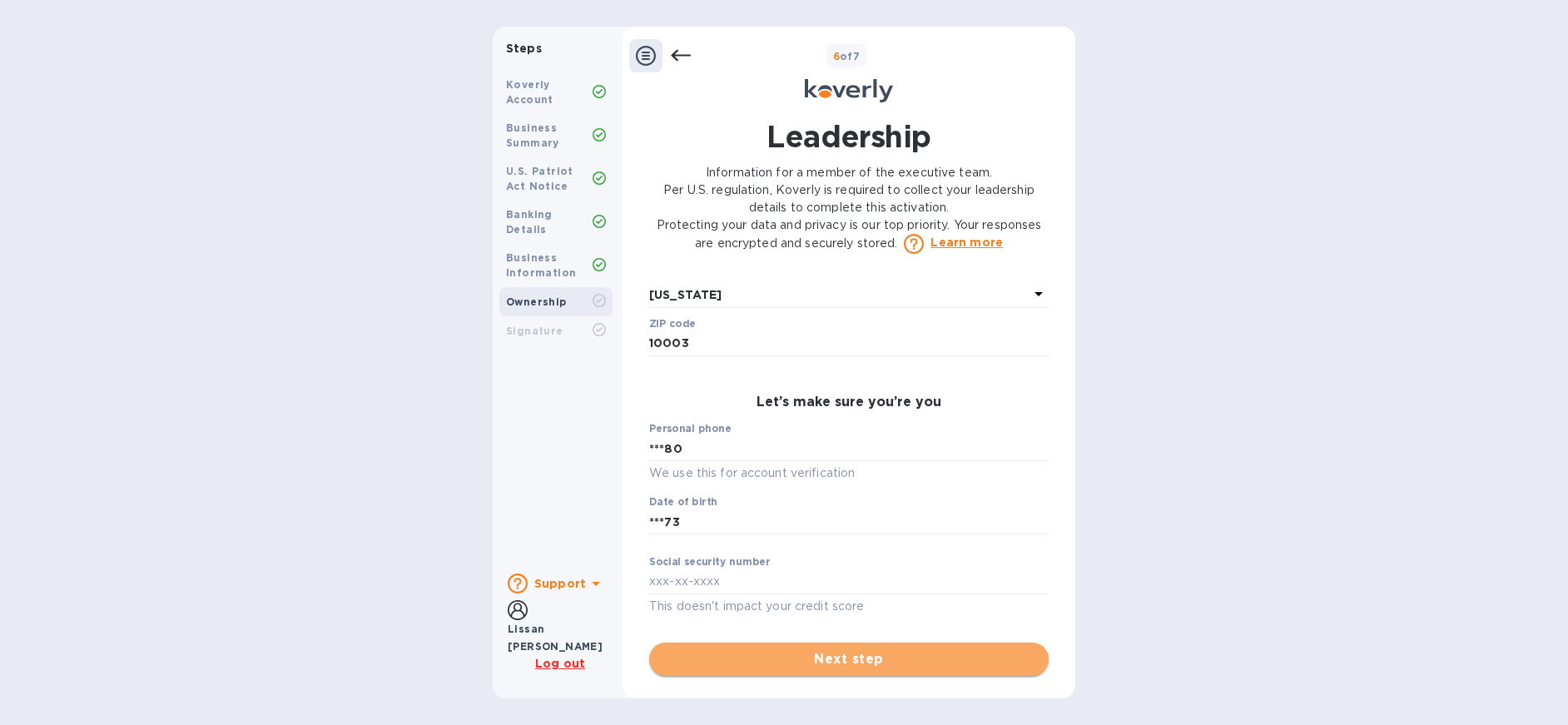
click at [892, 655] on span "Next step" at bounding box center [849, 658] width 373 height 20
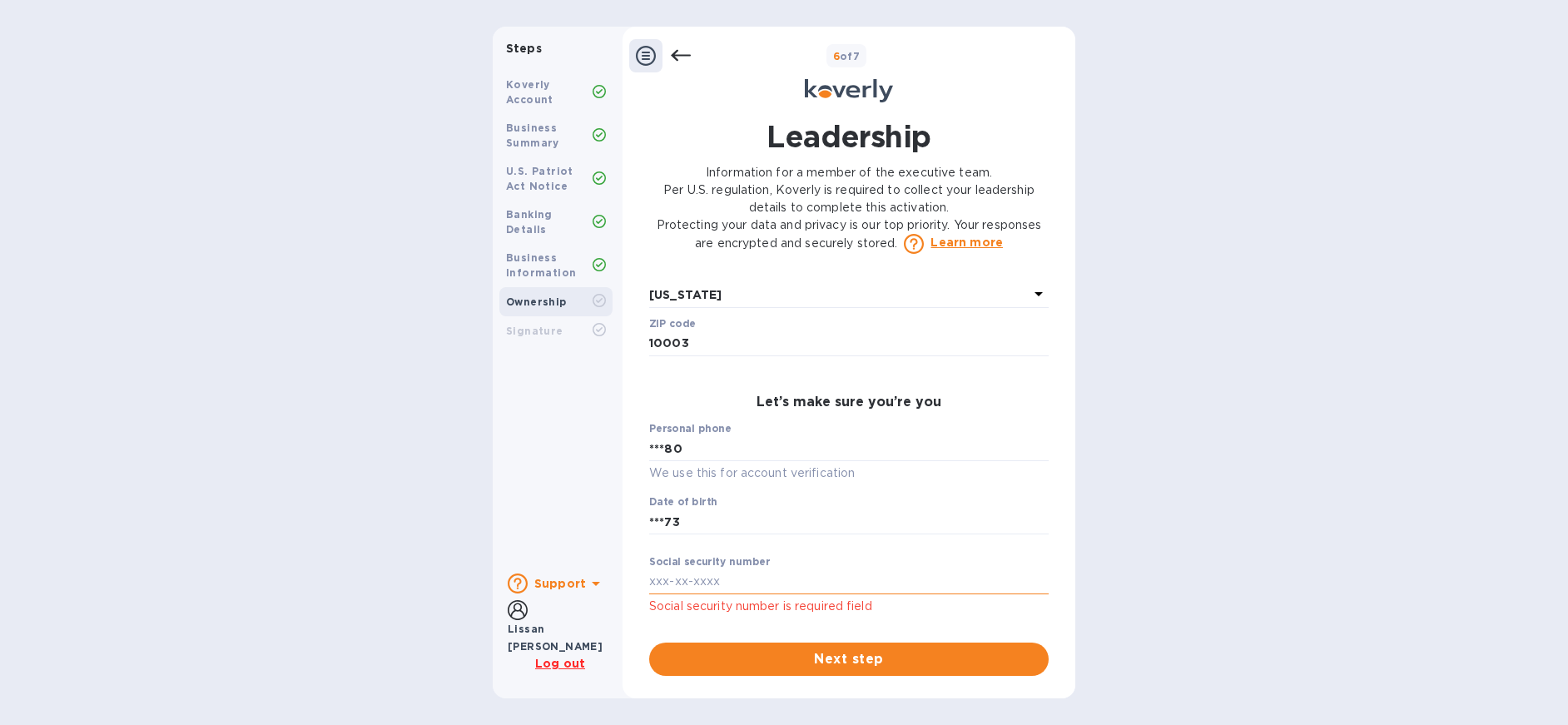
click at [725, 585] on input "text" at bounding box center [849, 581] width 399 height 25
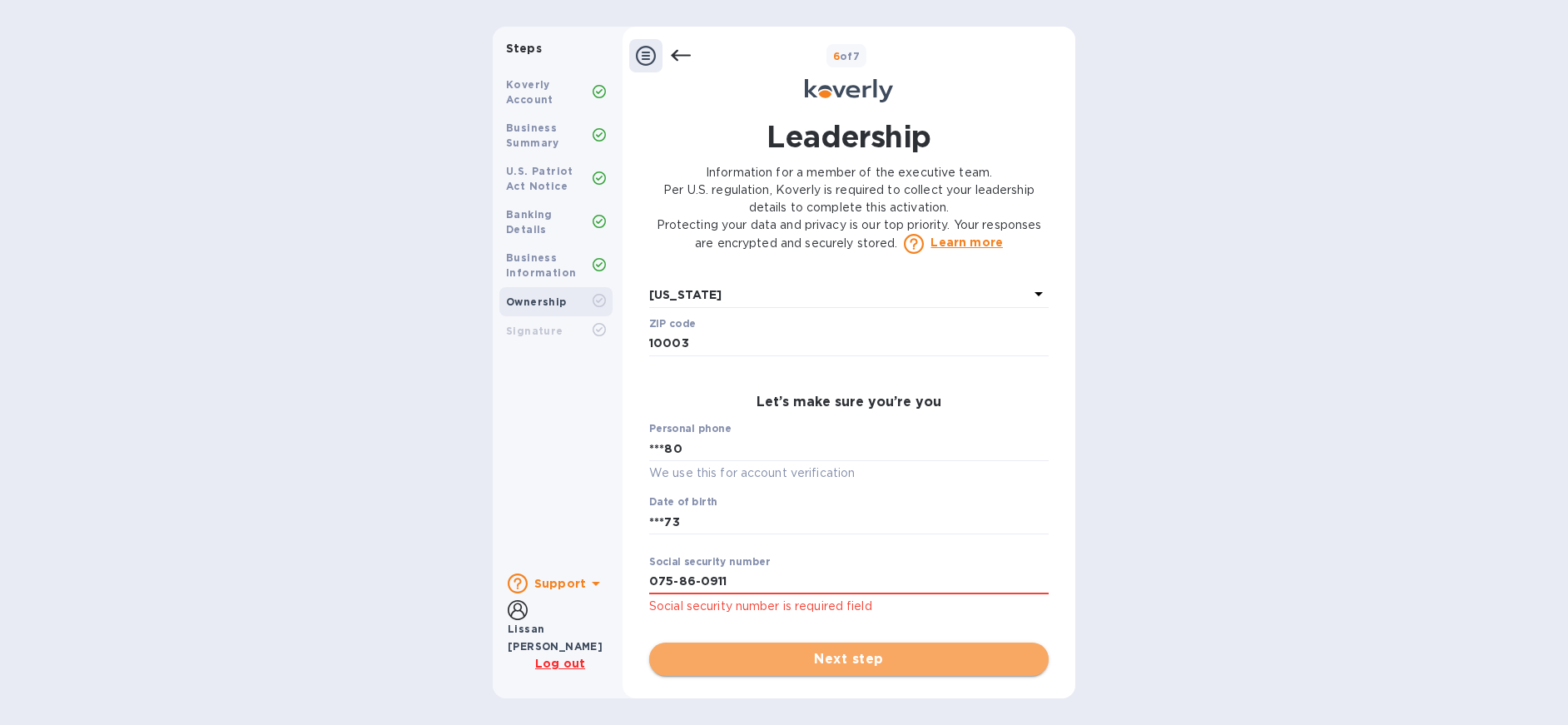
type input "***11"
click at [850, 665] on span "Next step" at bounding box center [849, 658] width 373 height 20
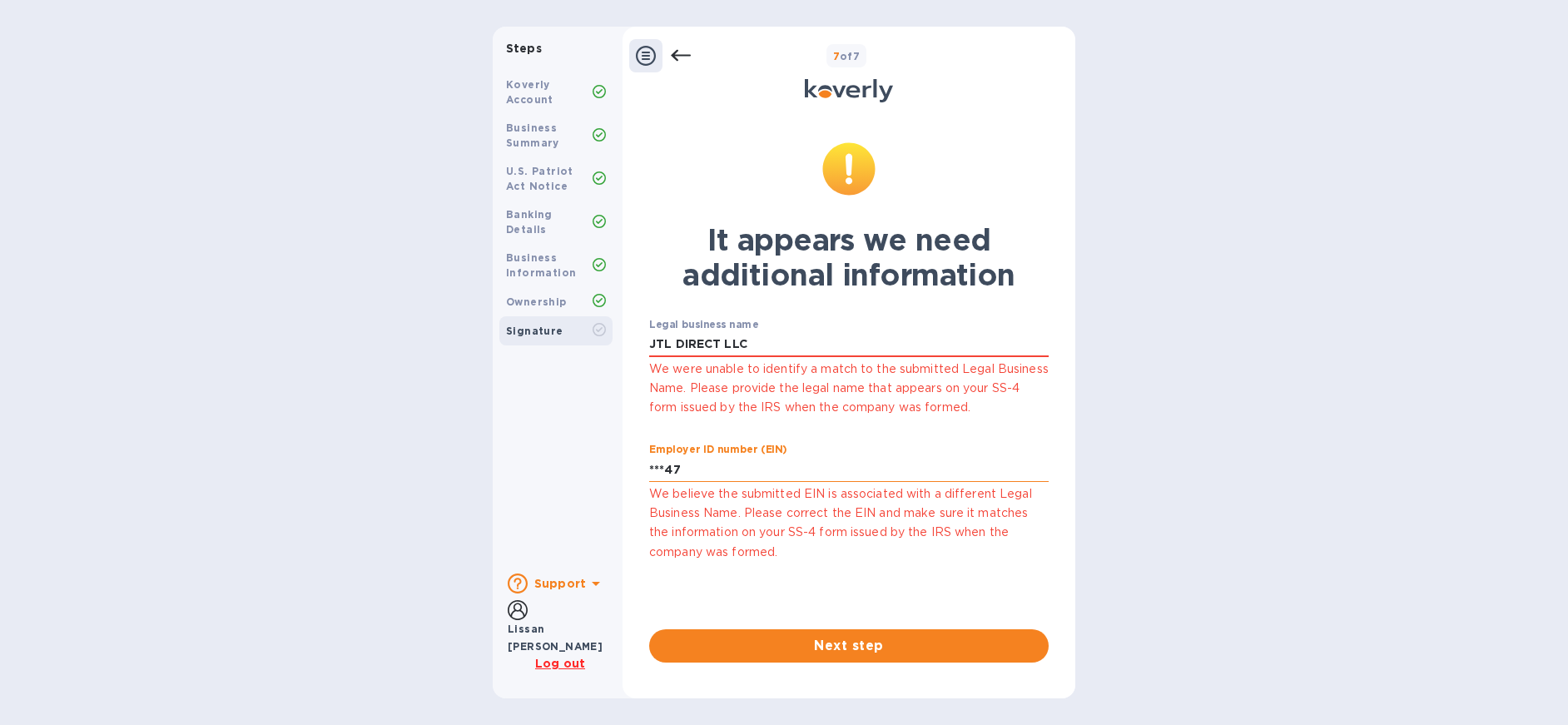
click at [795, 469] on input "***47" at bounding box center [849, 470] width 399 height 25
type input "***47"
click at [870, 652] on span "Next step" at bounding box center [849, 645] width 373 height 20
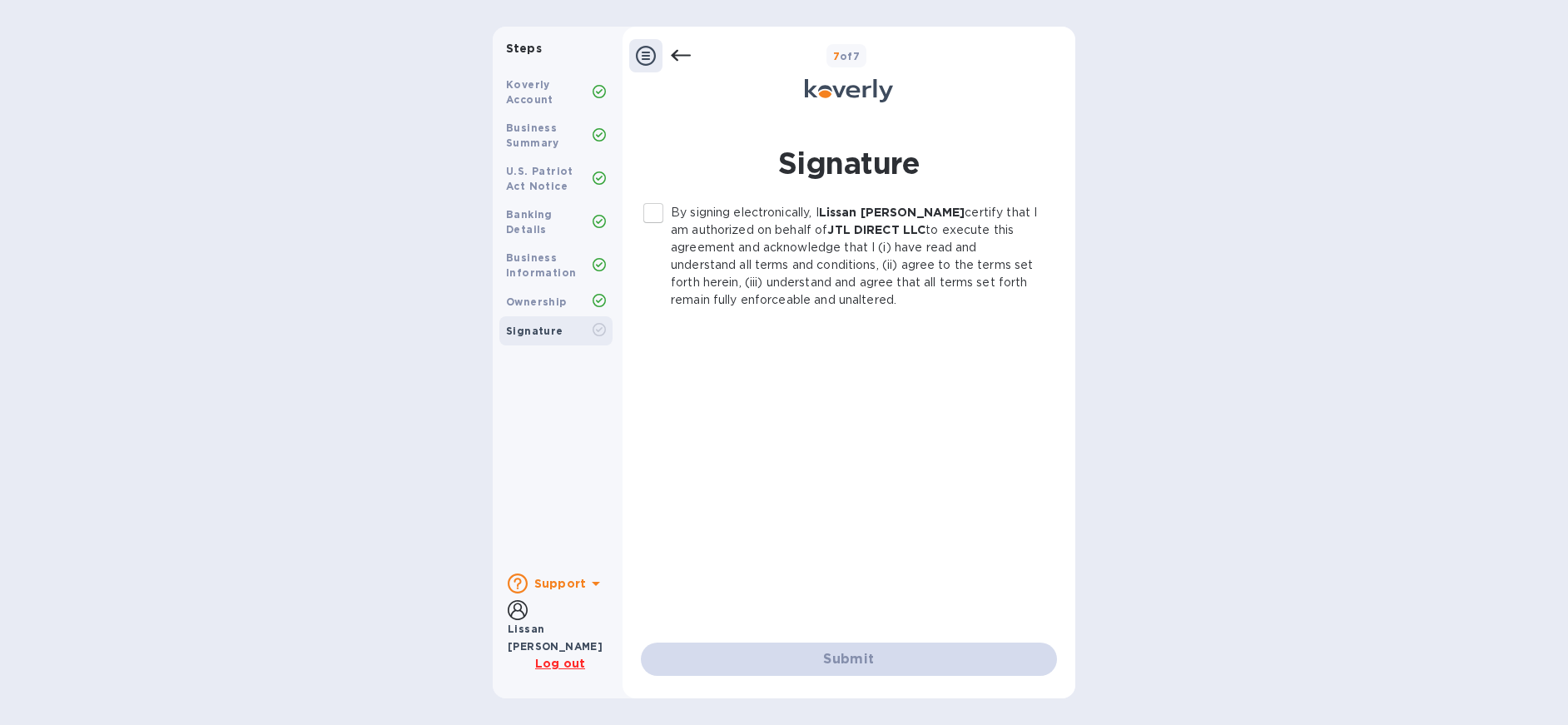
click at [652, 215] on input "By signing electronically, I Lissan Chatron-Michaud certify that I am authorize…" at bounding box center [653, 213] width 35 height 35
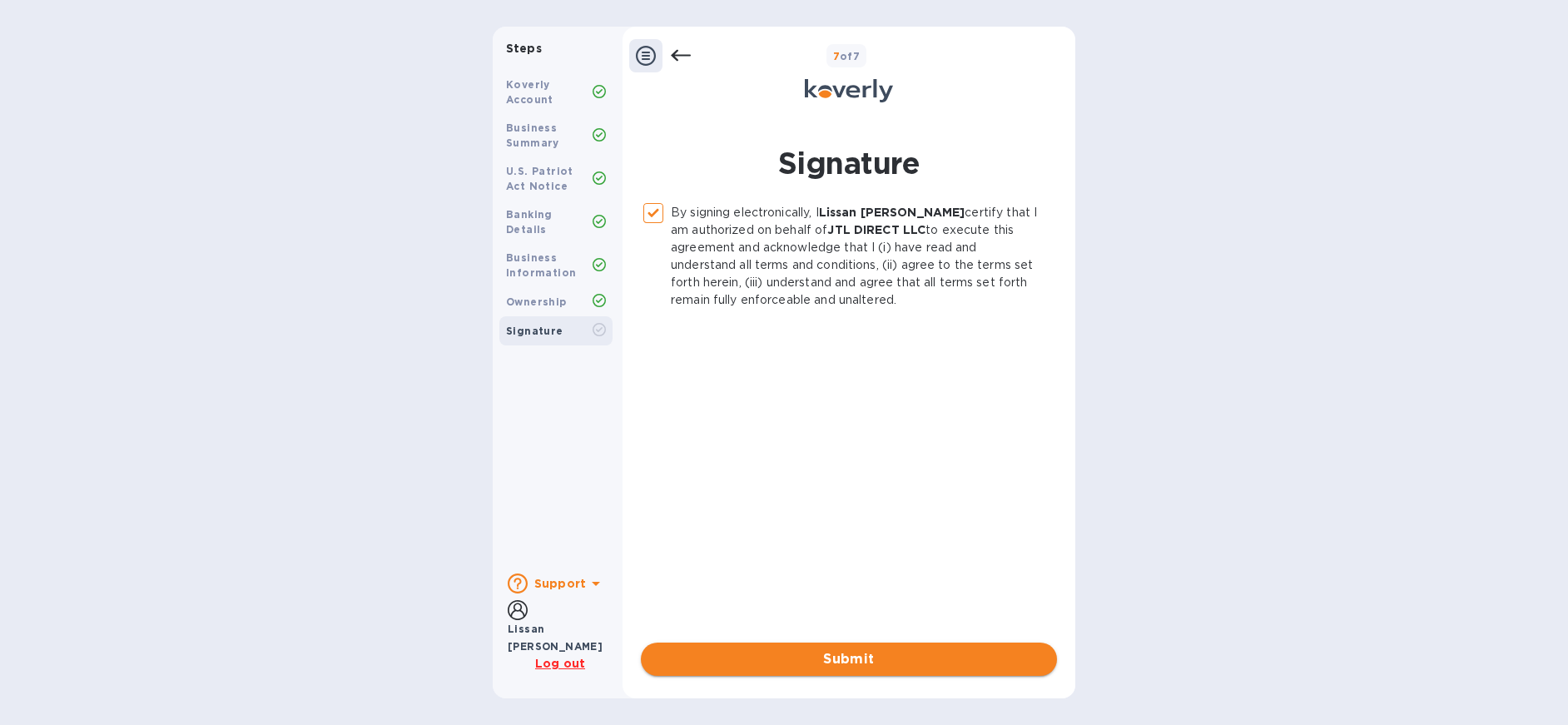
click at [877, 657] on span "Submit" at bounding box center [849, 658] width 390 height 20
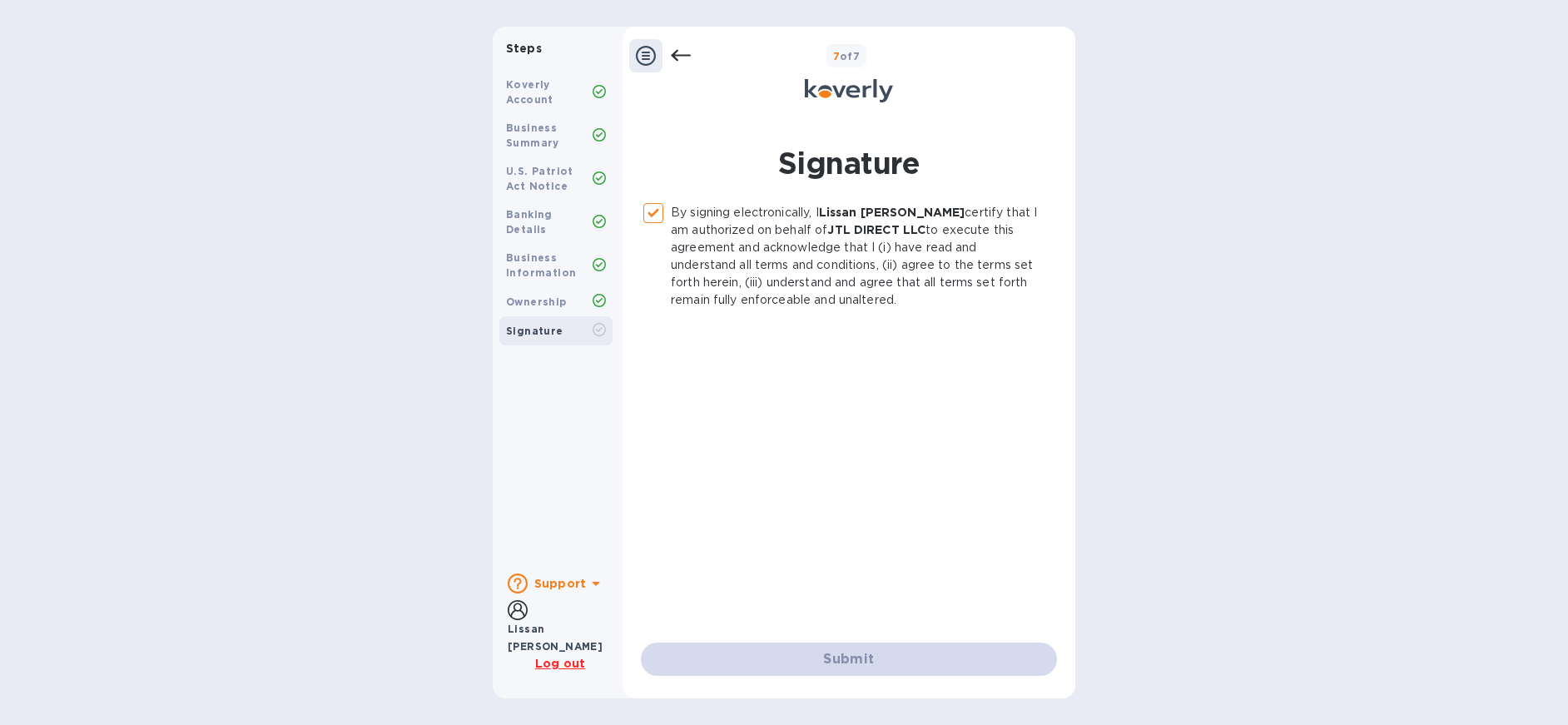
checkbox input "false"
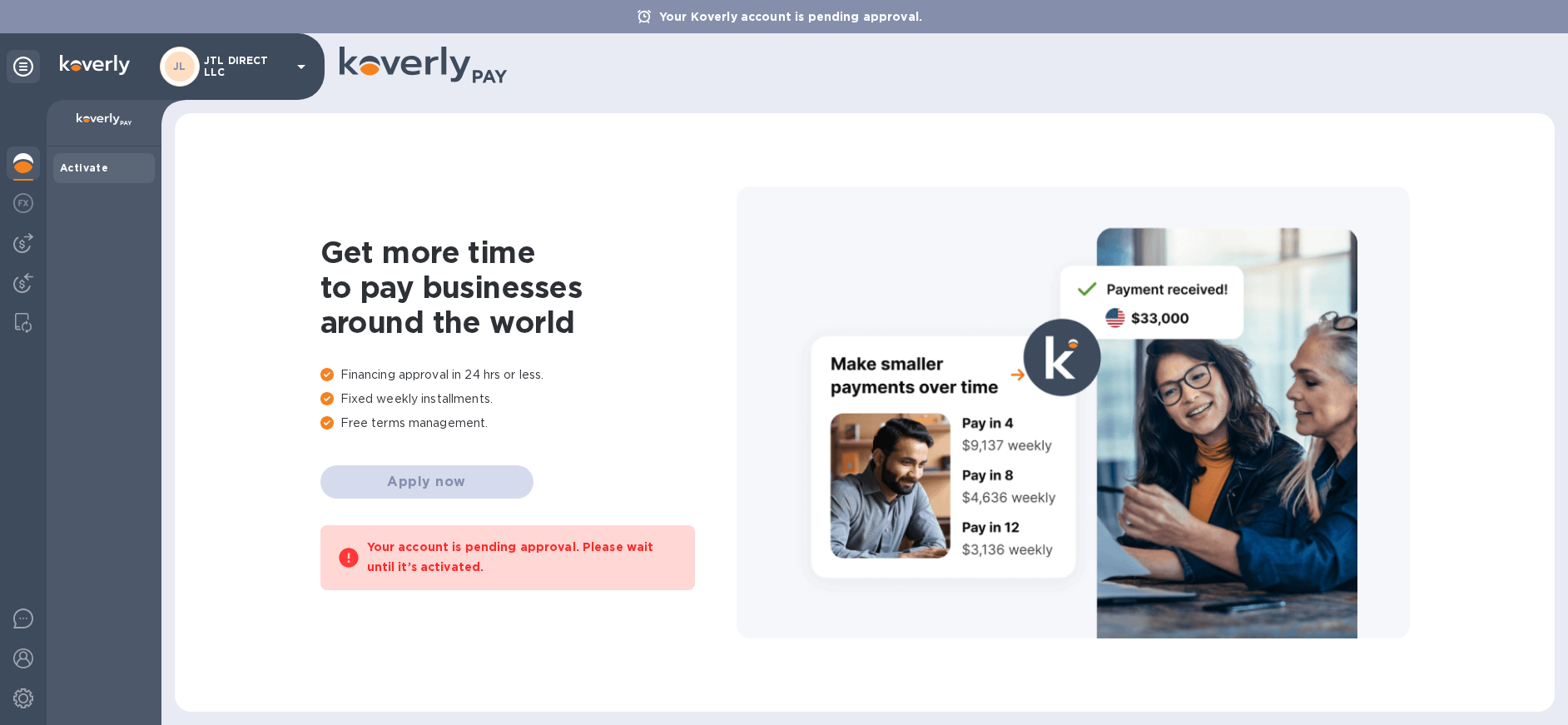
click at [251, 70] on p "JTL DIRECT LLC" at bounding box center [245, 67] width 83 height 23
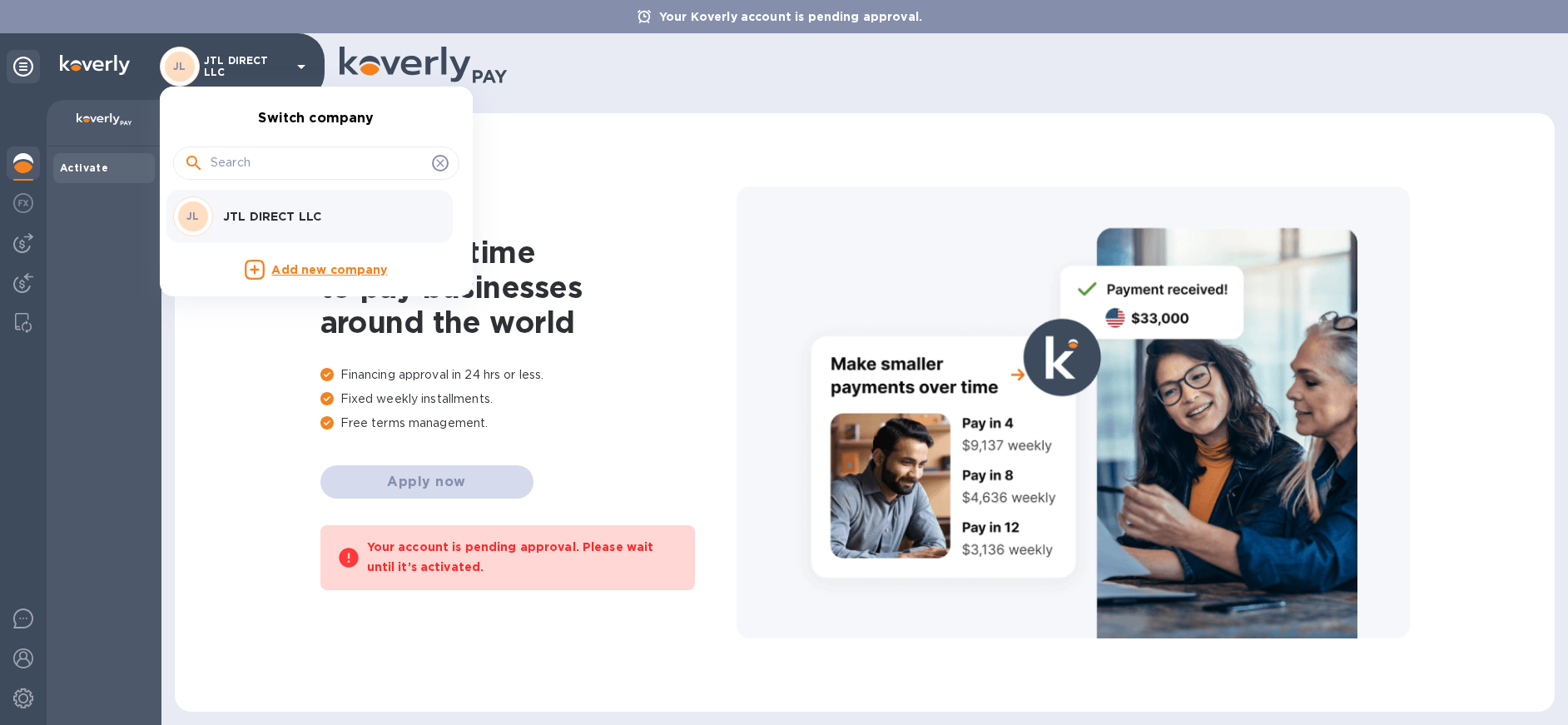
click at [30, 194] on div at bounding box center [784, 362] width 1568 height 725
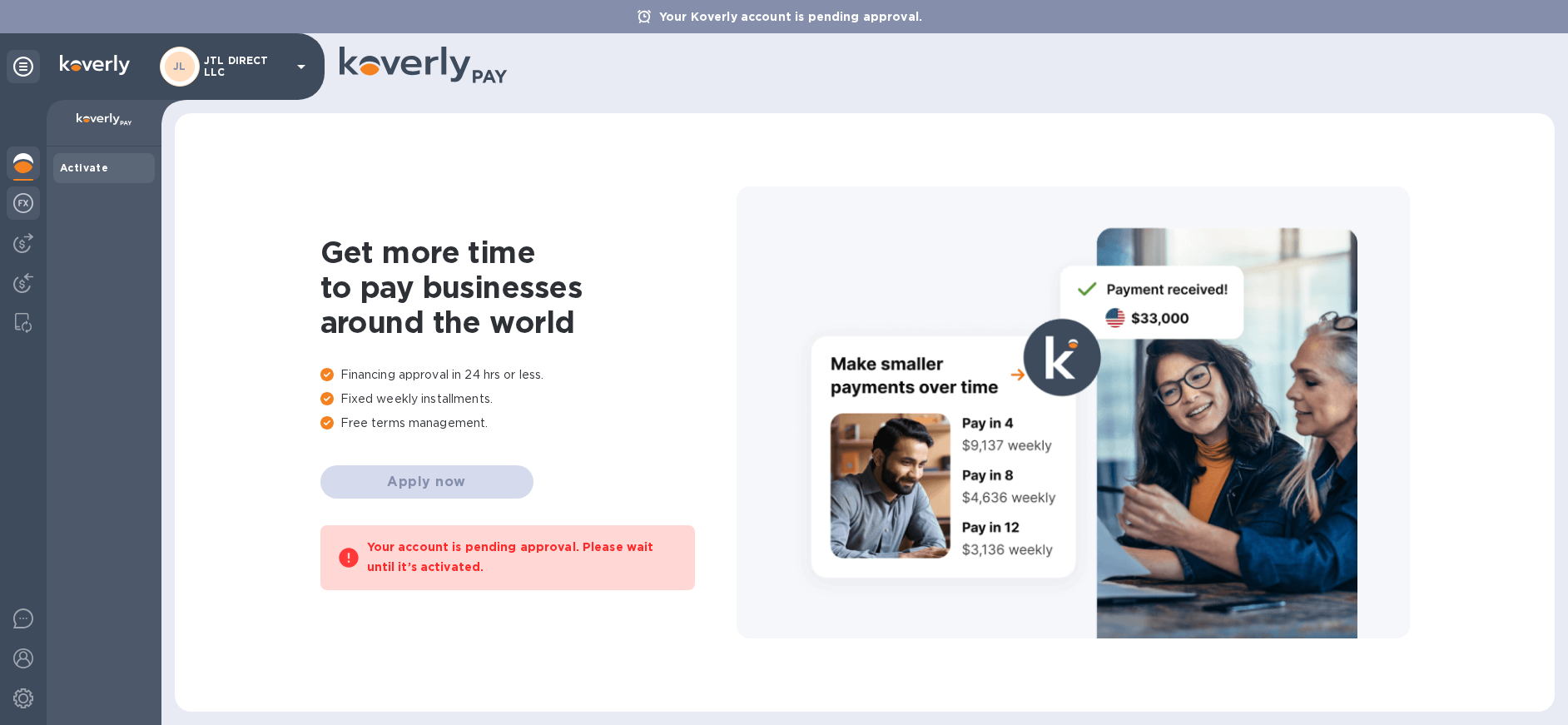
click at [27, 203] on img at bounding box center [23, 202] width 20 height 20
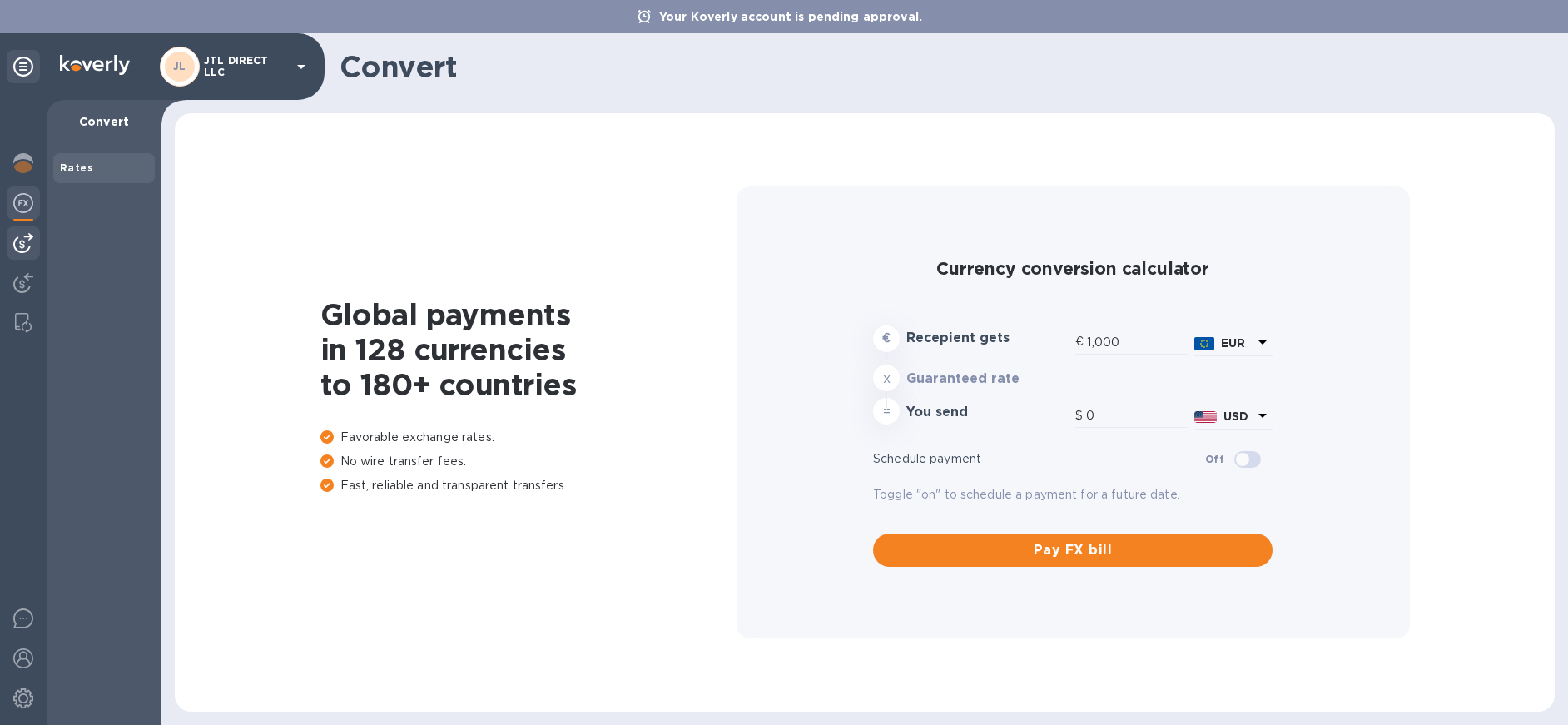
type input "1,177.27"
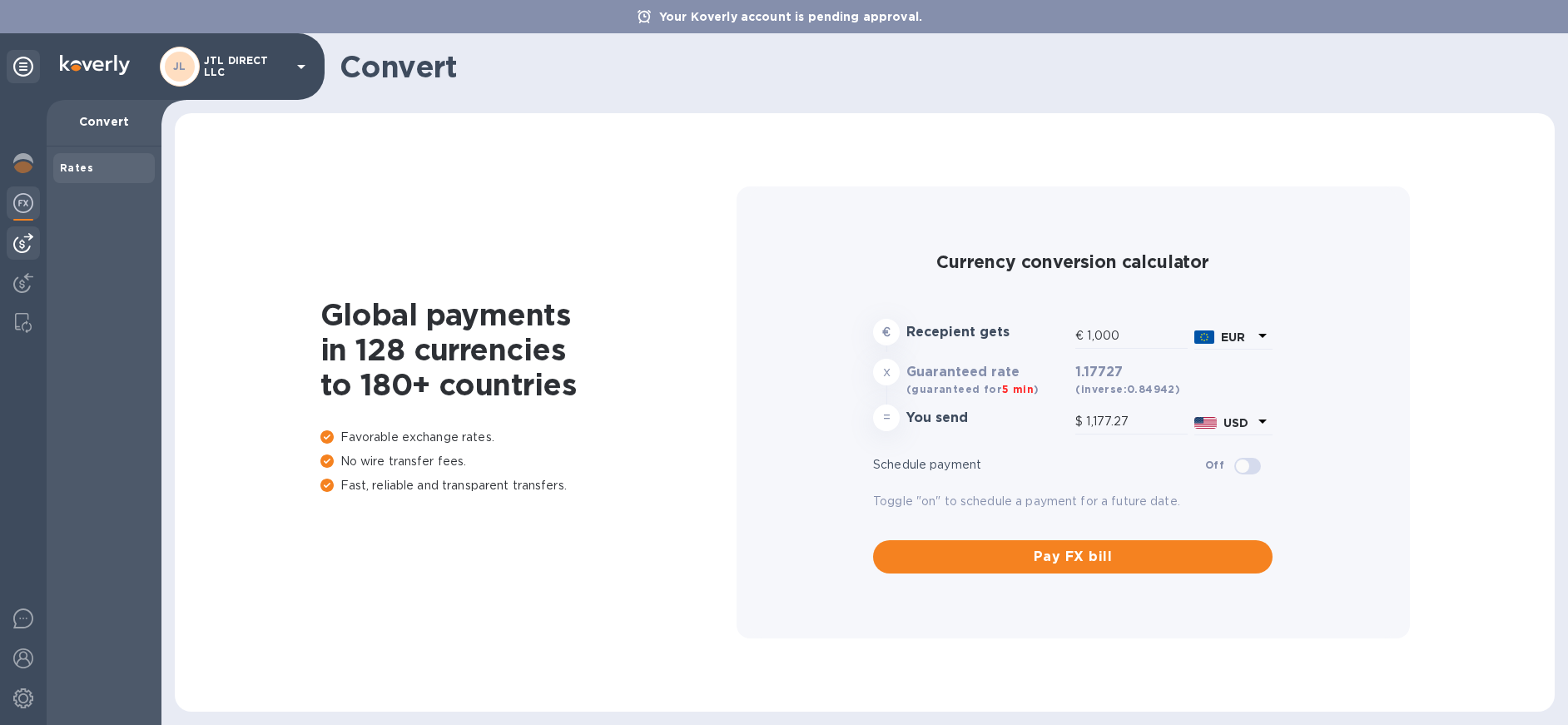
click at [34, 258] on div at bounding box center [23, 243] width 34 height 34
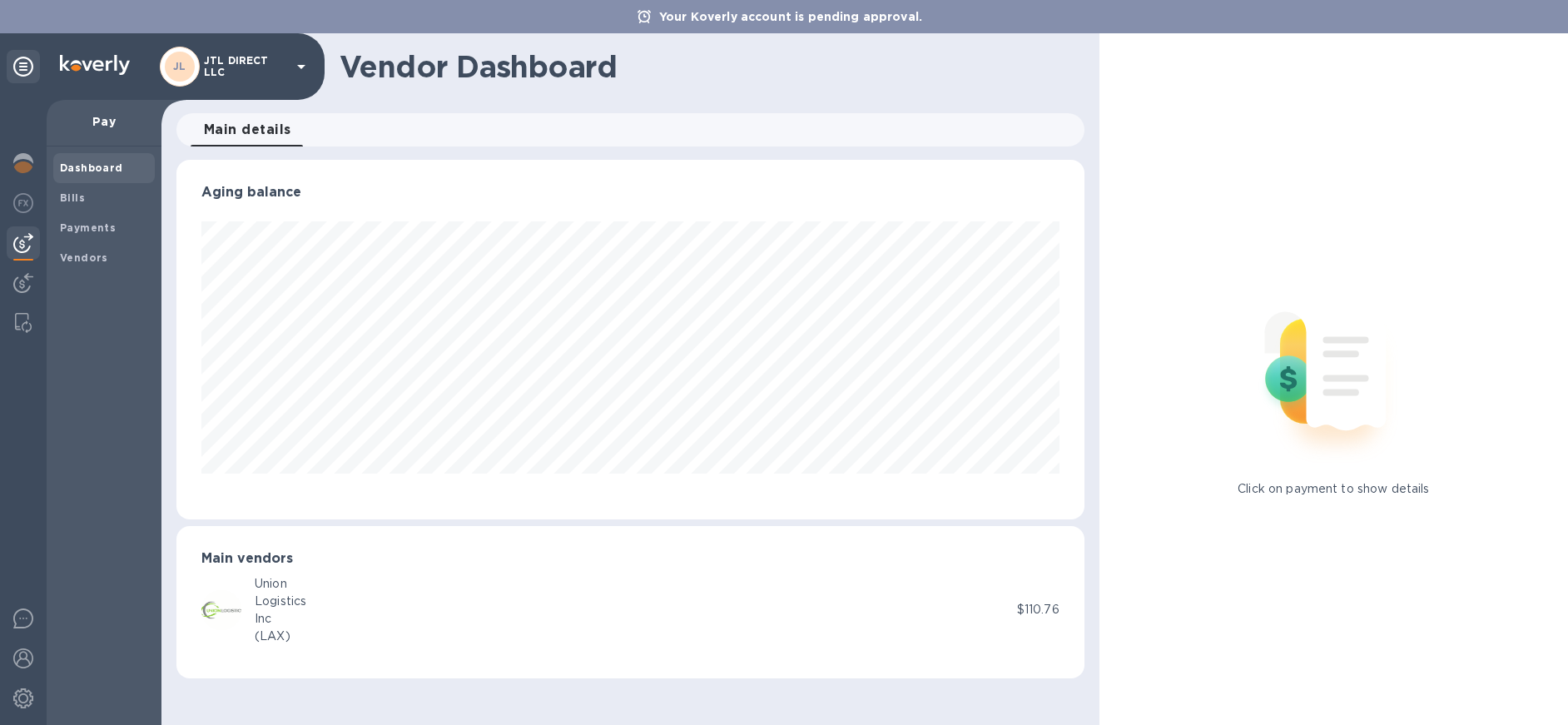
scroll to position [360, 907]
click at [27, 274] on img at bounding box center [23, 282] width 20 height 20
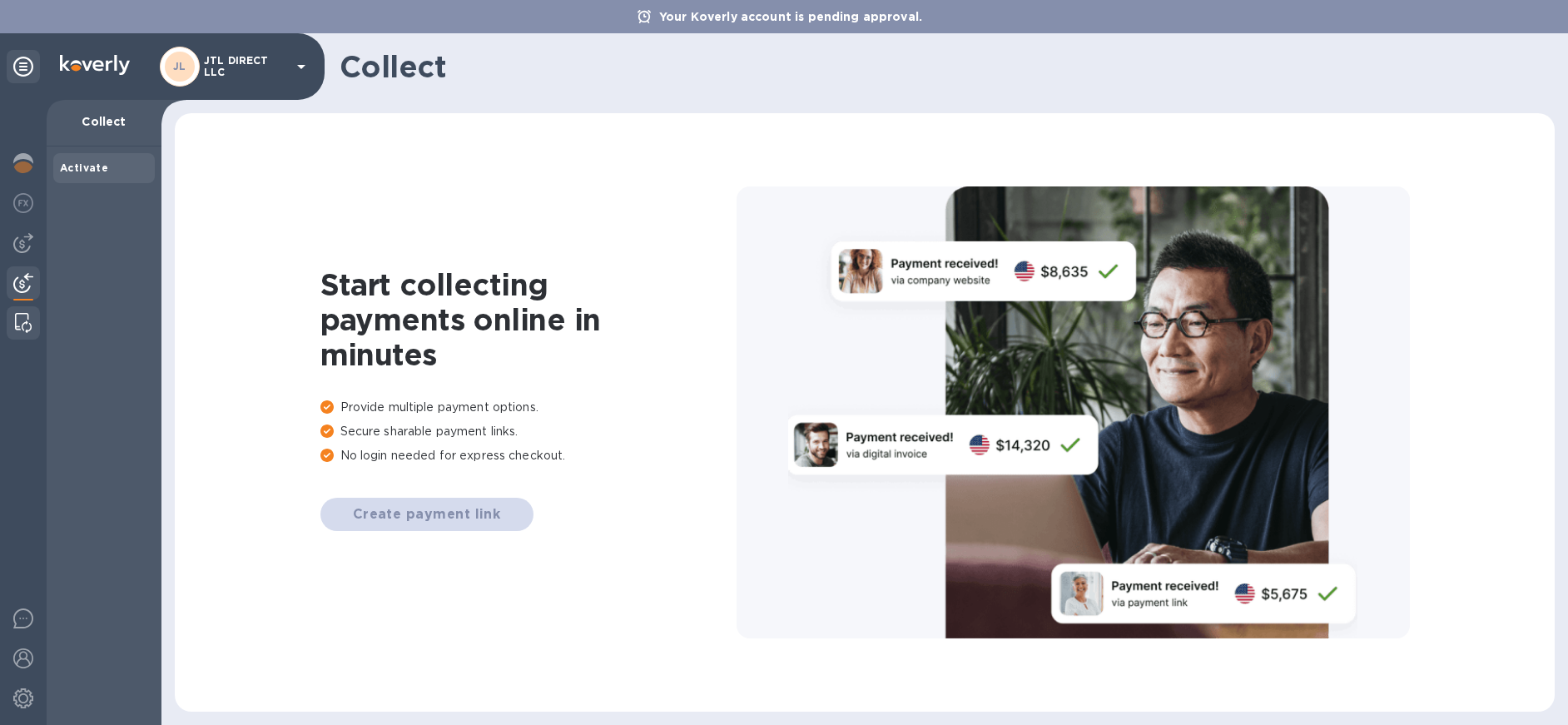
click at [26, 316] on img at bounding box center [23, 323] width 16 height 20
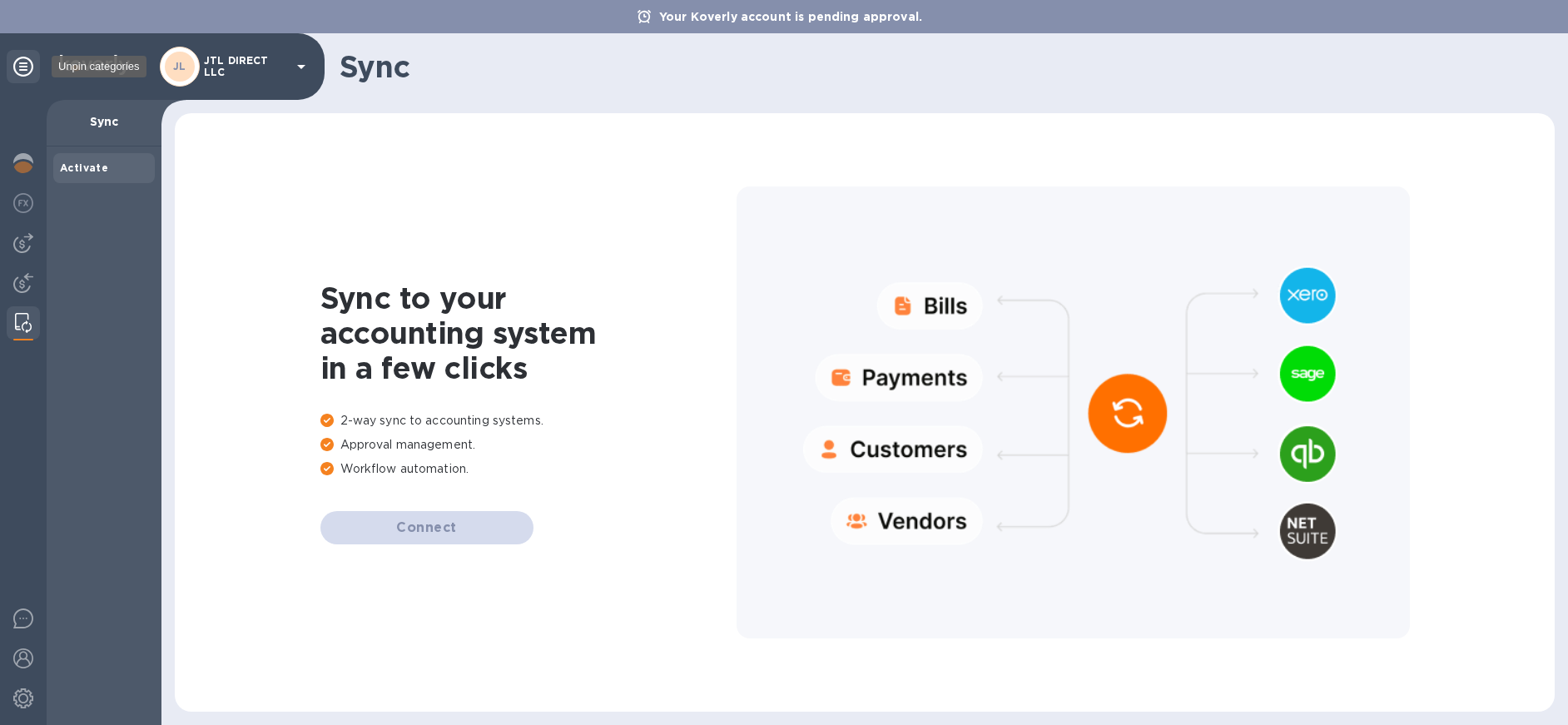
click at [29, 64] on icon at bounding box center [23, 67] width 20 height 20
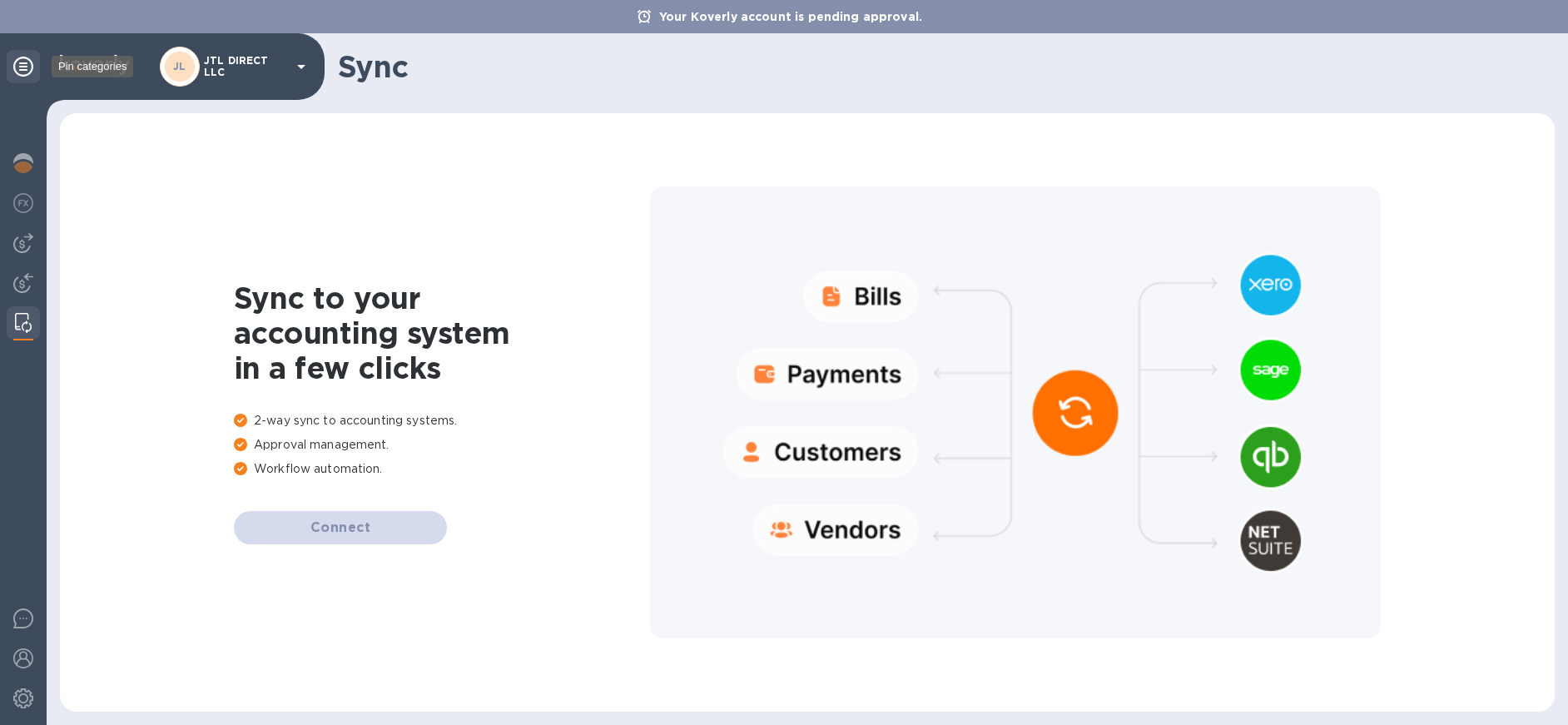
click at [29, 64] on icon at bounding box center [23, 67] width 20 height 20
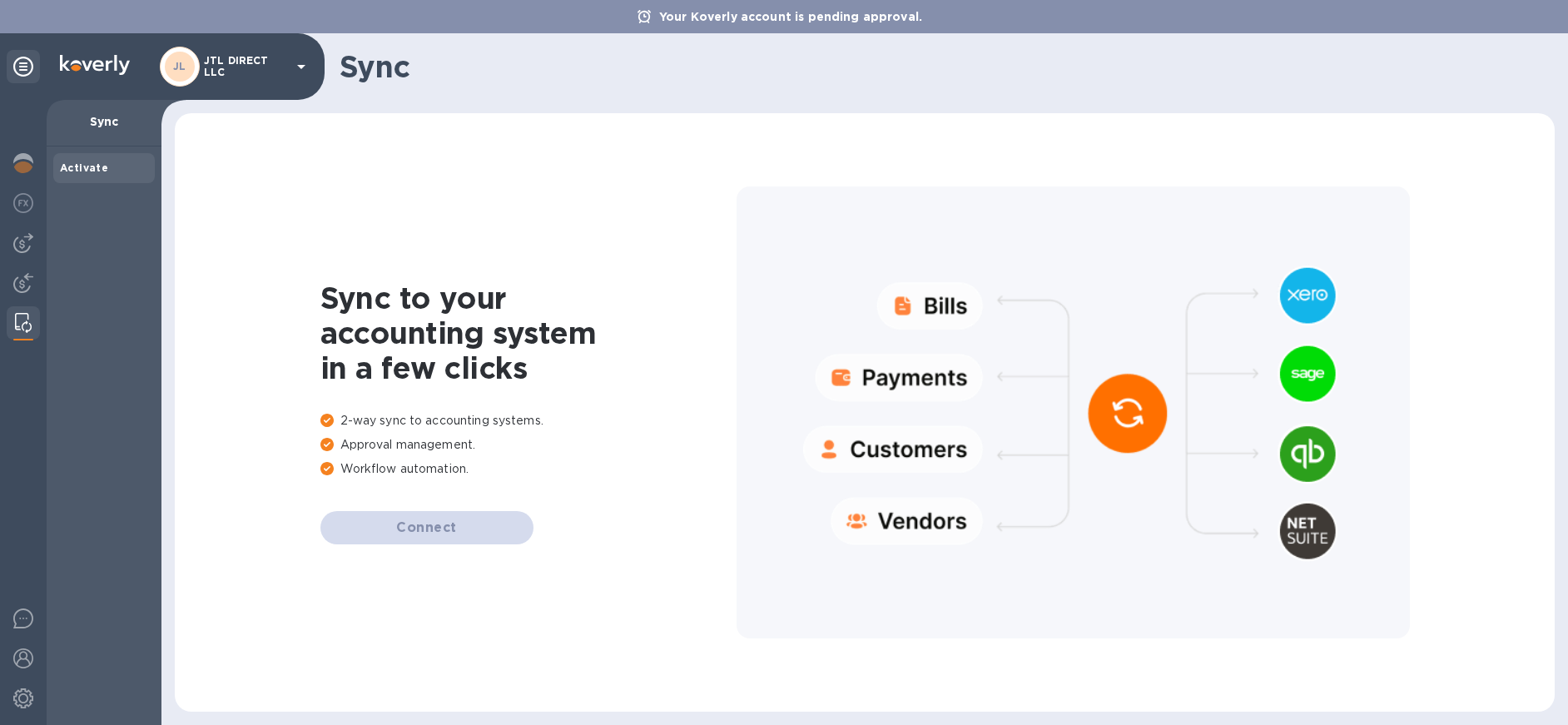
click at [487, 63] on h1 "Sync" at bounding box center [940, 67] width 1202 height 35
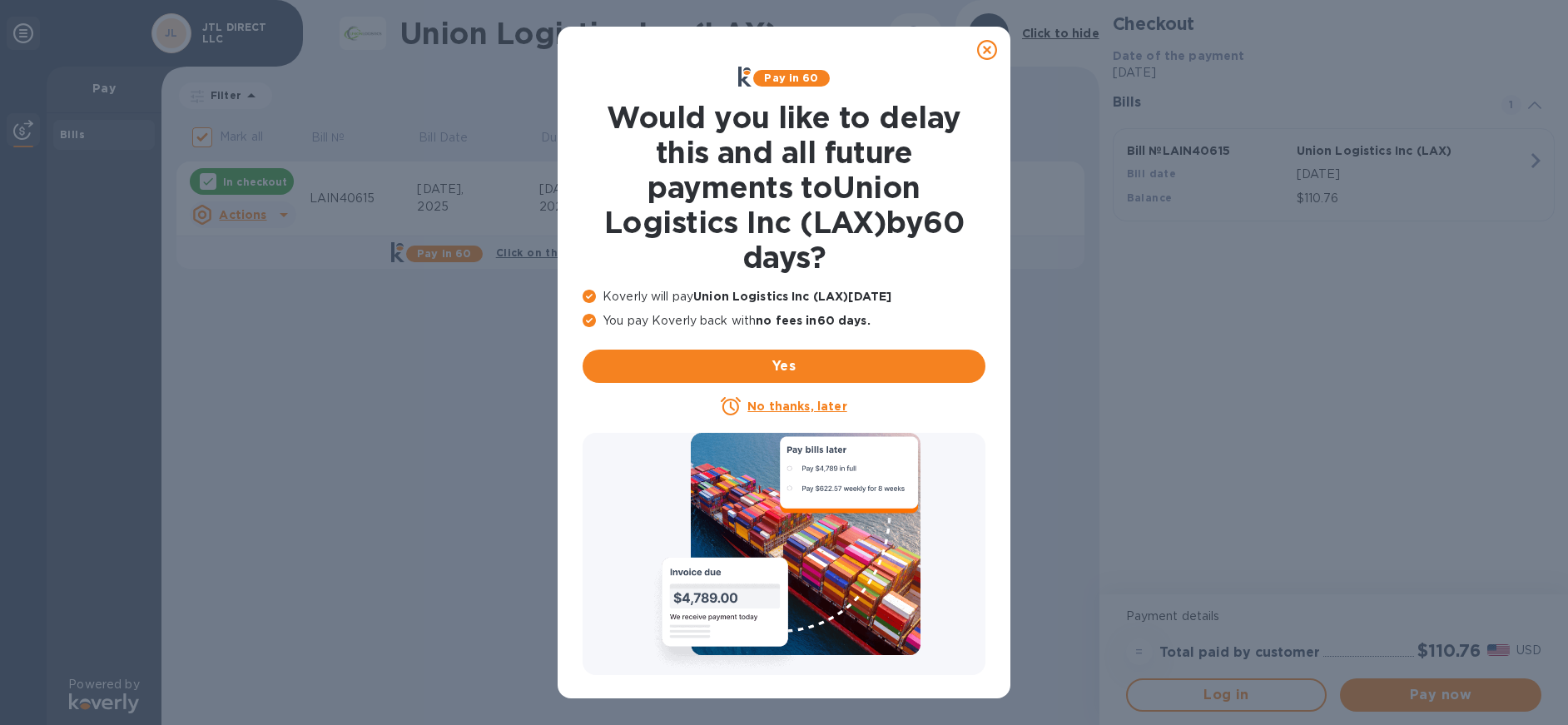
click at [988, 45] on icon at bounding box center [987, 49] width 20 height 20
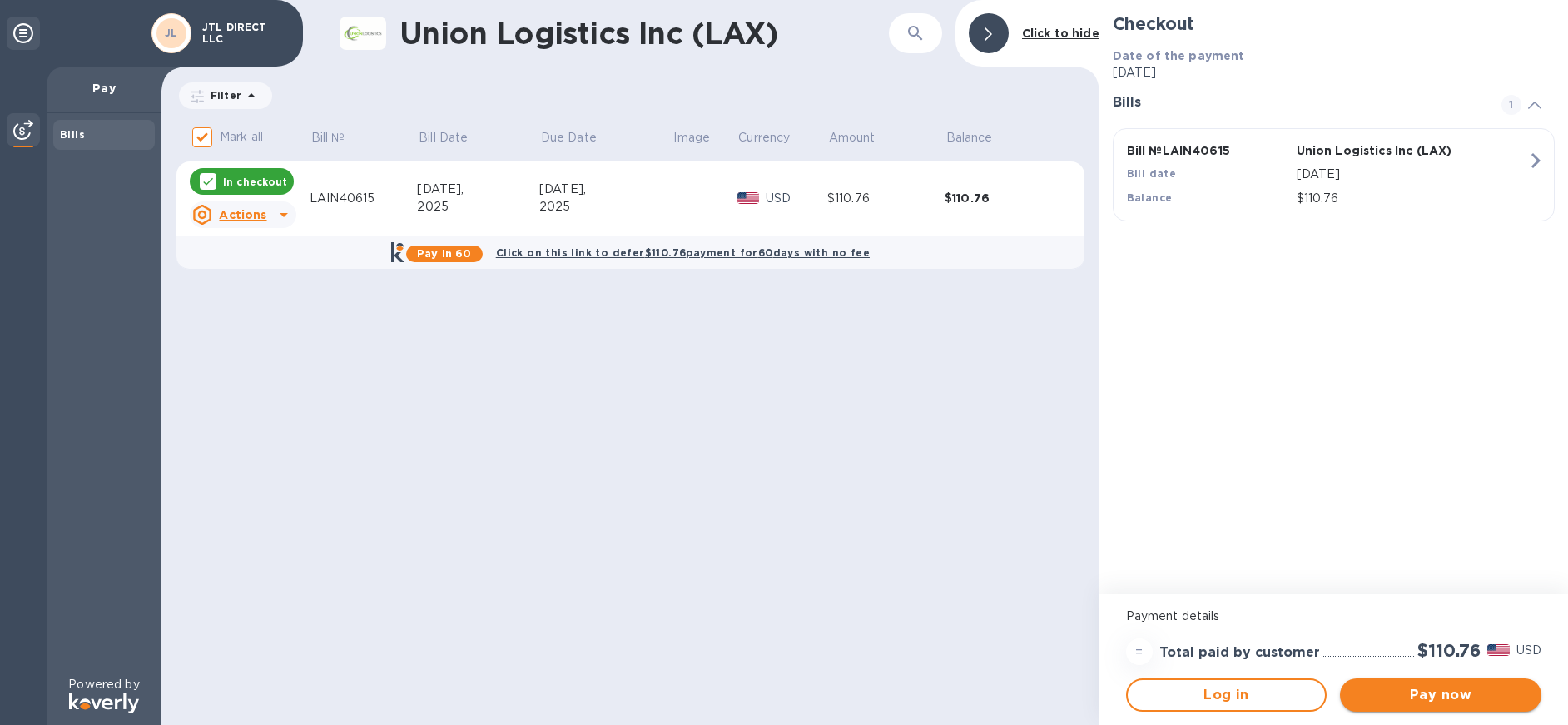
click at [1453, 690] on span "Pay now" at bounding box center [1440, 694] width 175 height 20
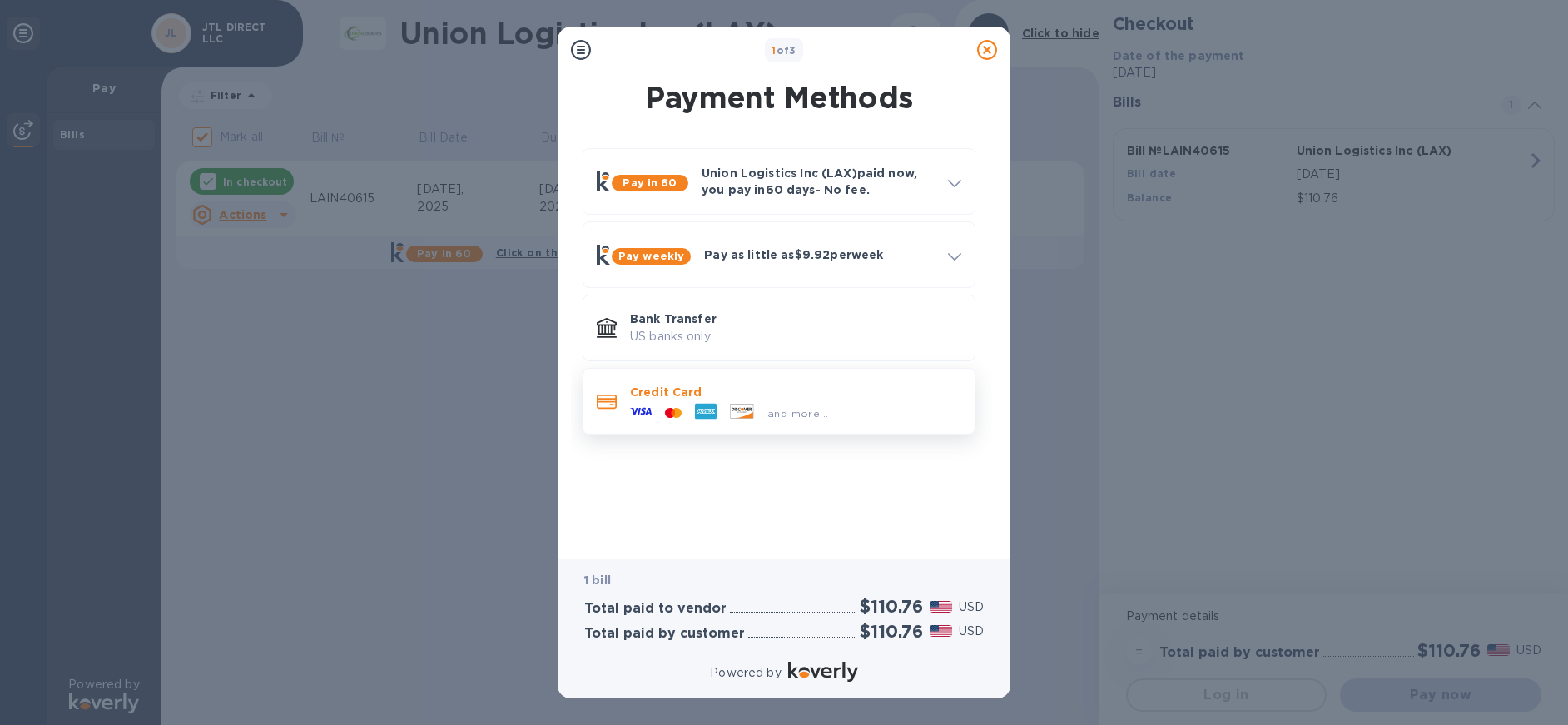
click at [915, 408] on div "and more..." at bounding box center [796, 409] width 332 height 18
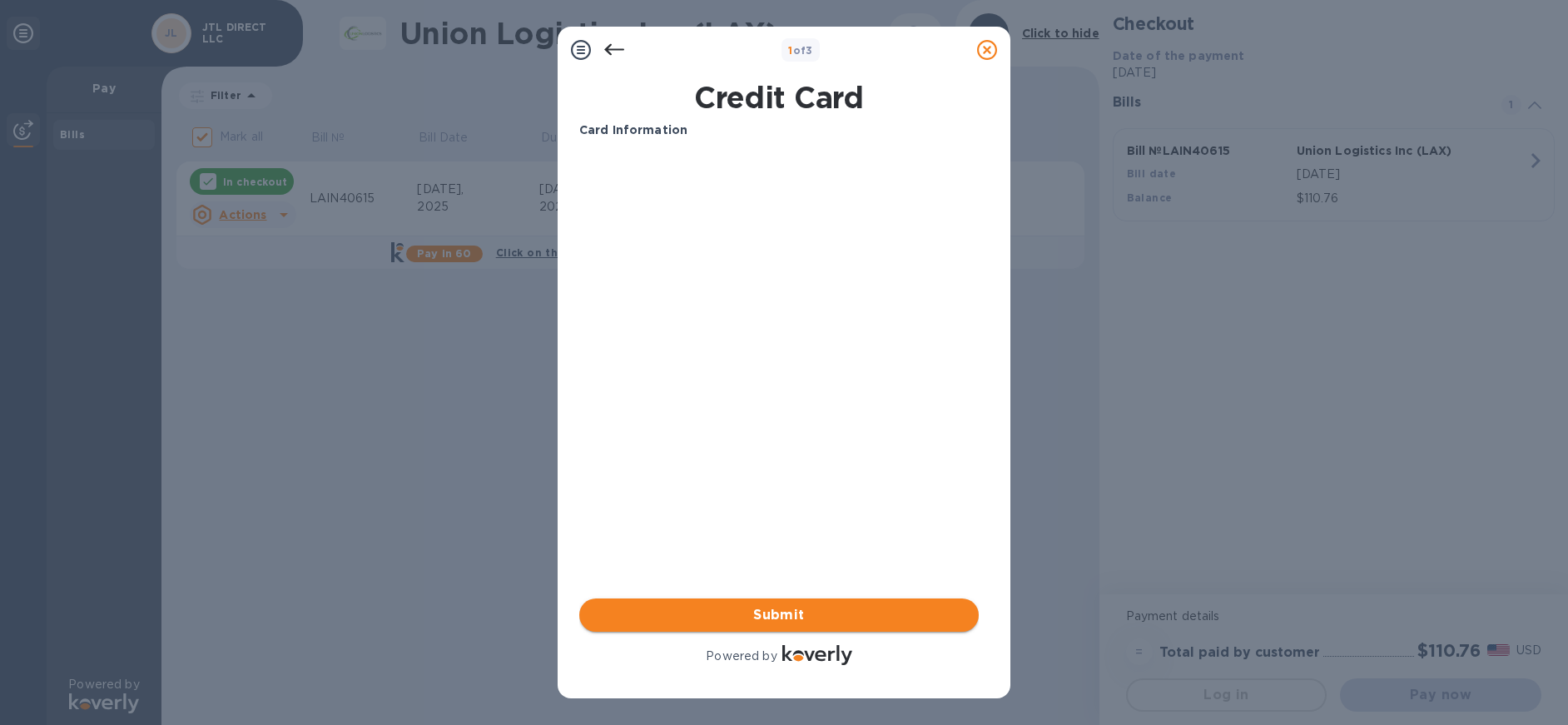
click at [792, 615] on span "Submit" at bounding box center [779, 615] width 373 height 20
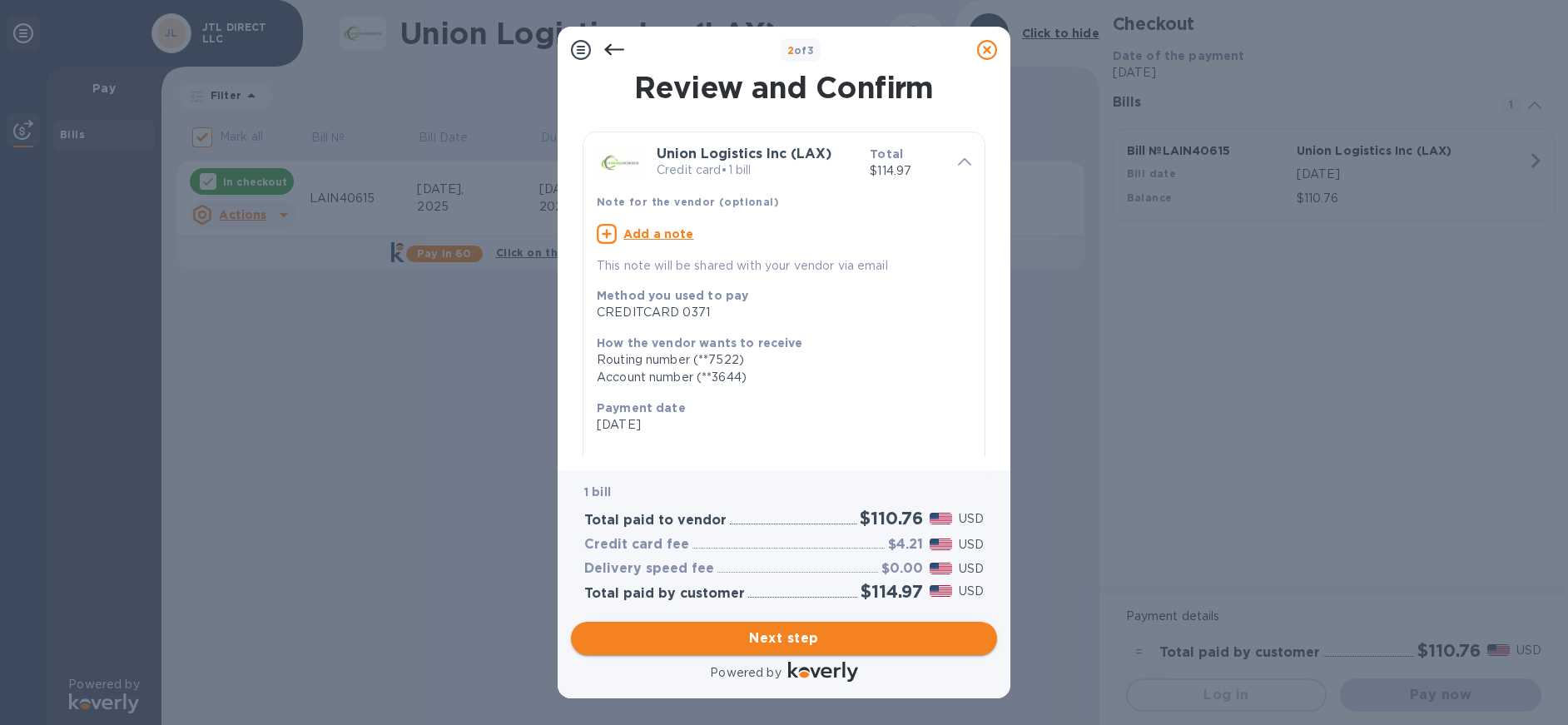
click at [876, 640] on span "Next step" at bounding box center [784, 638] width 399 height 20
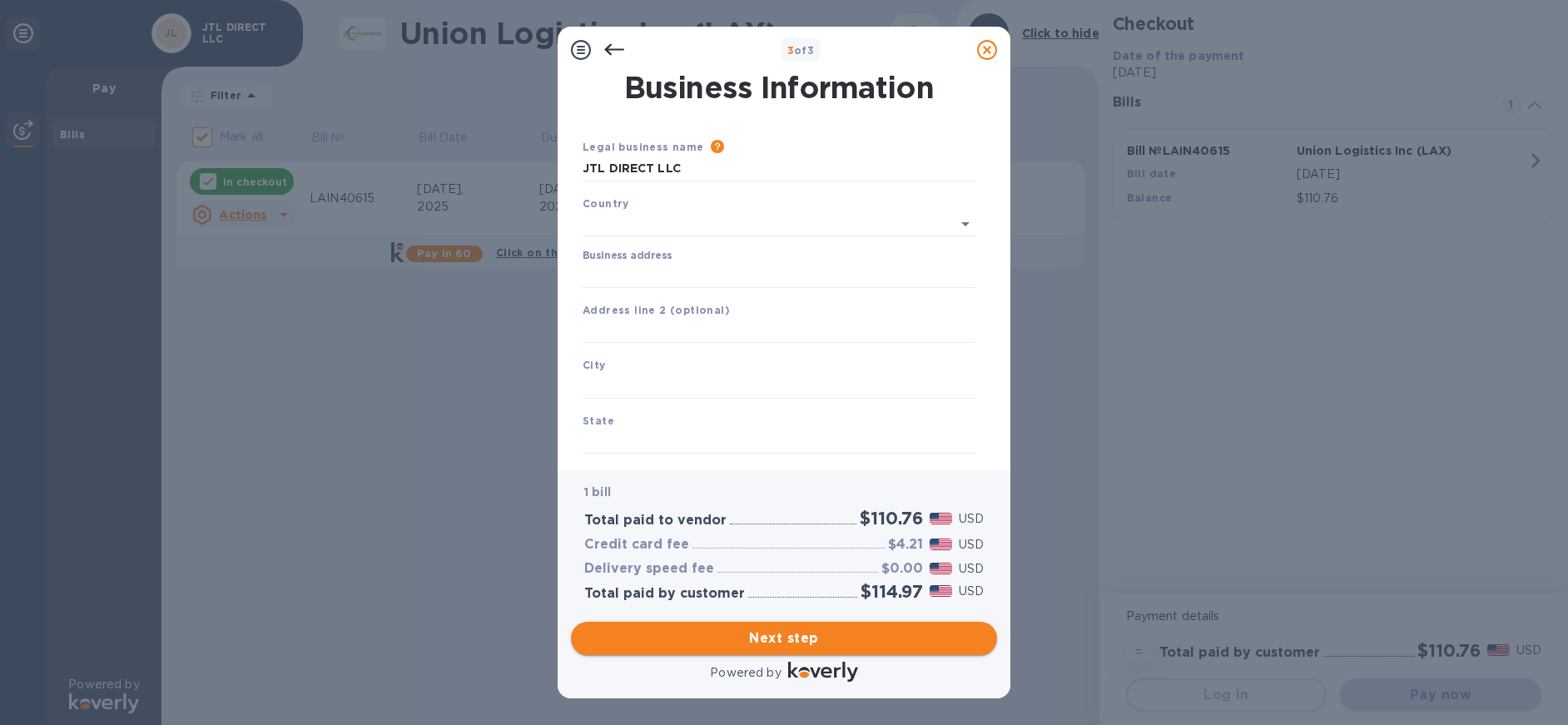
type input "[GEOGRAPHIC_DATA]"
click at [741, 277] on input "Business address" at bounding box center [778, 272] width 392 height 25
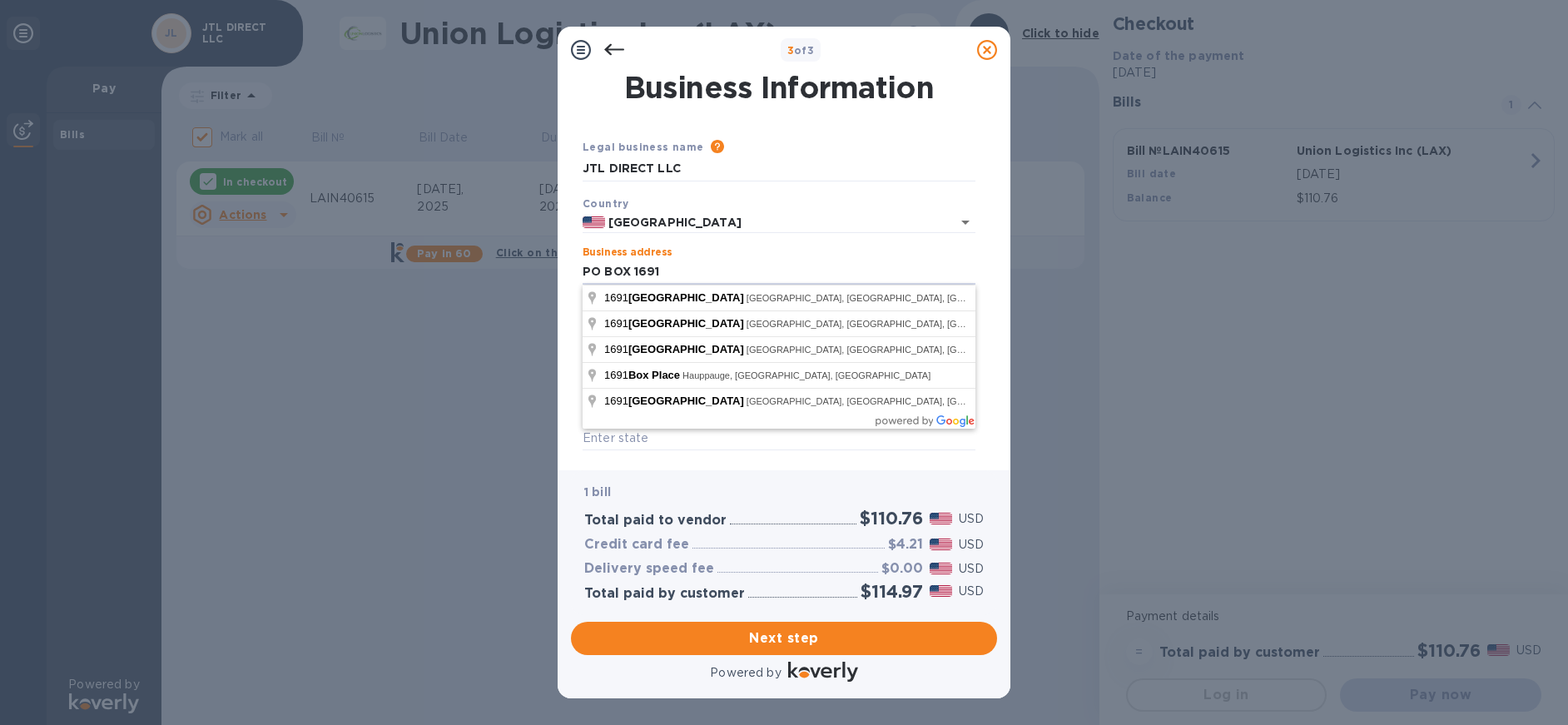
type input "PO BOX 1691"
click at [765, 255] on div "Business address PO BOX 1691" at bounding box center [778, 265] width 392 height 39
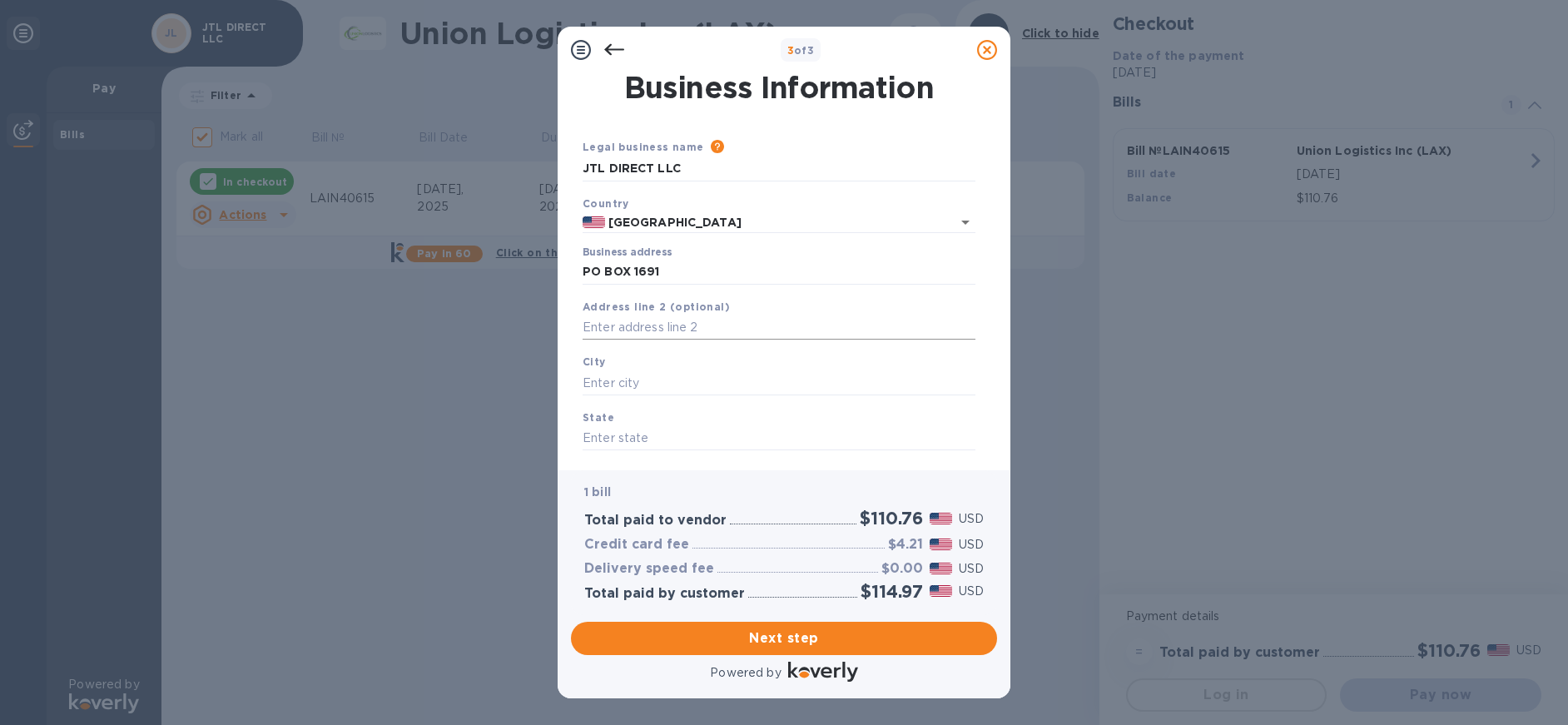
click at [653, 323] on input "text" at bounding box center [778, 328] width 392 height 25
click at [644, 384] on input "text" at bounding box center [778, 383] width 392 height 25
type input "New York"
click at [620, 438] on input "text" at bounding box center [778, 439] width 392 height 25
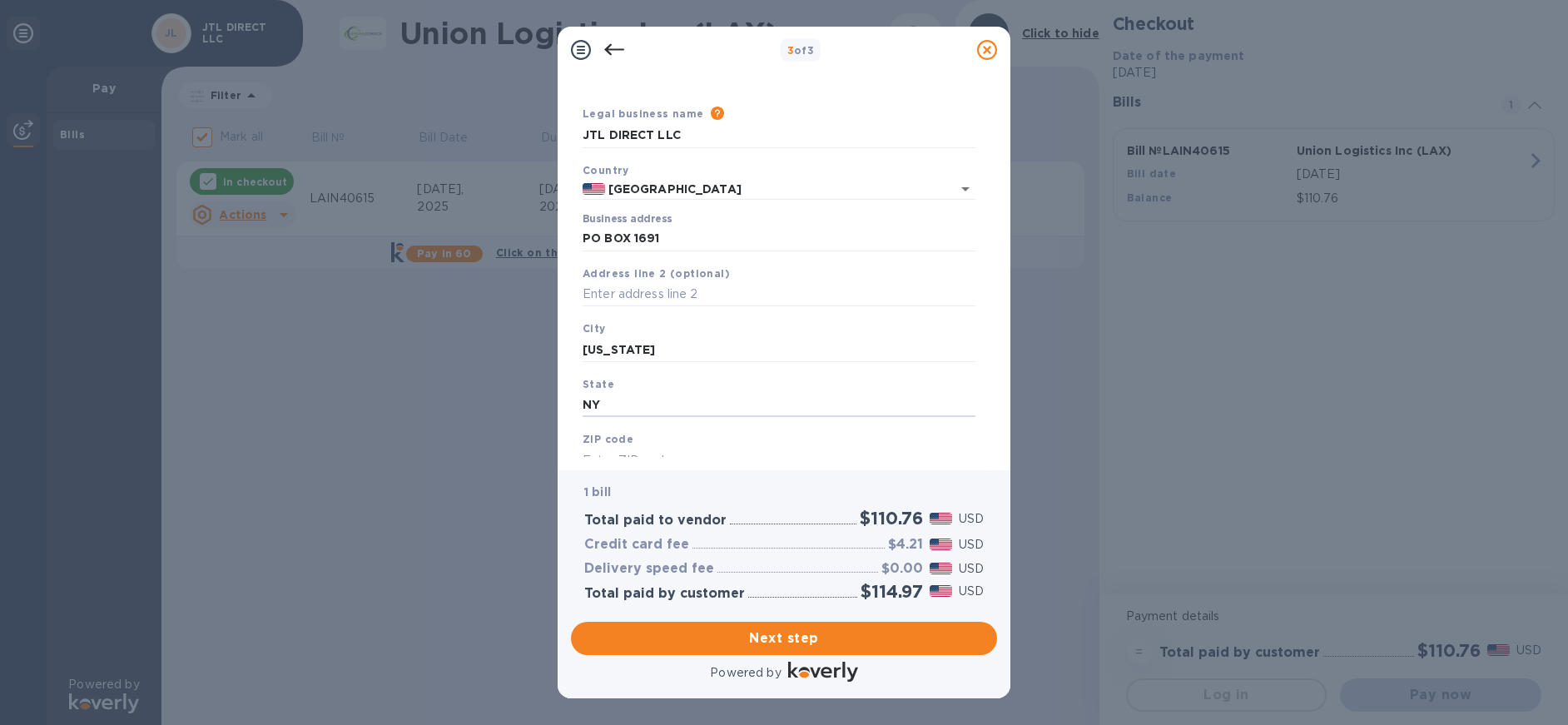
click at [843, 396] on input "NY" at bounding box center [778, 405] width 392 height 25
click at [842, 396] on input "NY" at bounding box center [778, 405] width 392 height 25
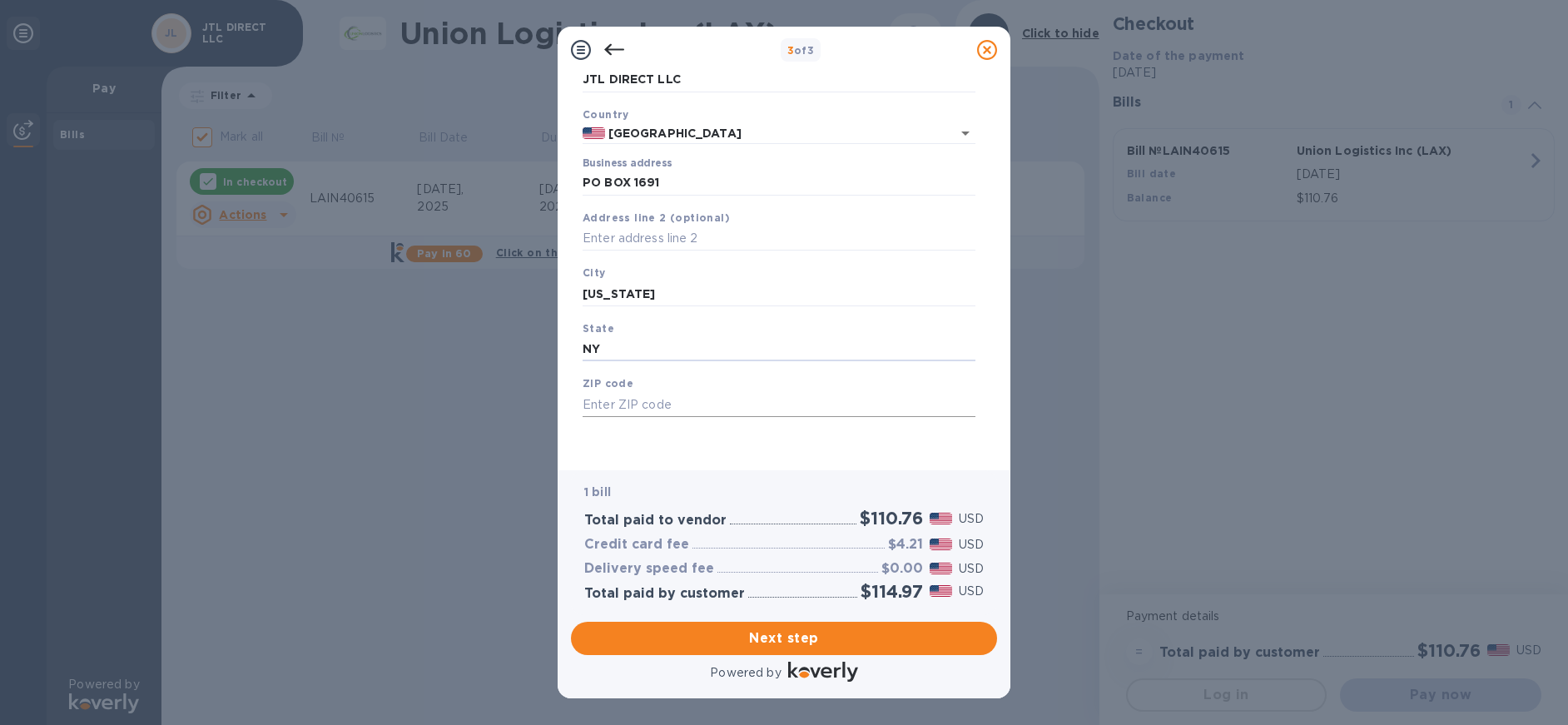
type input "NY"
click at [709, 411] on input "text" at bounding box center [778, 405] width 392 height 25
type input "10159"
click at [843, 419] on div "ZIP code 10159" at bounding box center [778, 396] width 406 height 56
click at [780, 641] on span "Next step" at bounding box center [784, 638] width 399 height 20
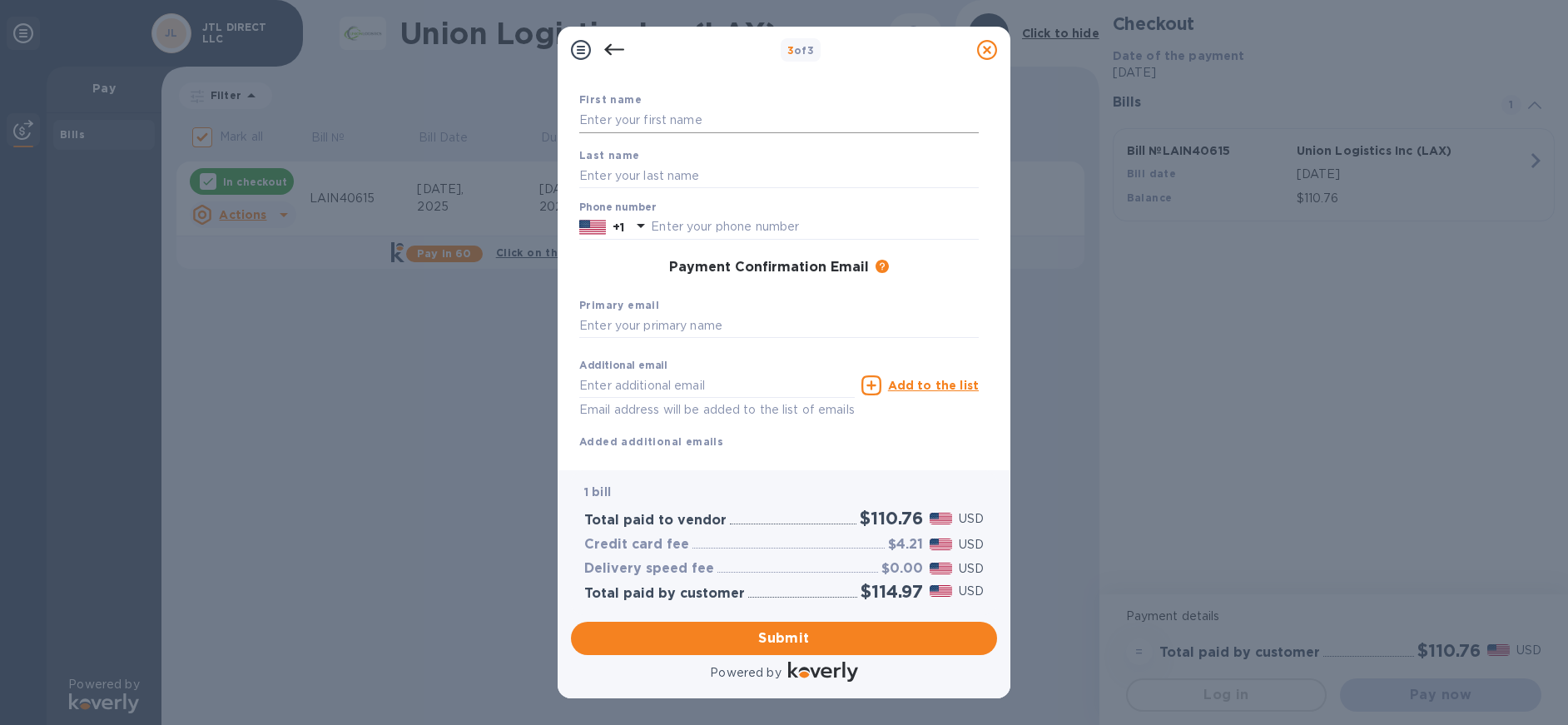
click at [677, 123] on input "text" at bounding box center [779, 121] width 399 height 25
type input "Lissan"
click at [688, 176] on input "text" at bounding box center [779, 175] width 399 height 25
type input "Chatron-Michaud"
click at [737, 231] on input "text" at bounding box center [815, 228] width 328 height 25
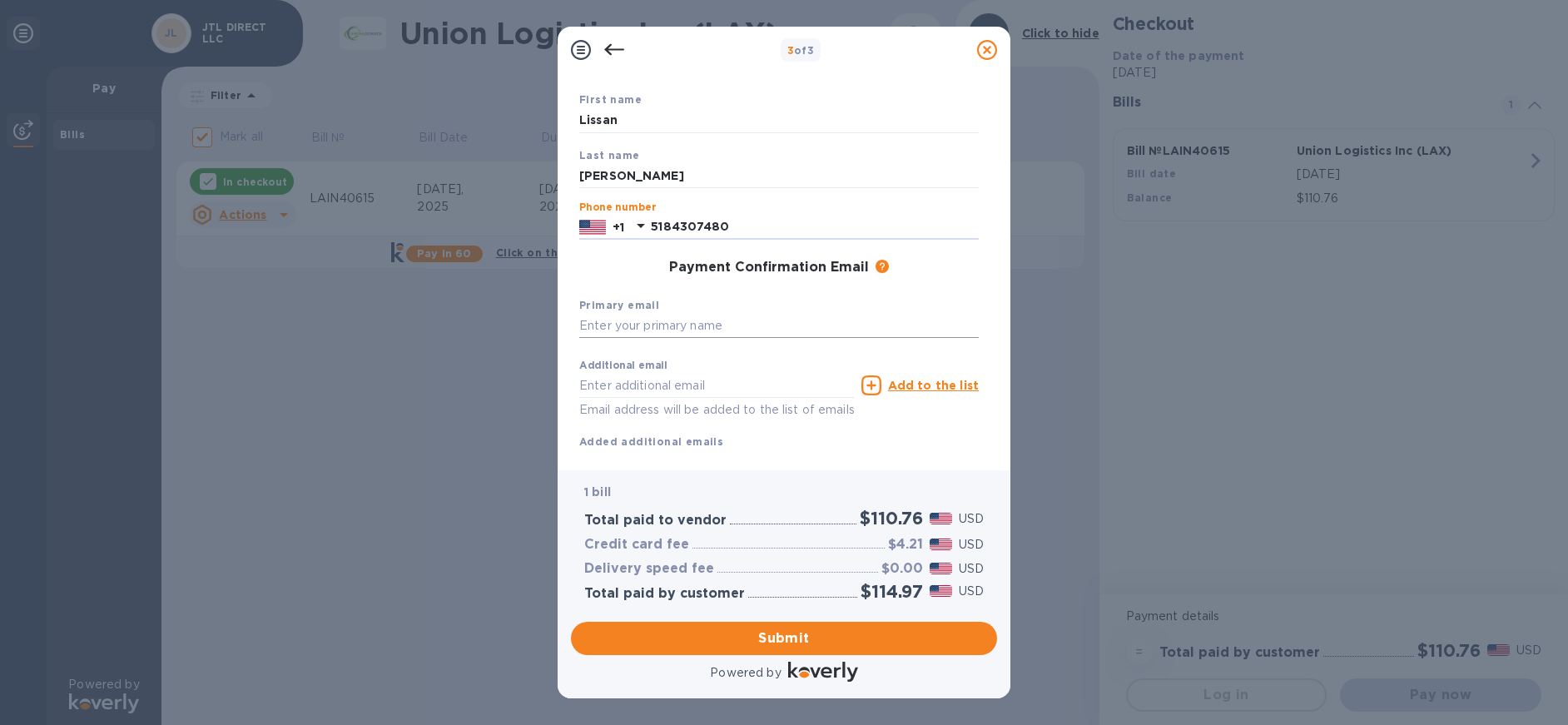
type input "5184307480"
click at [689, 330] on input "text" at bounding box center [779, 326] width 399 height 25
type input "lissanteh@jtldirect.com"
click at [937, 450] on div "Additional email Email address will be added to the list of emails Add to the l…" at bounding box center [779, 400] width 413 height 113
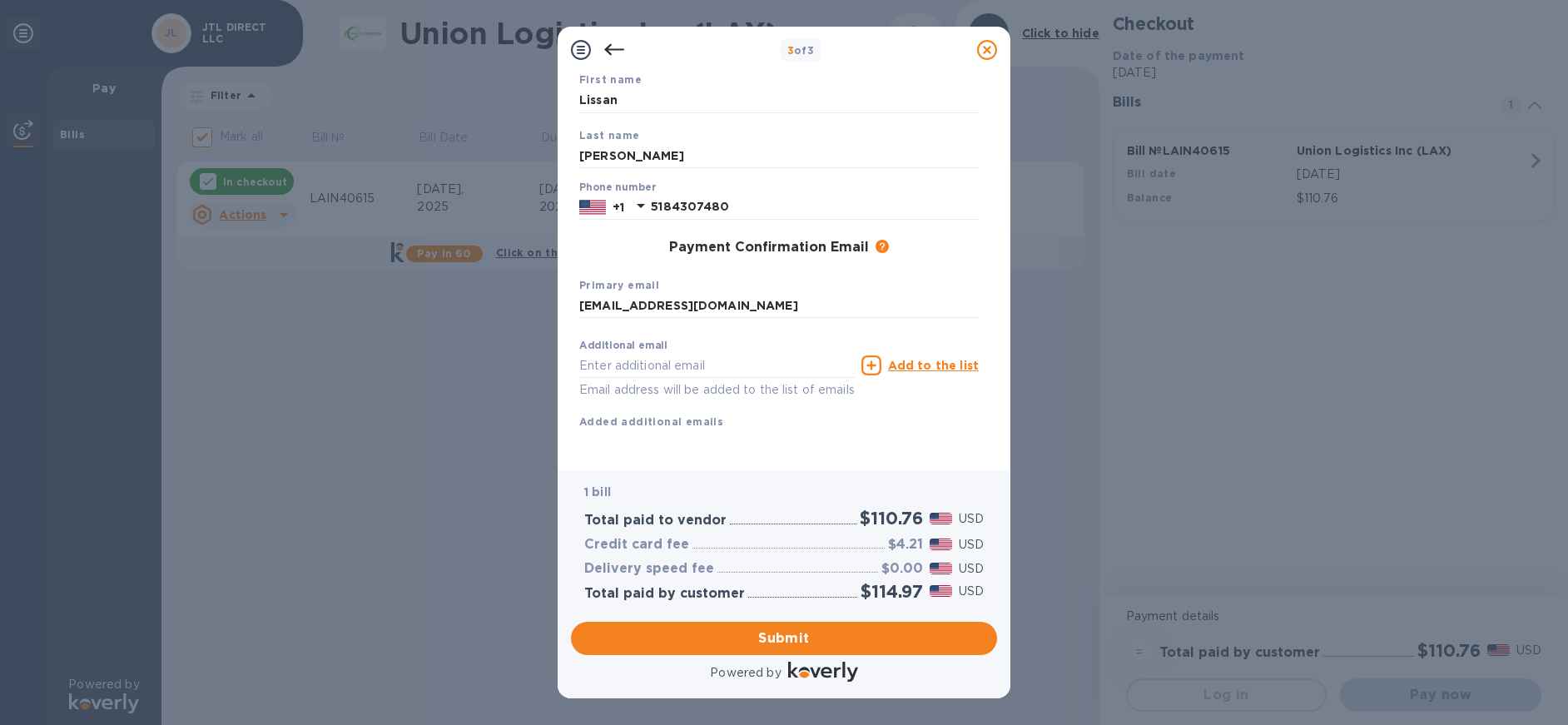
scroll to position [128, 0]
click at [782, 629] on span "Submit" at bounding box center [784, 638] width 399 height 20
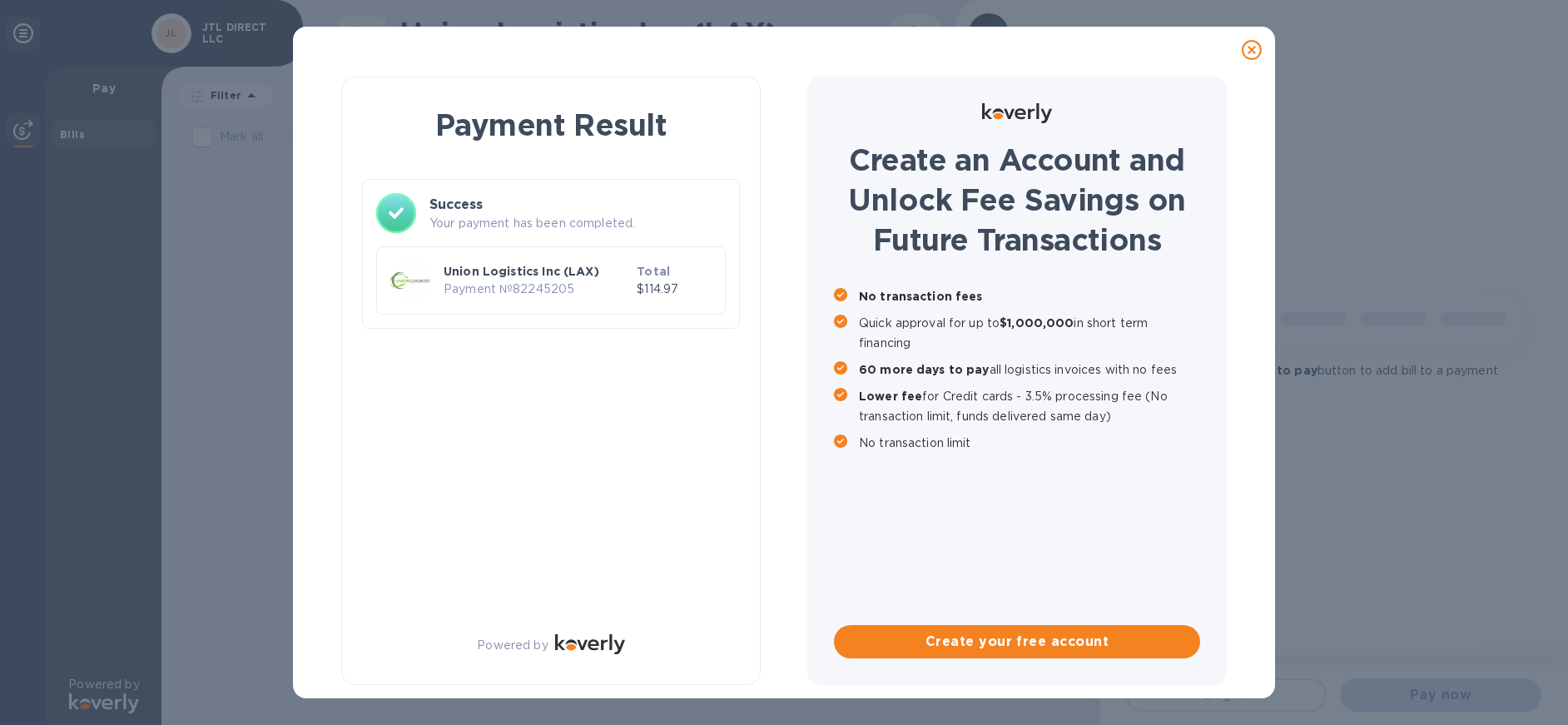
checkbox input "false"
